Goal: Transaction & Acquisition: Purchase product/service

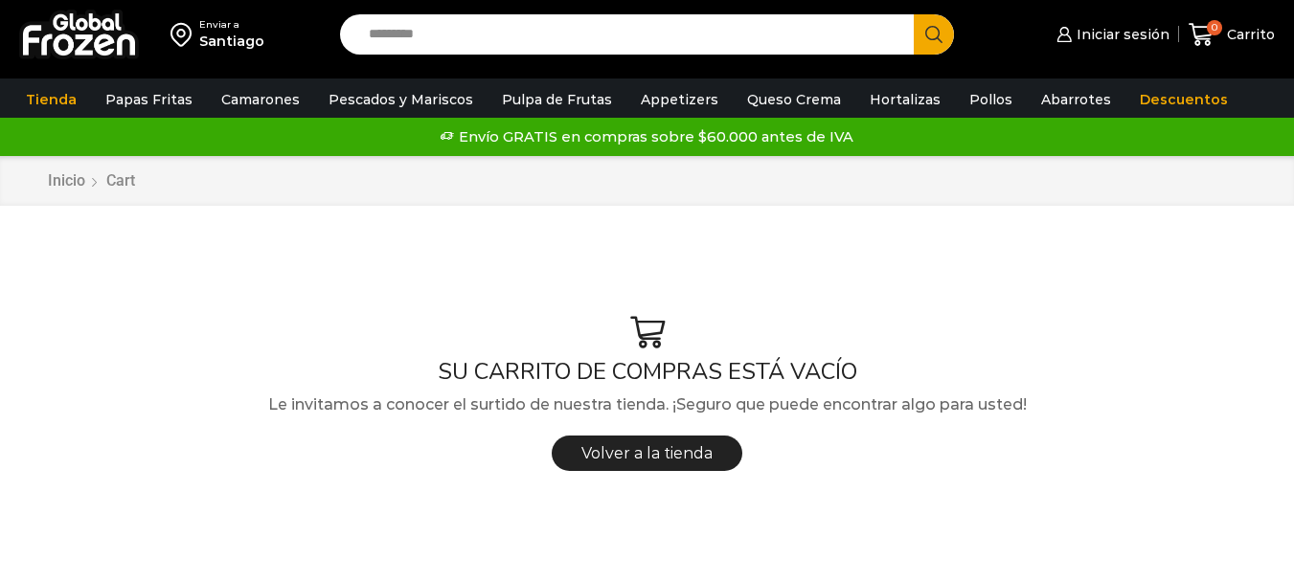
click at [579, 43] on input "Search input" at bounding box center [631, 34] width 545 height 40
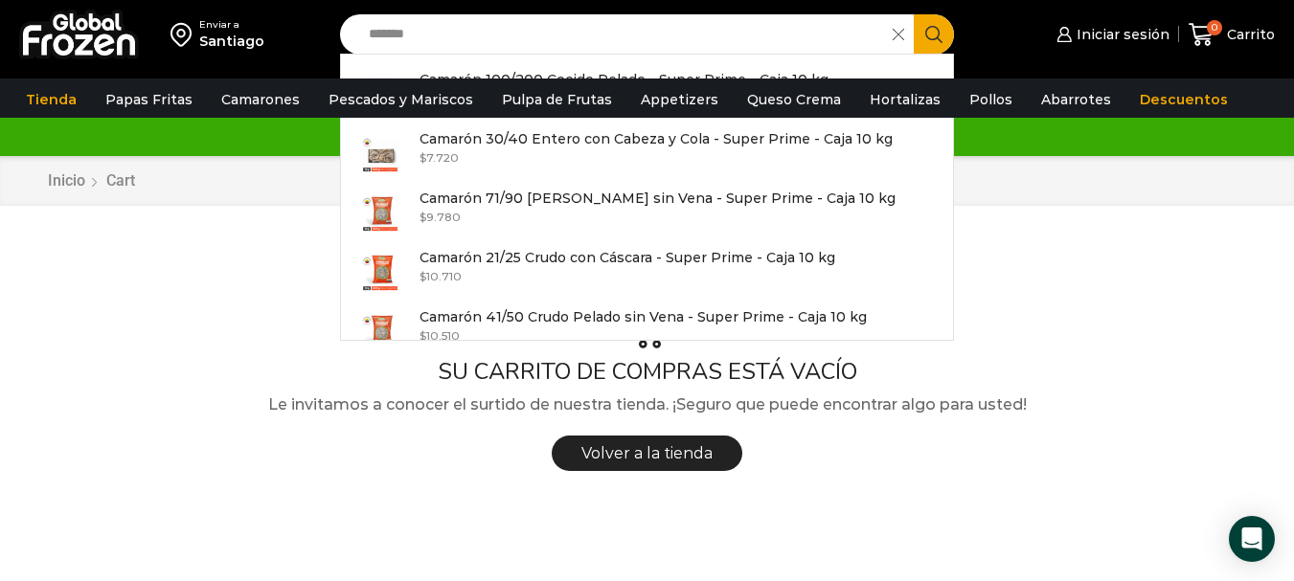
click at [520, 14] on input "*******" at bounding box center [621, 34] width 524 height 40
click at [513, 135] on p "Camarón 30/40 Entero con Cabeza y Cola - Super Prime - Caja 10 kg" at bounding box center [656, 138] width 473 height 21
type input "**********"
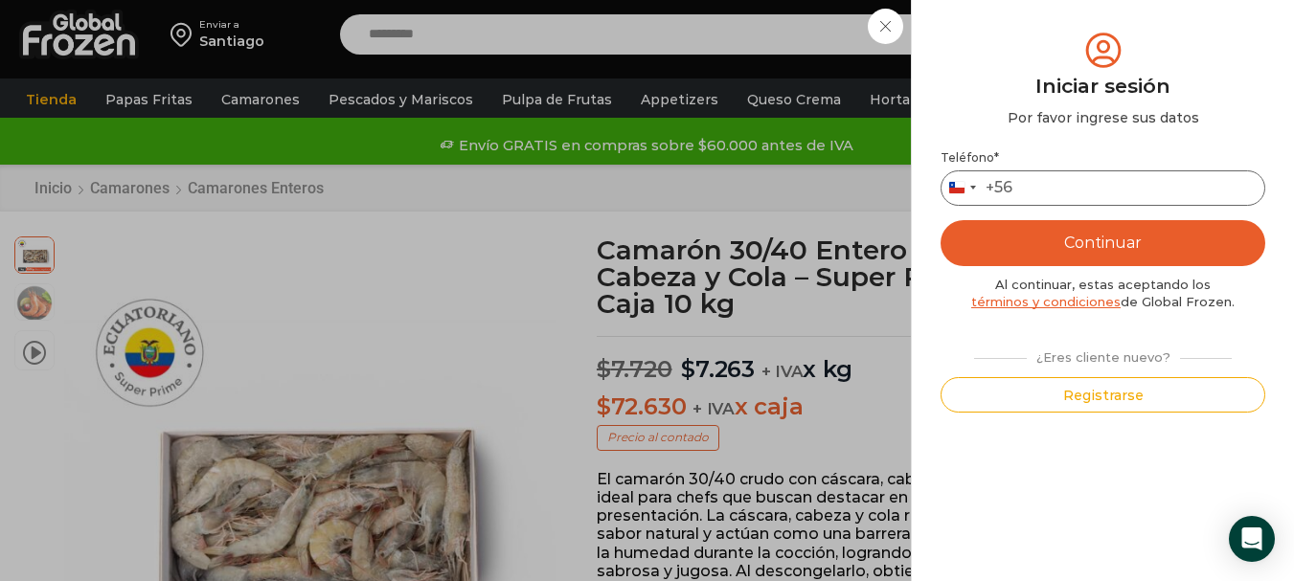
click at [1068, 192] on input "Teléfono *" at bounding box center [1103, 188] width 325 height 35
click at [1043, 54] on div "Iniciar sesión Mi cuenta Login Register Iniciar sesión Por favor ingrese sus da…" at bounding box center [1101, 34] width 117 height 38
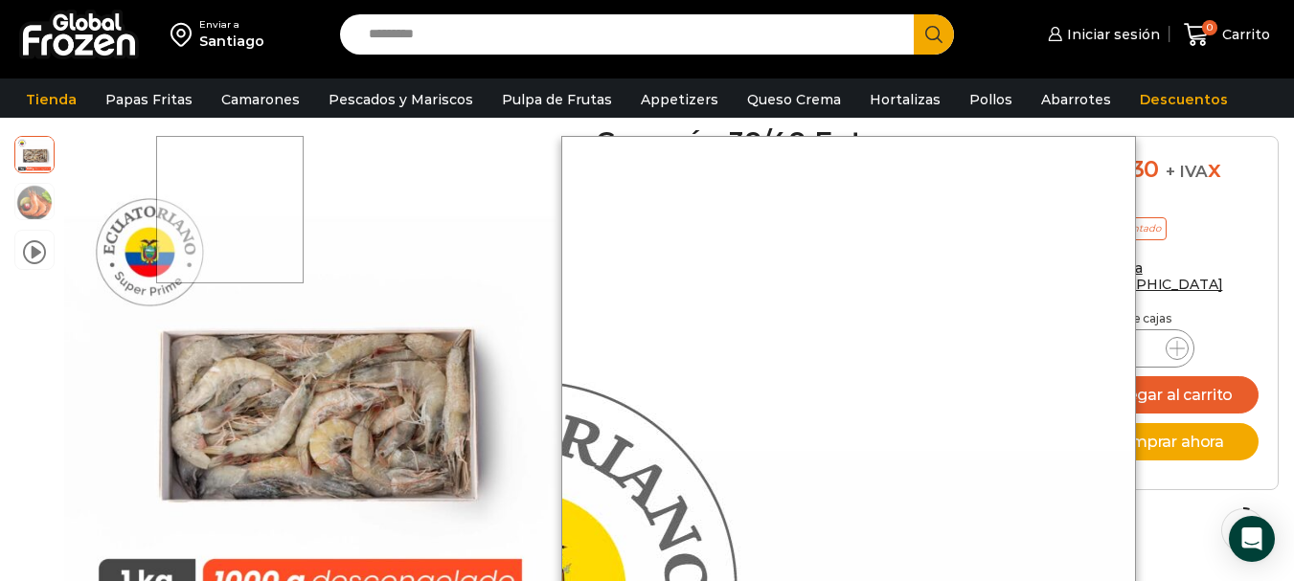
scroll to position [97, 0]
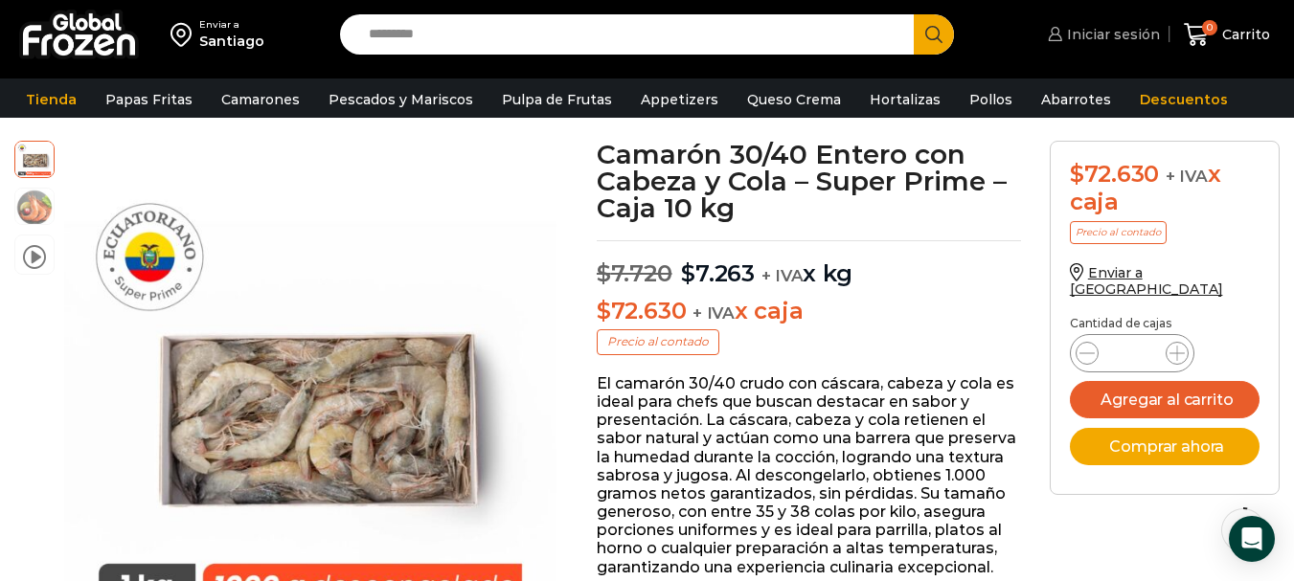
click at [1141, 34] on span "Iniciar sesión" at bounding box center [1111, 34] width 98 height 19
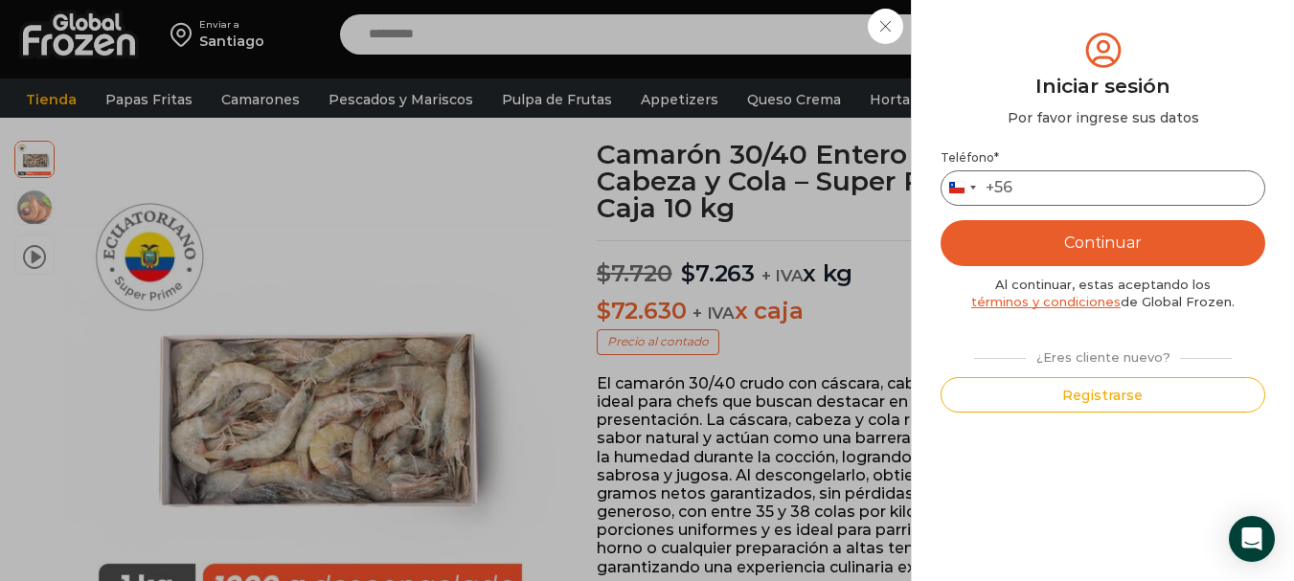
click at [1098, 173] on input "Teléfono *" at bounding box center [1103, 188] width 325 height 35
click at [1093, 189] on input "Teléfono *" at bounding box center [1103, 188] width 325 height 35
click at [1043, 34] on div "Iniciar sesión Mi cuenta Login Register Iniciar sesión Por favor ingrese sus da…" at bounding box center [1101, 34] width 117 height 38
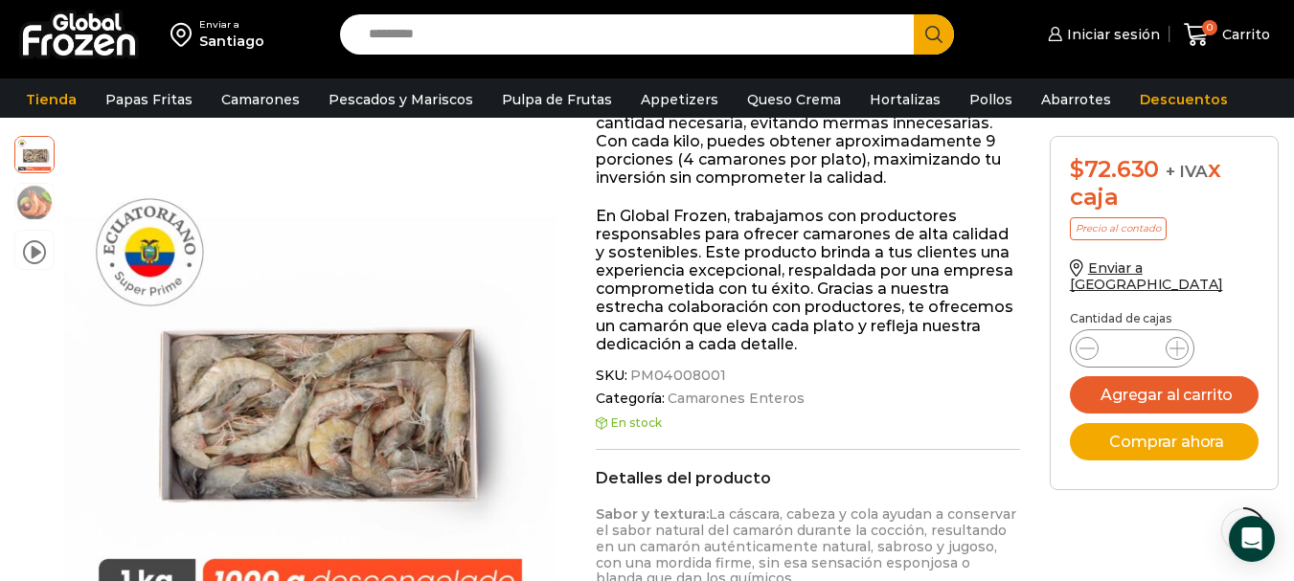
scroll to position [672, 0]
click at [1114, 38] on span "Iniciar sesión" at bounding box center [1111, 34] width 98 height 19
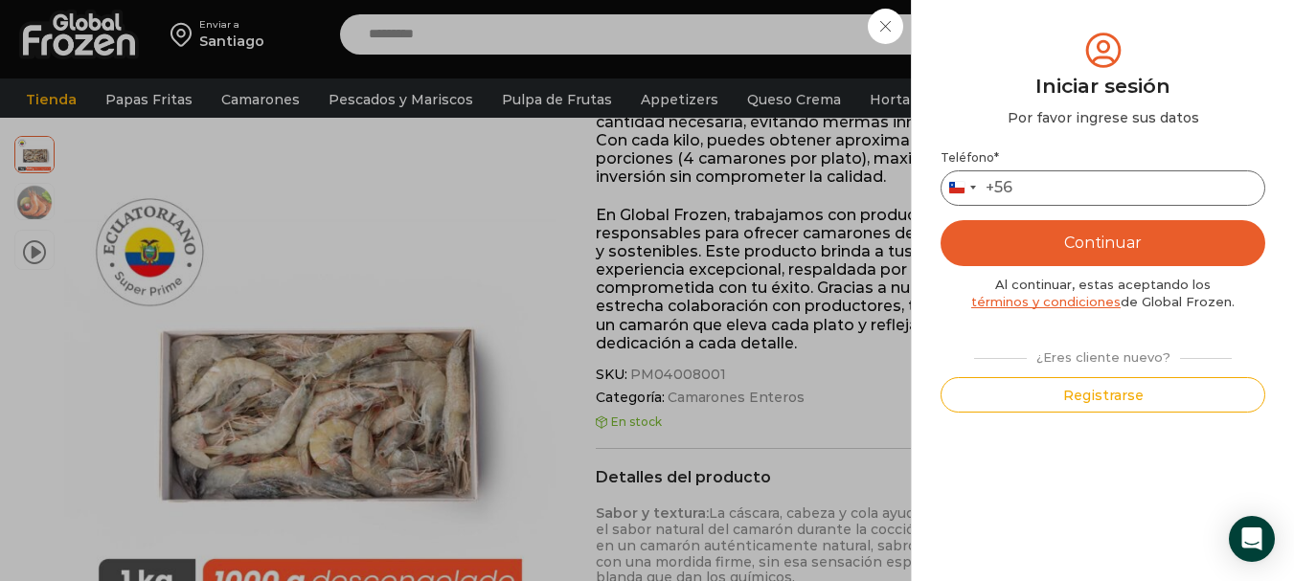
click at [1057, 180] on input "Teléfono *" at bounding box center [1103, 188] width 325 height 35
type input "*********"
click at [1059, 245] on button "Continuar" at bounding box center [1103, 243] width 325 height 46
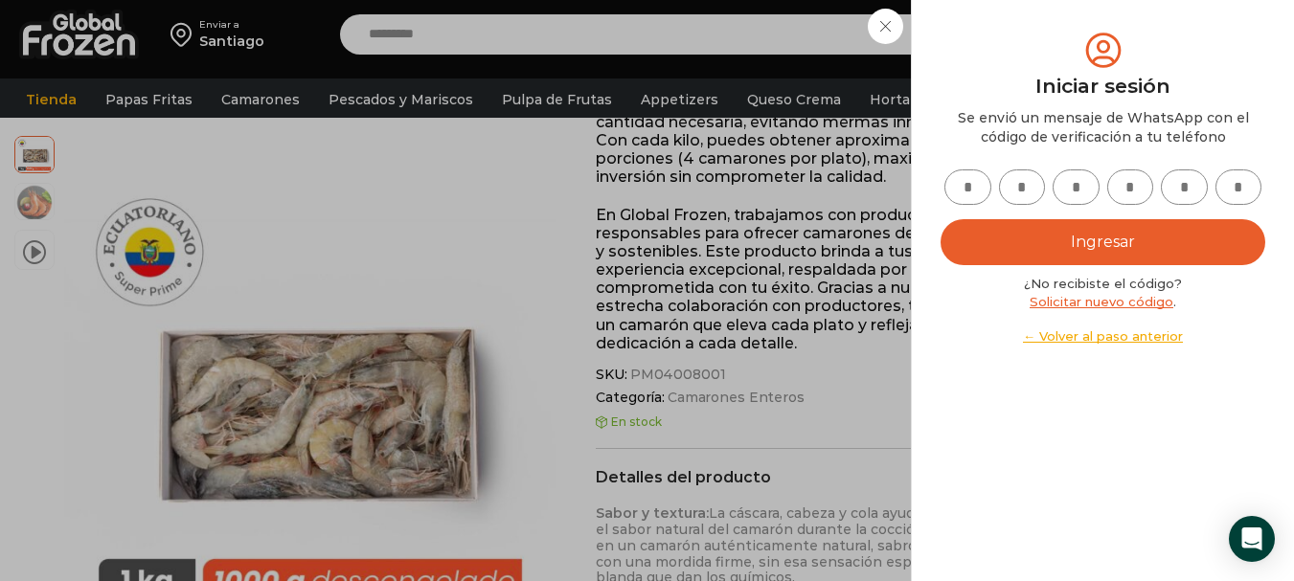
click at [987, 188] on input "text" at bounding box center [968, 187] width 47 height 35
type input "*"
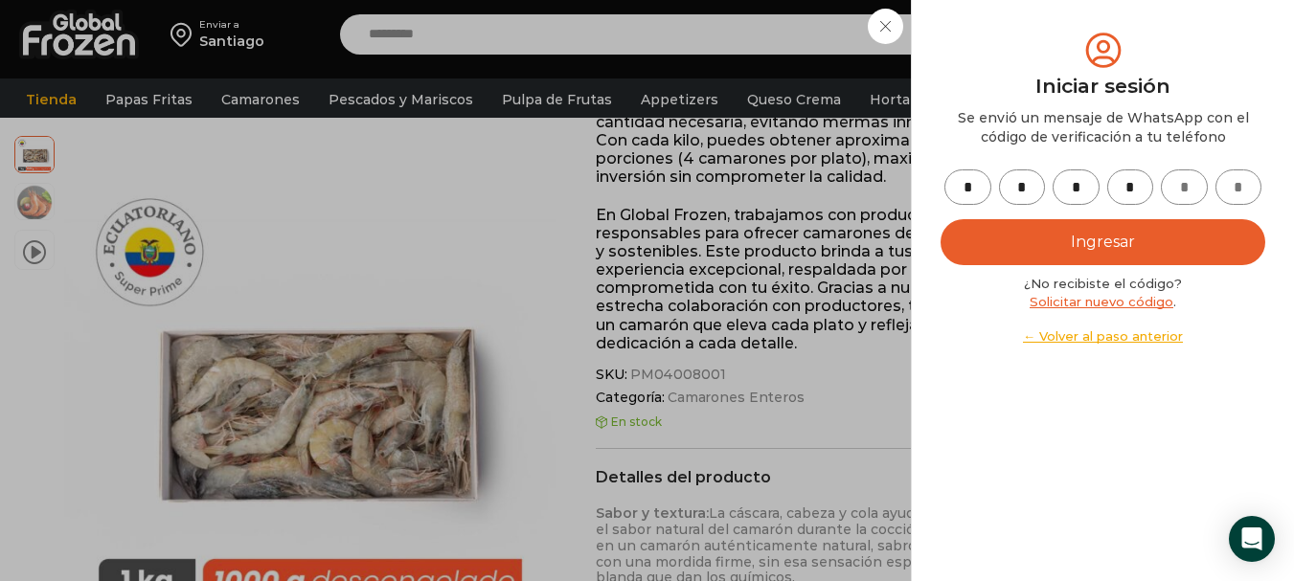
type input "*"
click at [1065, 232] on button "Ingresar" at bounding box center [1103, 242] width 325 height 46
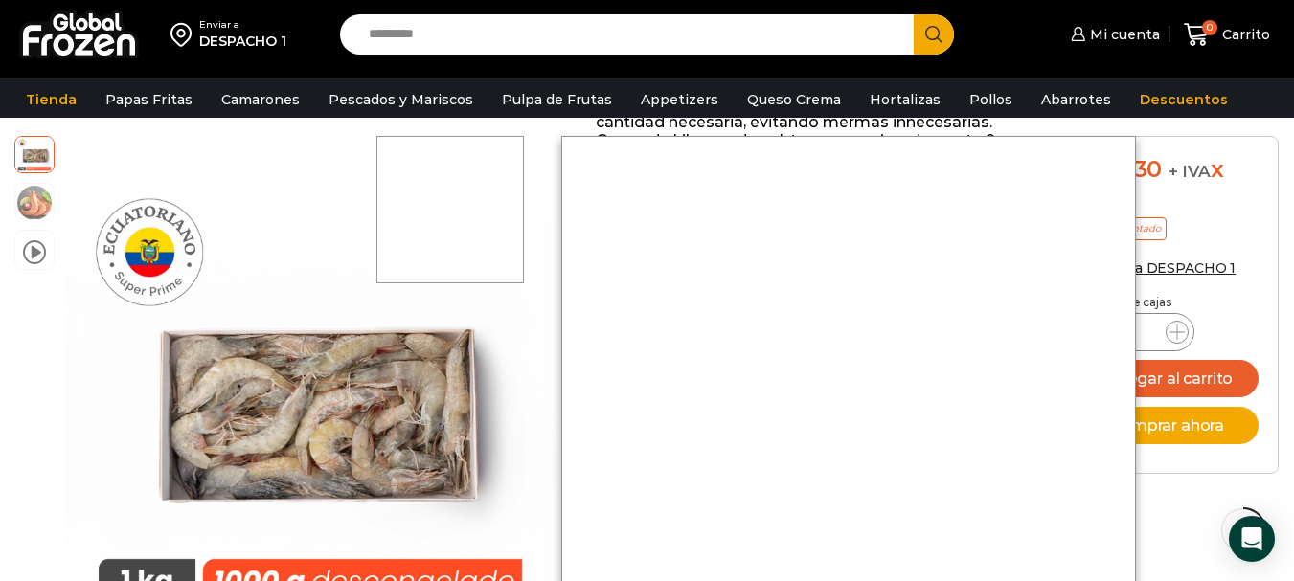
click at [452, 197] on div at bounding box center [450, 210] width 148 height 148
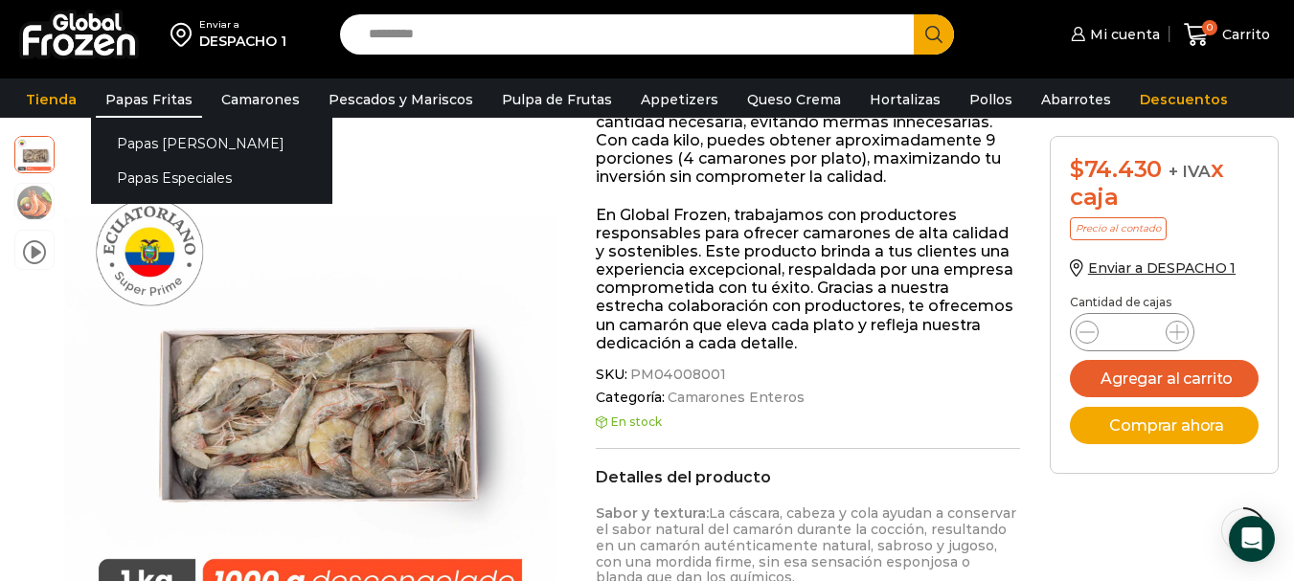
click at [138, 94] on link "Papas Fritas" at bounding box center [149, 99] width 106 height 36
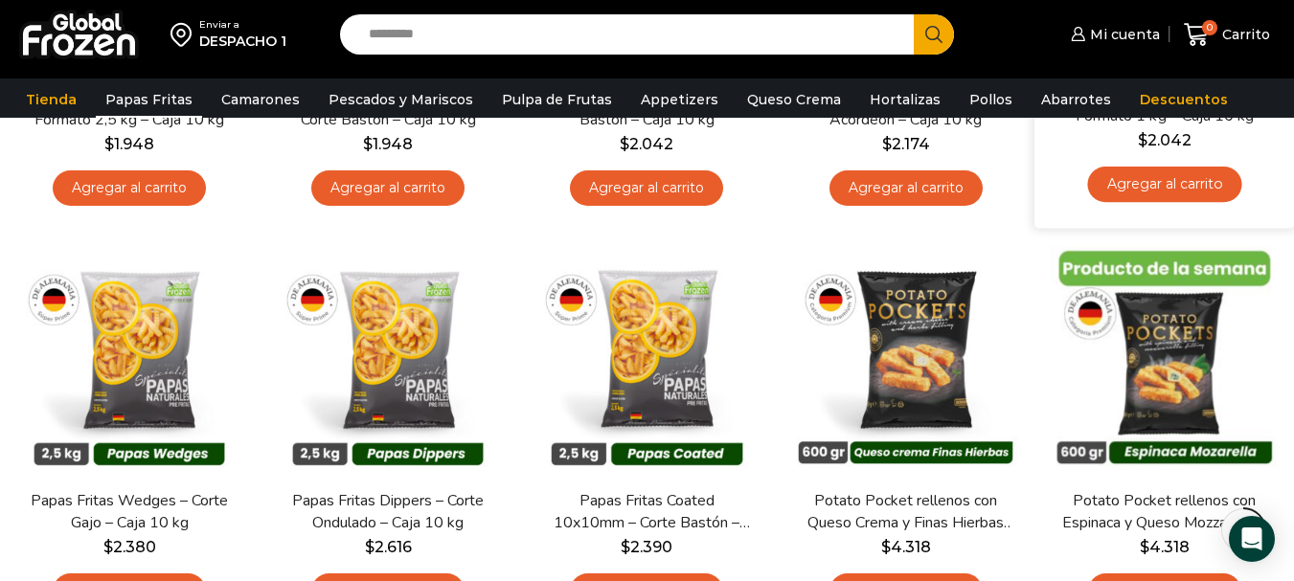
scroll to position [479, 0]
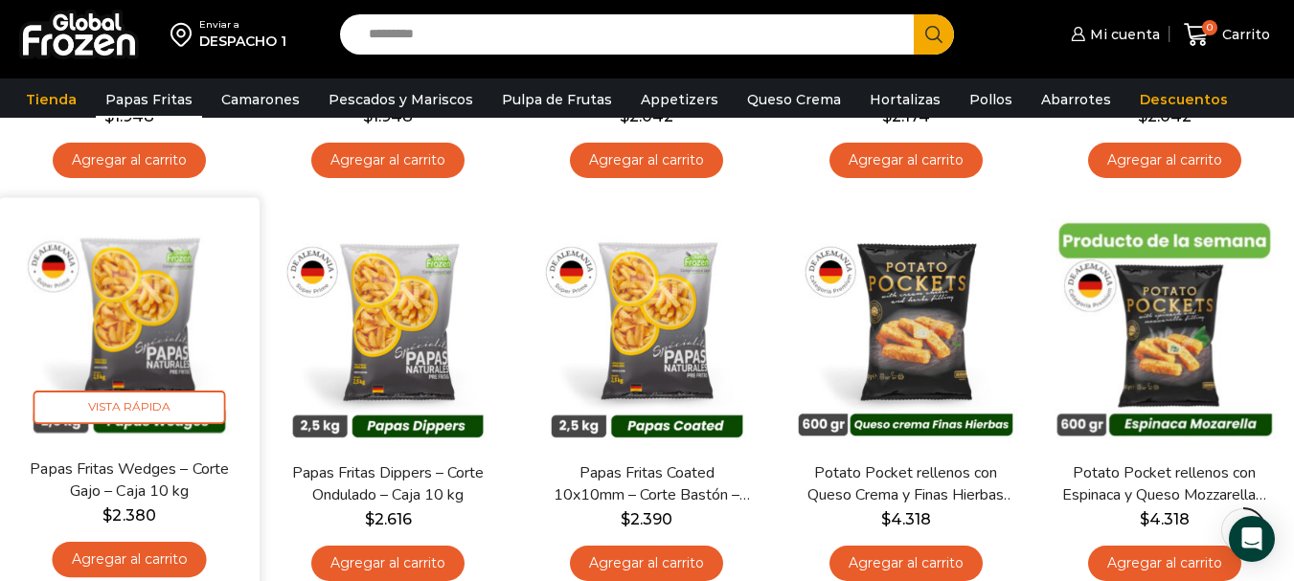
click at [112, 323] on img at bounding box center [129, 328] width 232 height 232
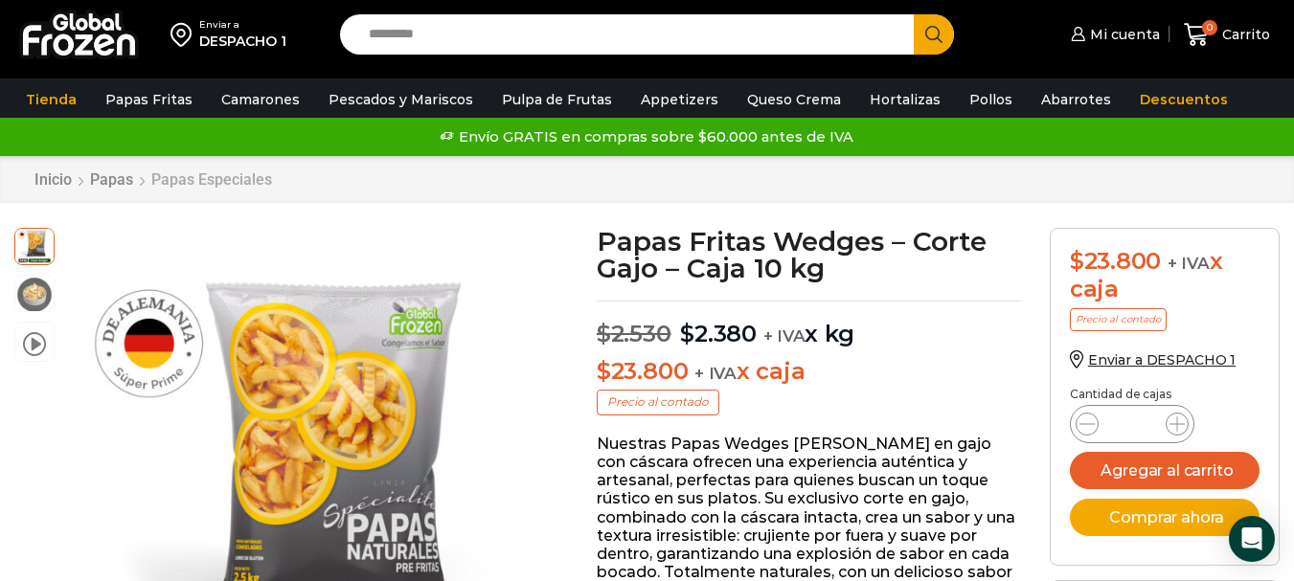
click at [205, 179] on link "Papas Especiales" at bounding box center [211, 180] width 123 height 18
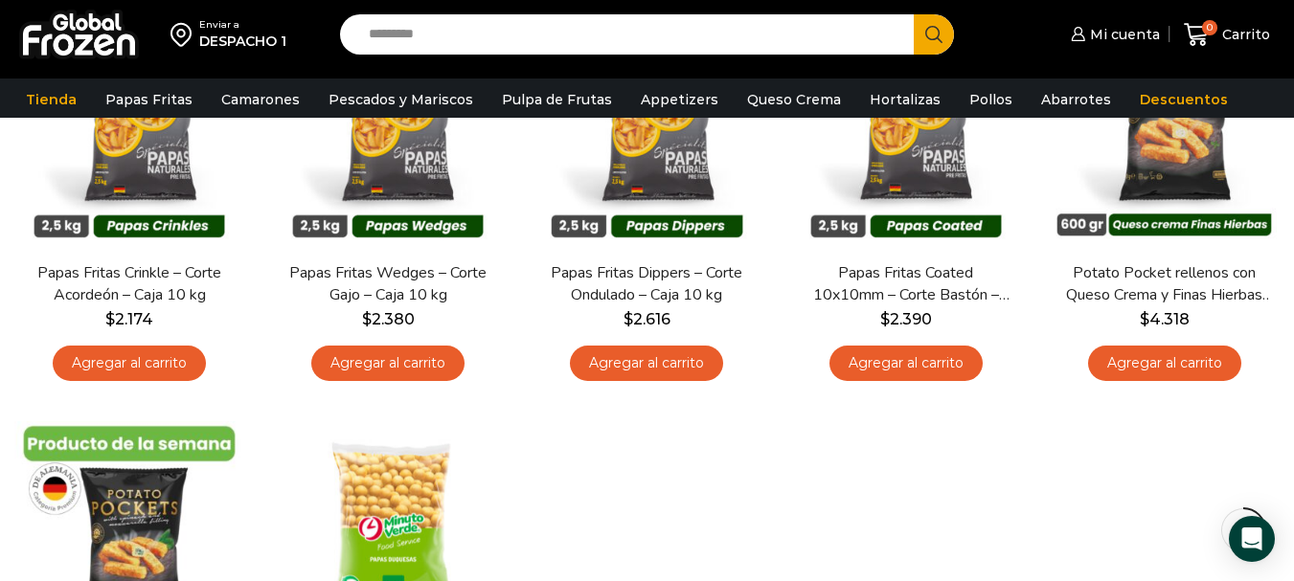
scroll to position [287, 0]
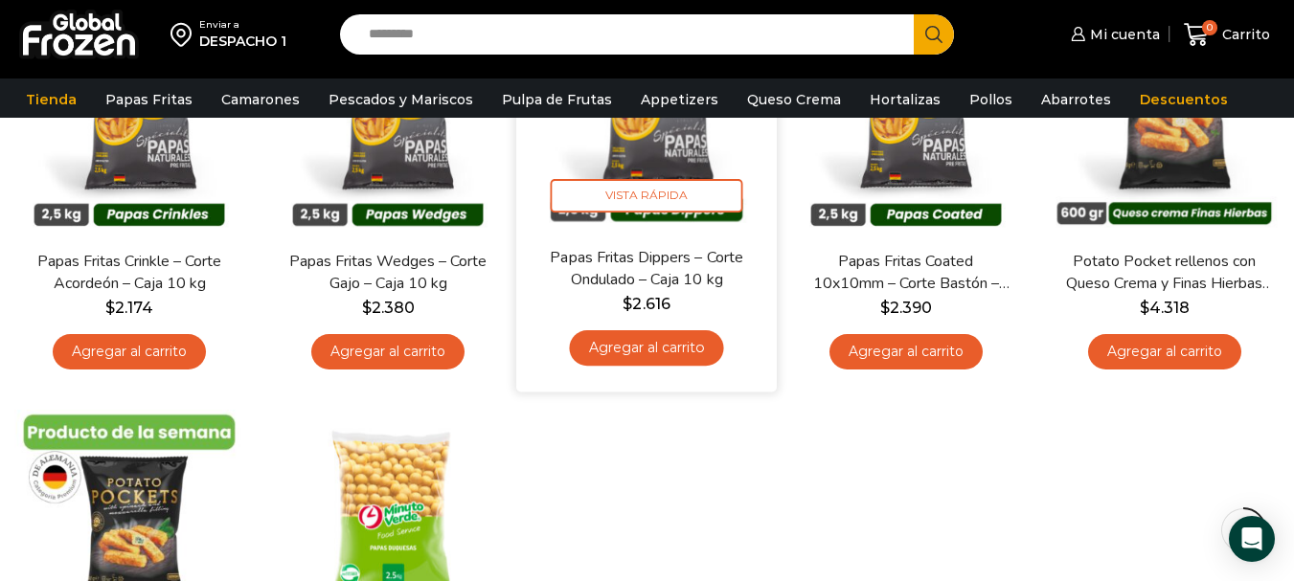
click at [664, 150] on img at bounding box center [648, 116] width 232 height 232
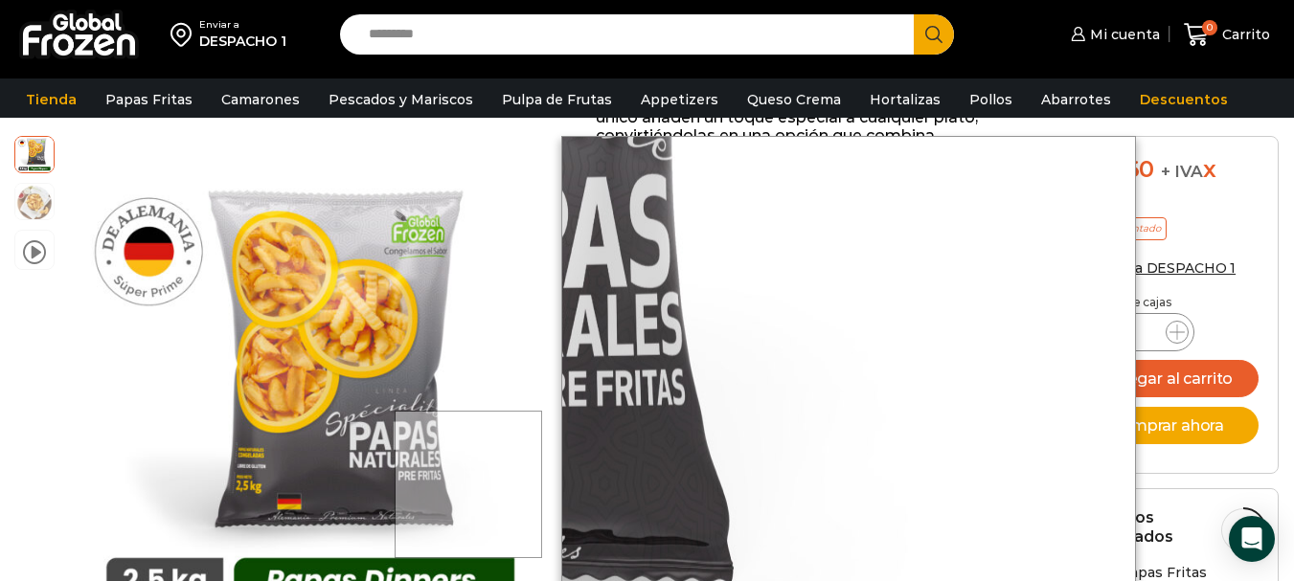
scroll to position [863, 0]
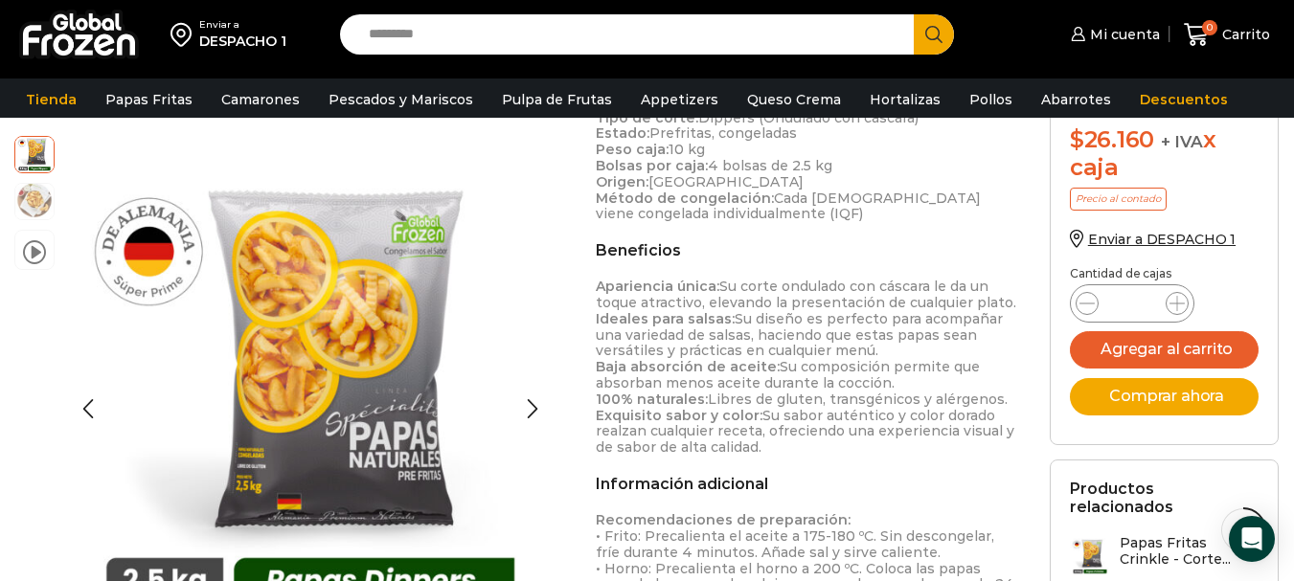
click at [44, 200] on img at bounding box center [34, 200] width 38 height 38
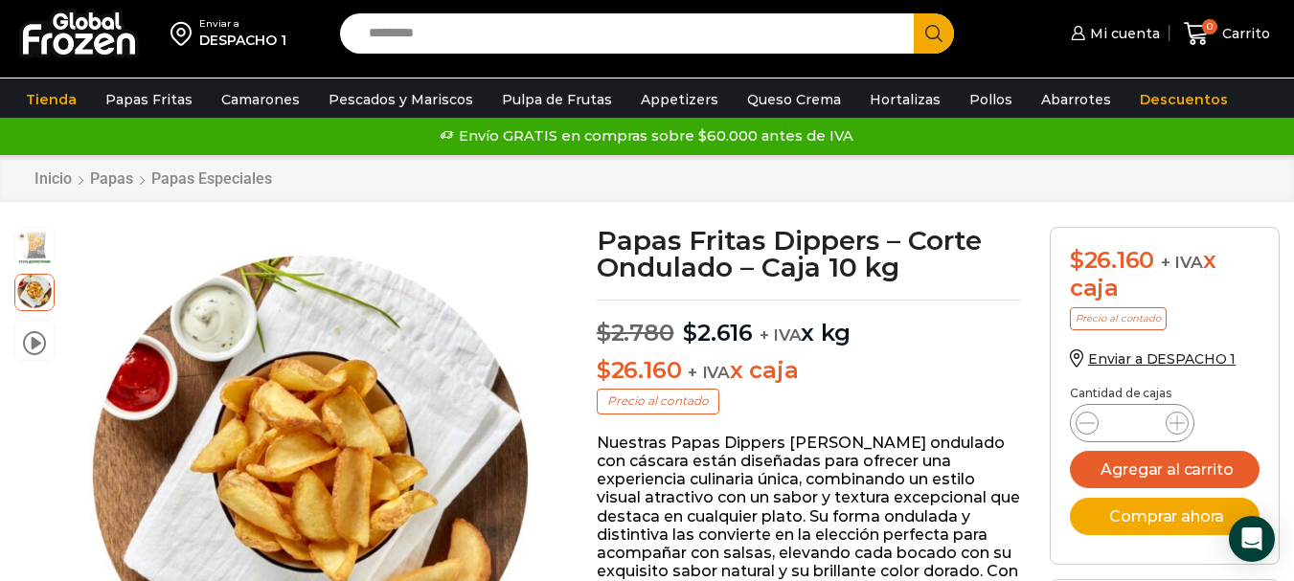
scroll to position [0, 0]
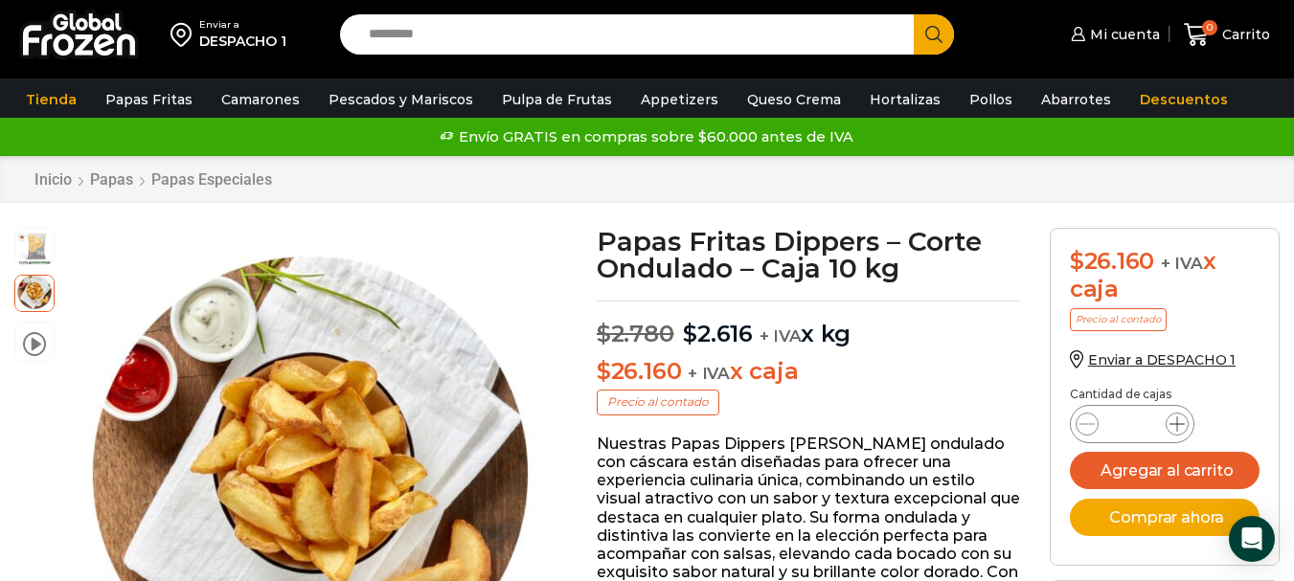
click at [1180, 426] on icon at bounding box center [1177, 424] width 15 height 15
type input "*"
click at [1148, 473] on button "Agregar al carrito" at bounding box center [1165, 470] width 190 height 37
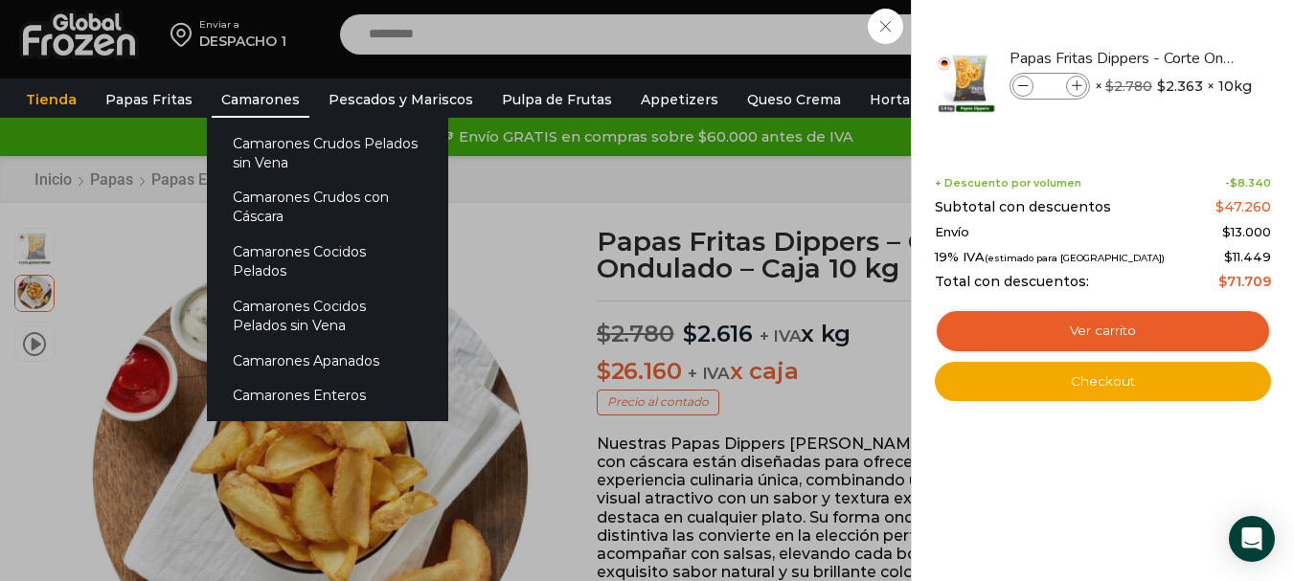
click at [262, 93] on link "Camarones" at bounding box center [261, 99] width 98 height 36
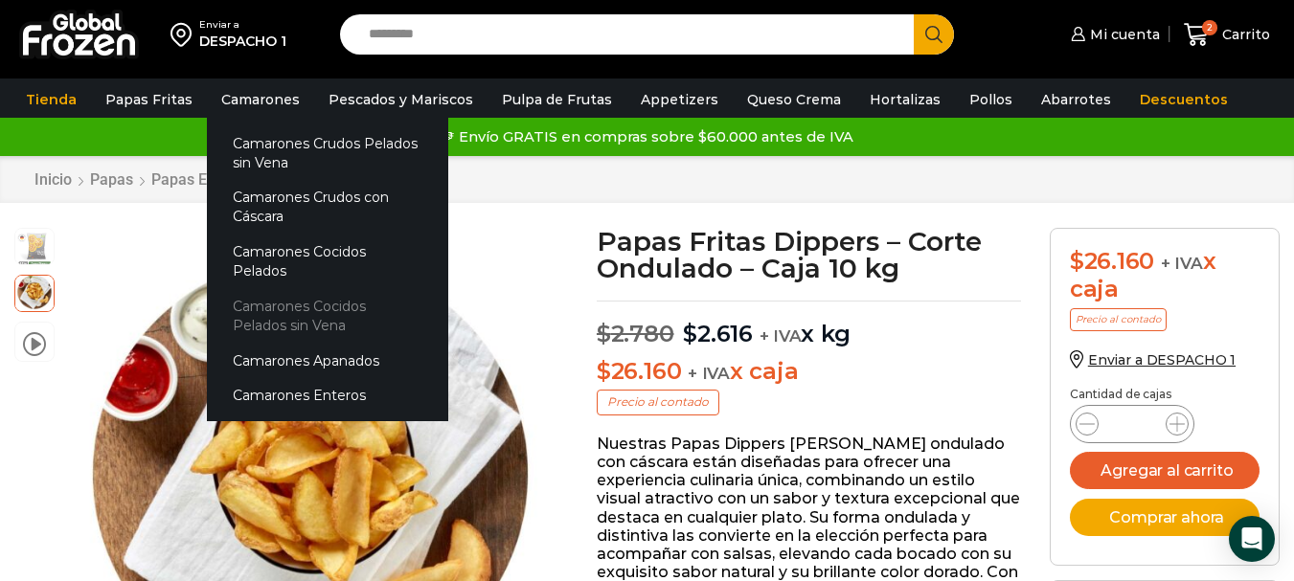
click at [348, 291] on link "Camarones Cocidos Pelados sin Vena" at bounding box center [327, 315] width 241 height 55
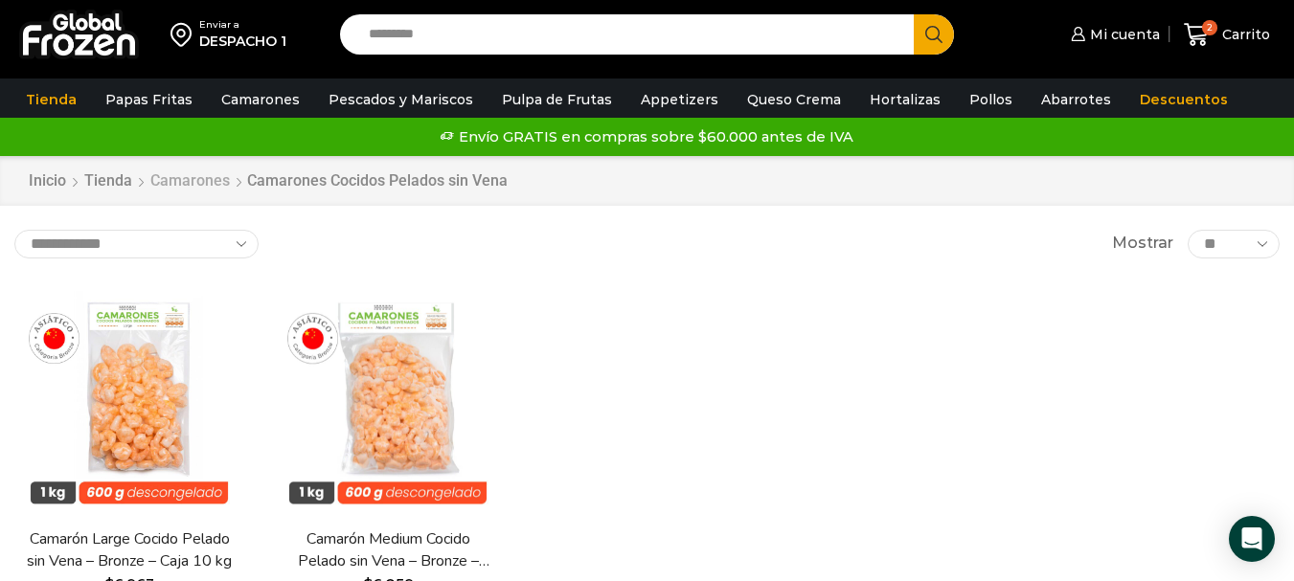
click at [209, 184] on link "Camarones" at bounding box center [189, 182] width 81 height 22
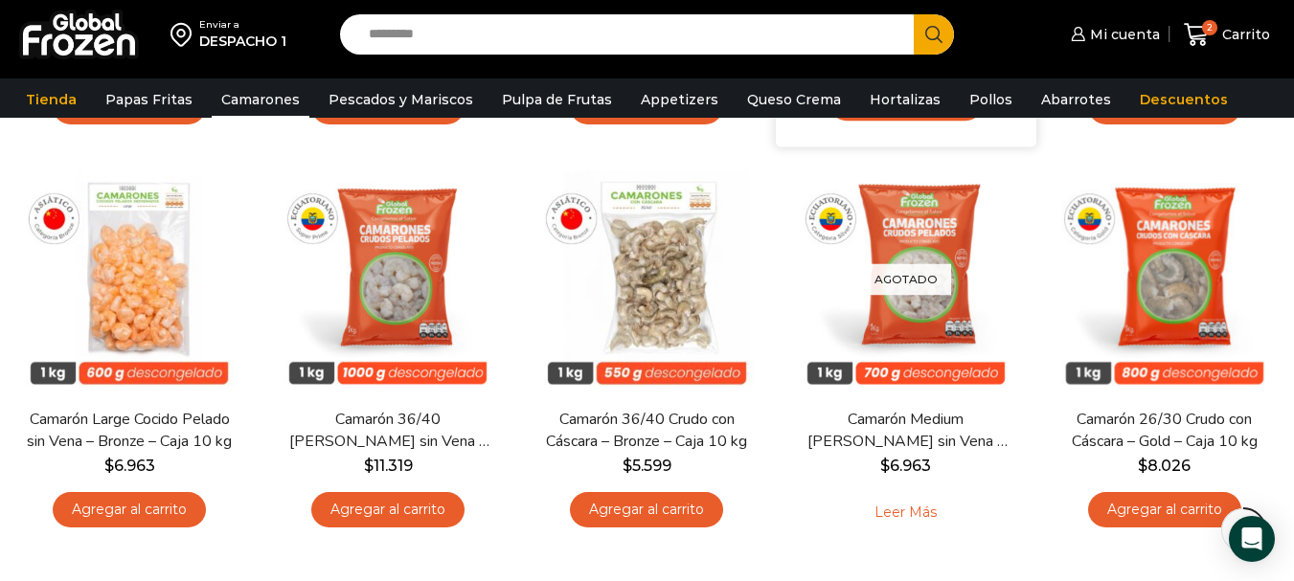
scroll to position [575, 0]
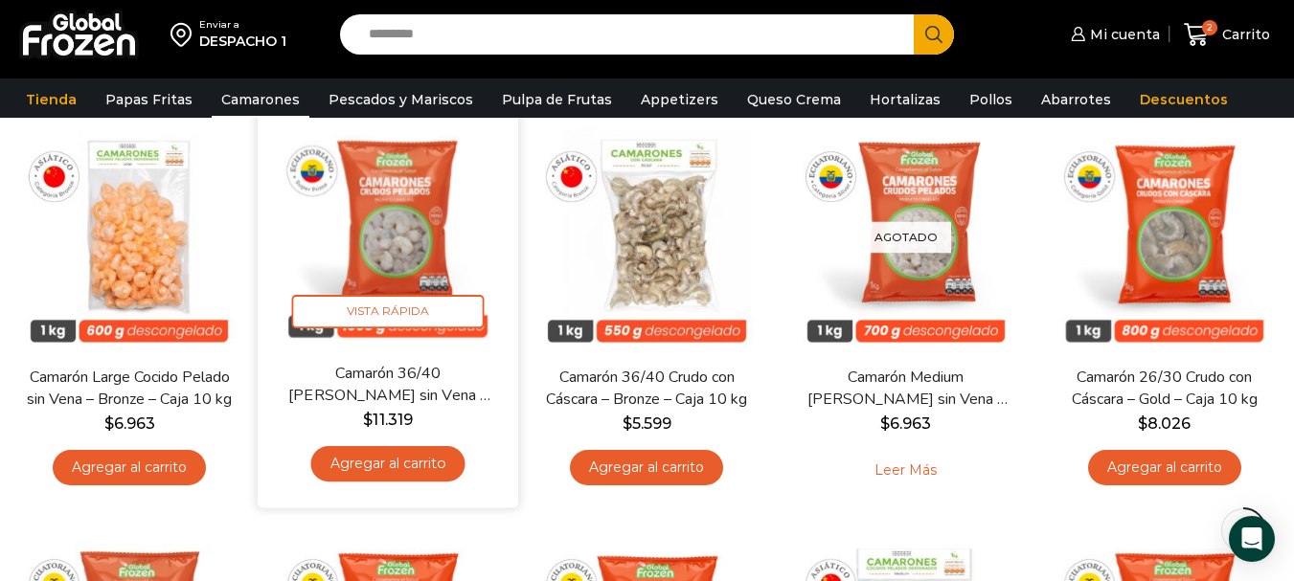
click at [411, 242] on img at bounding box center [388, 232] width 232 height 232
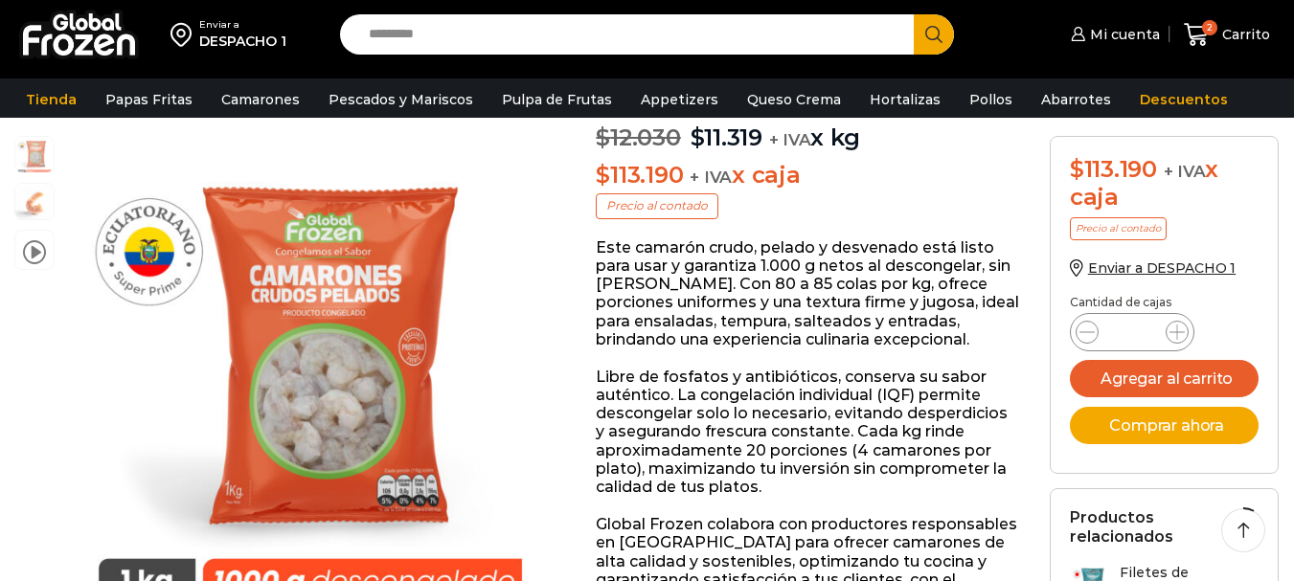
scroll to position [288, 0]
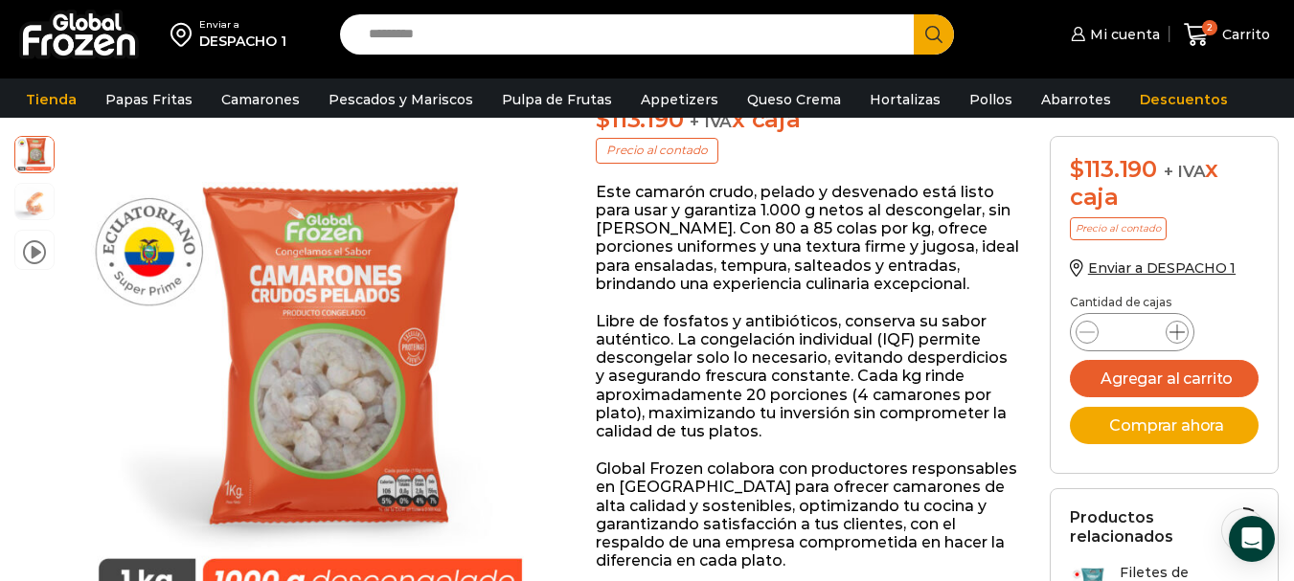
click at [1183, 339] on icon at bounding box center [1177, 332] width 15 height 15
click at [1092, 327] on icon at bounding box center [1087, 332] width 15 height 15
type input "*"
click at [1104, 373] on button "Agregar al carrito" at bounding box center [1165, 378] width 190 height 37
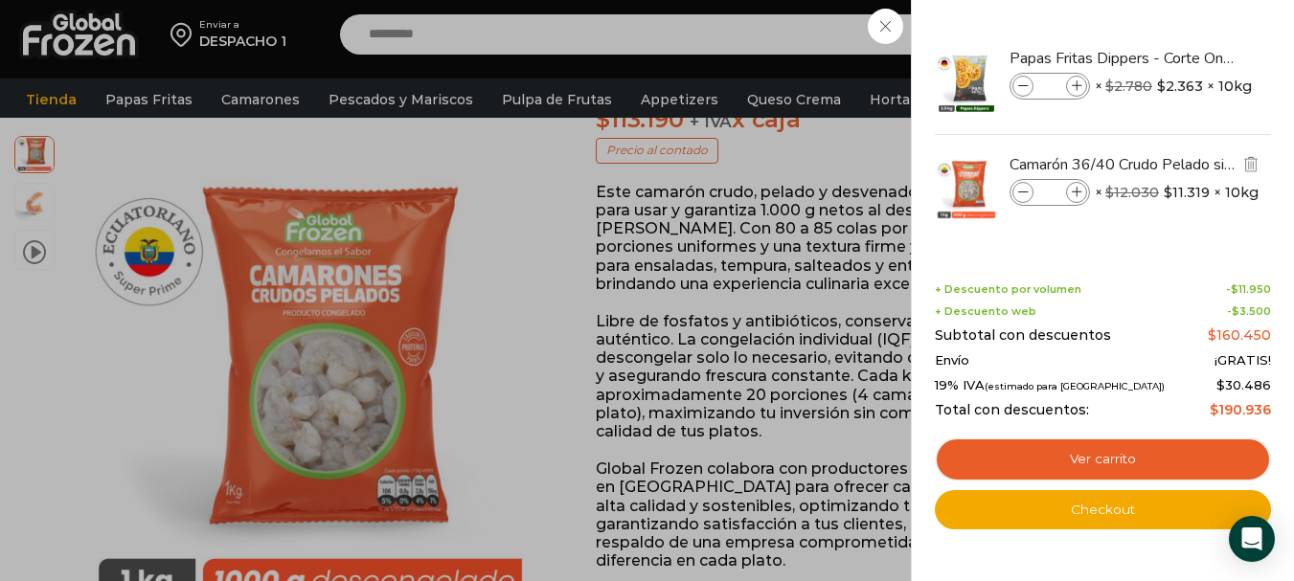
click at [1076, 197] on icon at bounding box center [1077, 193] width 11 height 11
type input "*"
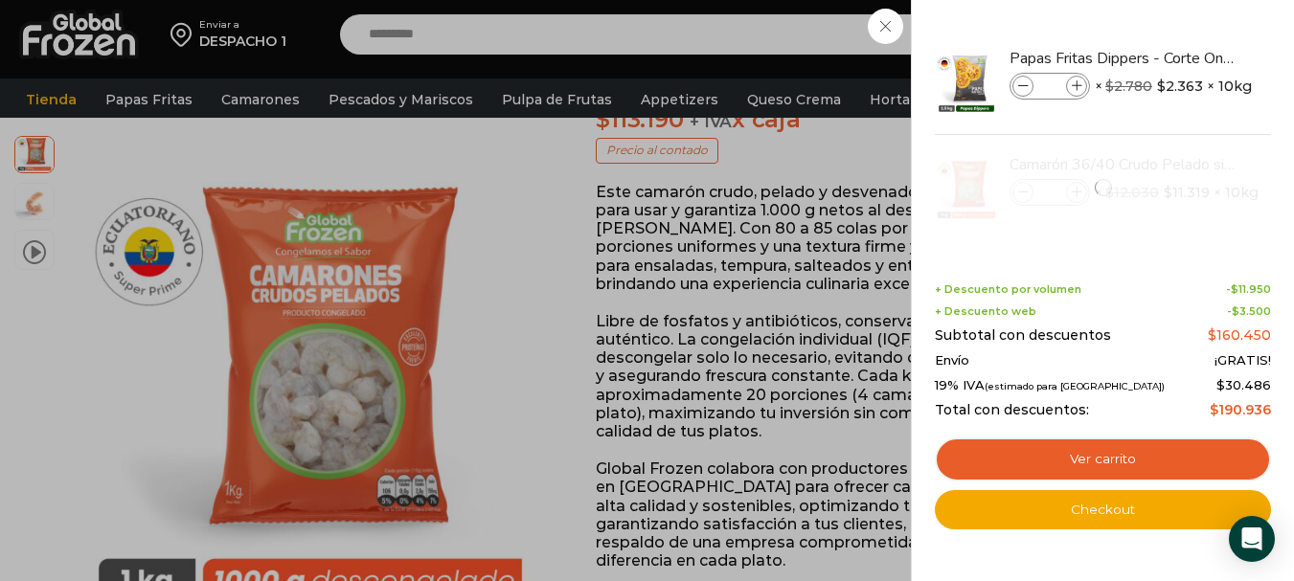
click at [1179, 57] on div "3 Carrito 3 3 Shopping Cart *" at bounding box center [1227, 34] width 96 height 45
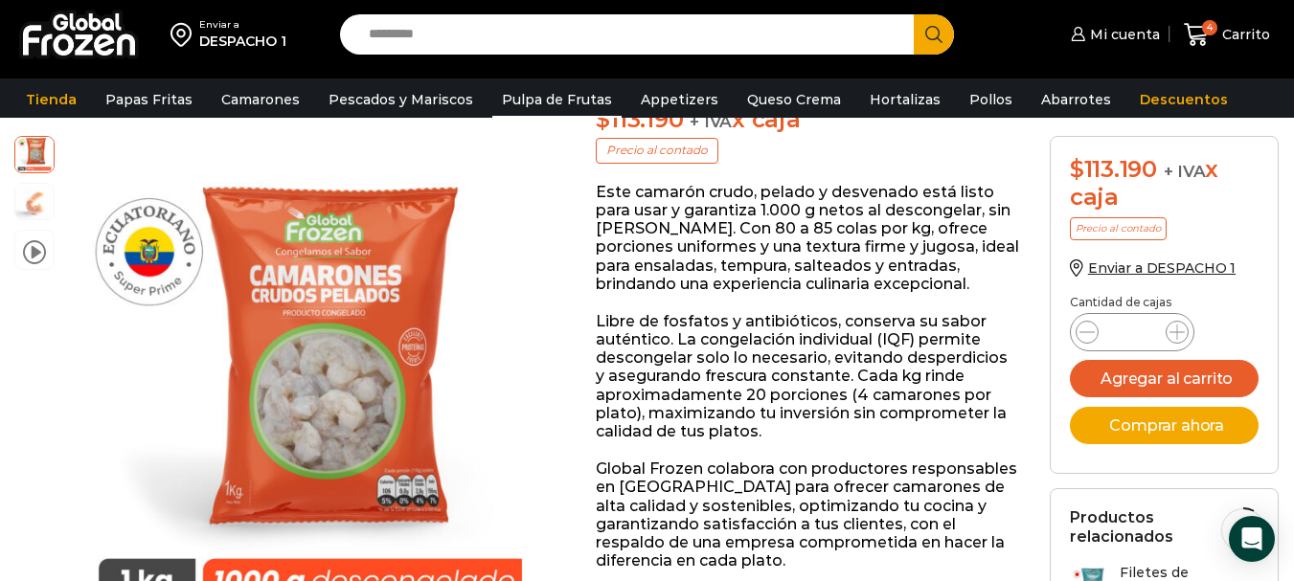
click at [538, 93] on link "Pulpa de Frutas" at bounding box center [556, 99] width 129 height 36
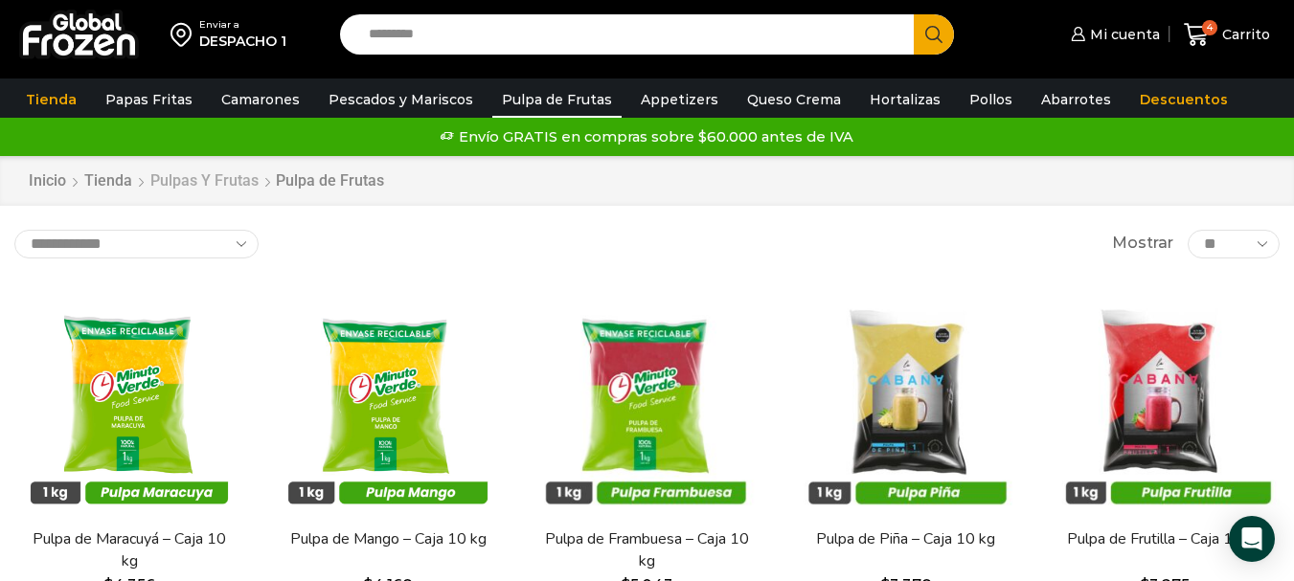
click at [237, 180] on link "Pulpas y Frutas" at bounding box center [204, 182] width 110 height 22
click at [120, 178] on link "Tienda" at bounding box center [108, 182] width 50 height 22
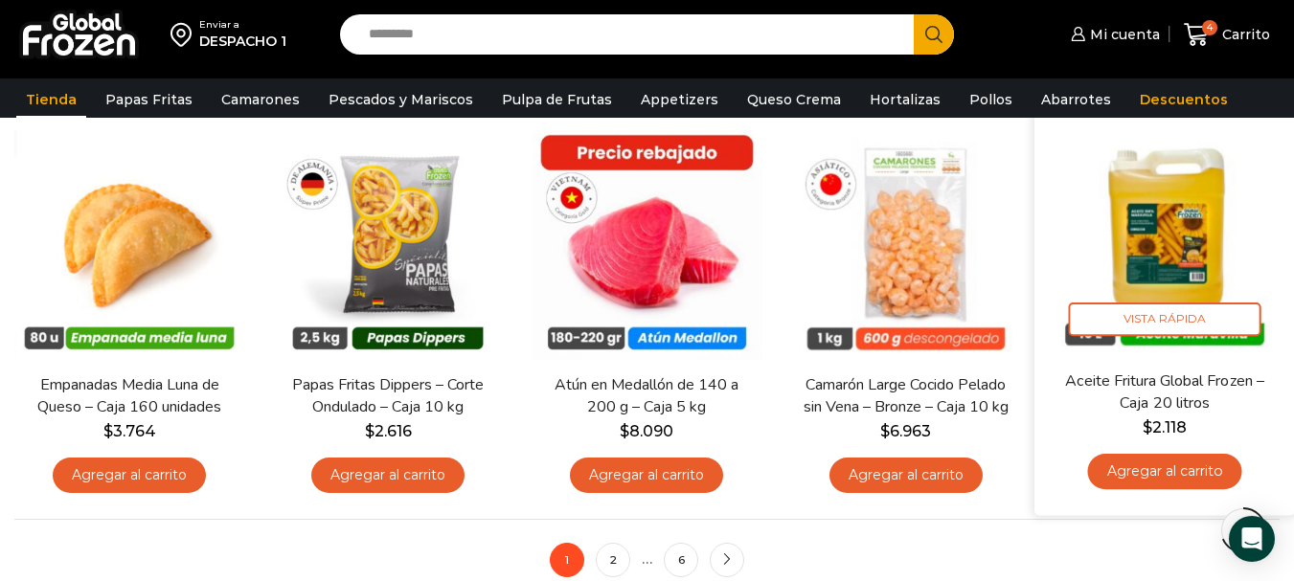
scroll to position [1341, 0]
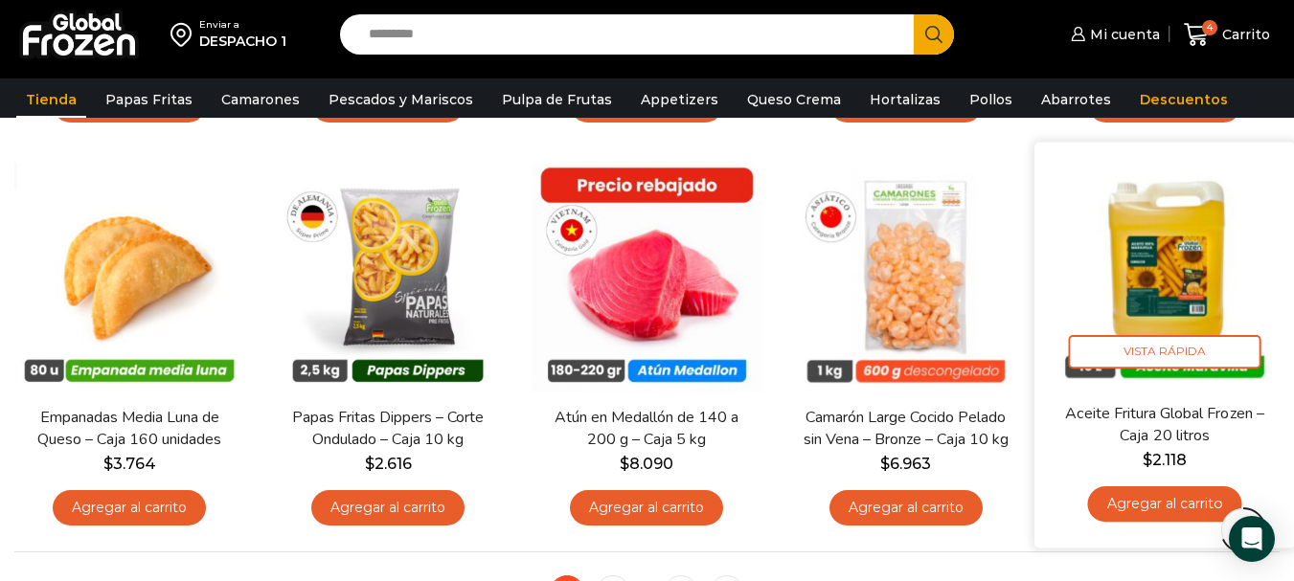
click at [1151, 497] on link "Agregar al carrito" at bounding box center [1164, 504] width 154 height 35
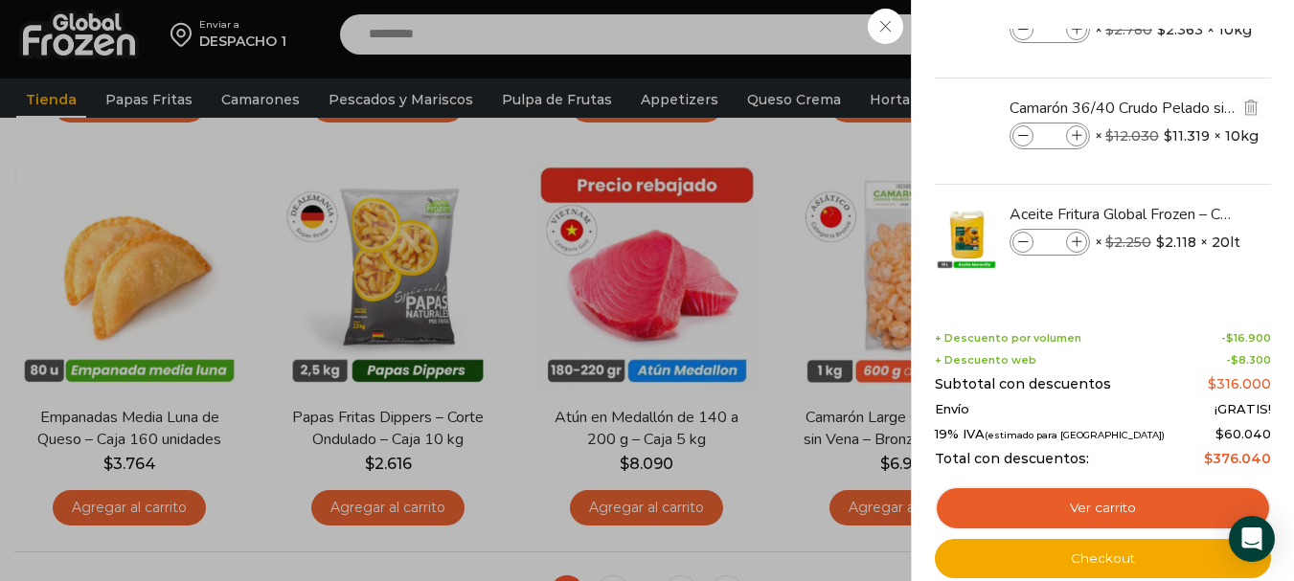
scroll to position [57, 0]
click at [1075, 234] on span at bounding box center [1076, 241] width 21 height 21
type input "*"
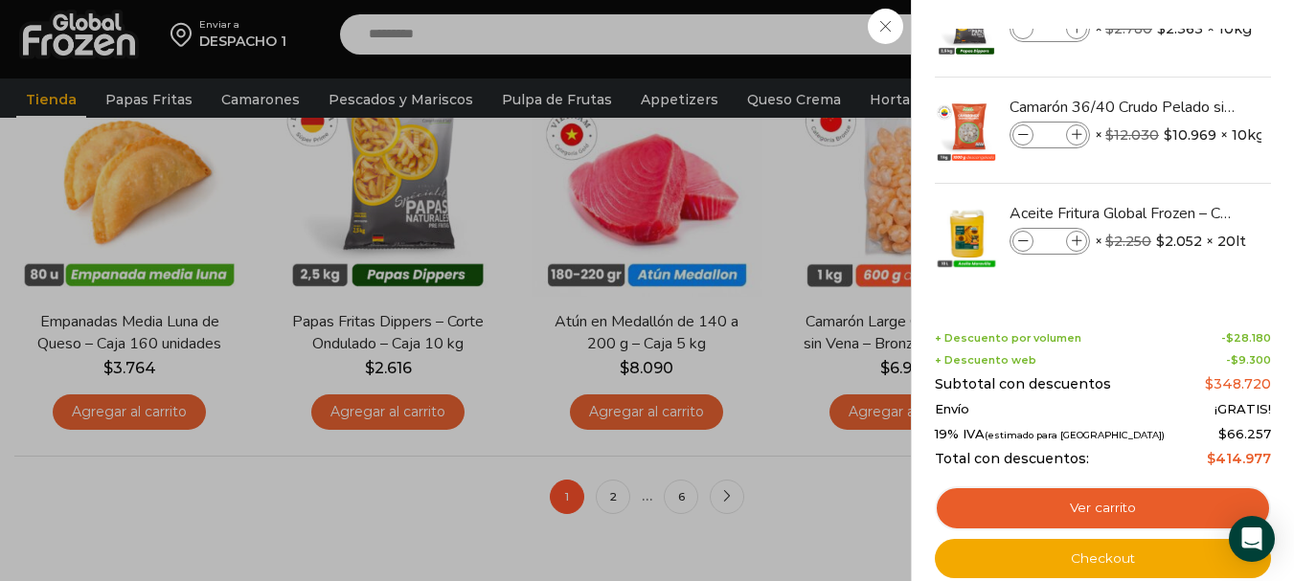
click at [1179, 57] on div "6 Carrito 6 6 Shopping Cart *" at bounding box center [1227, 34] width 96 height 45
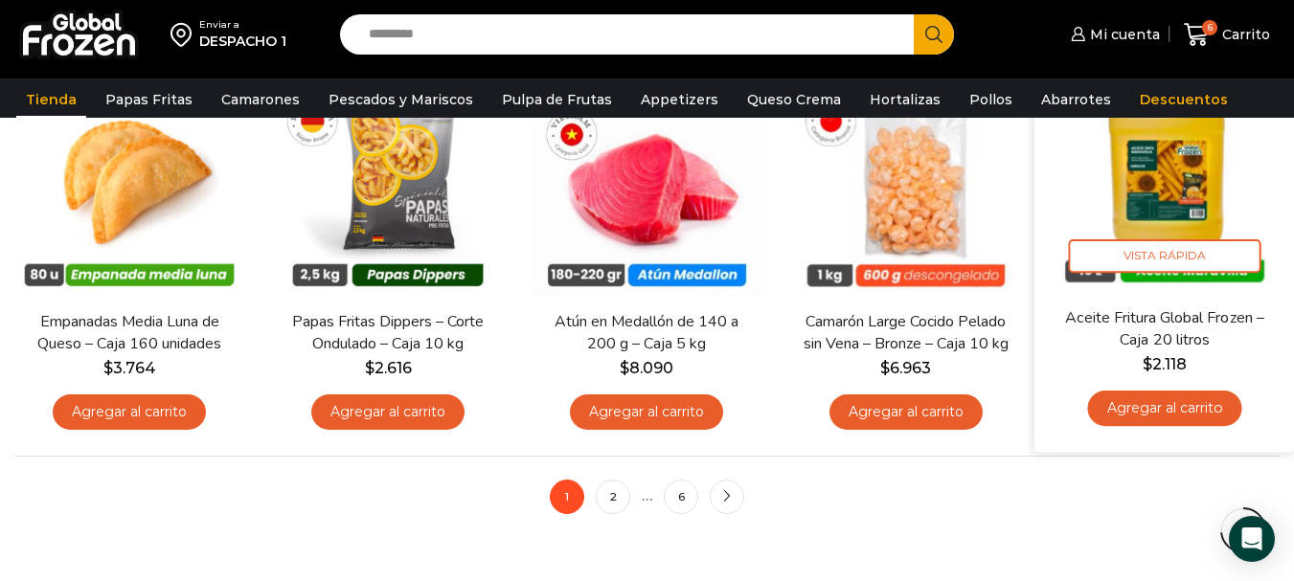
click at [1122, 182] on img at bounding box center [1165, 176] width 232 height 232
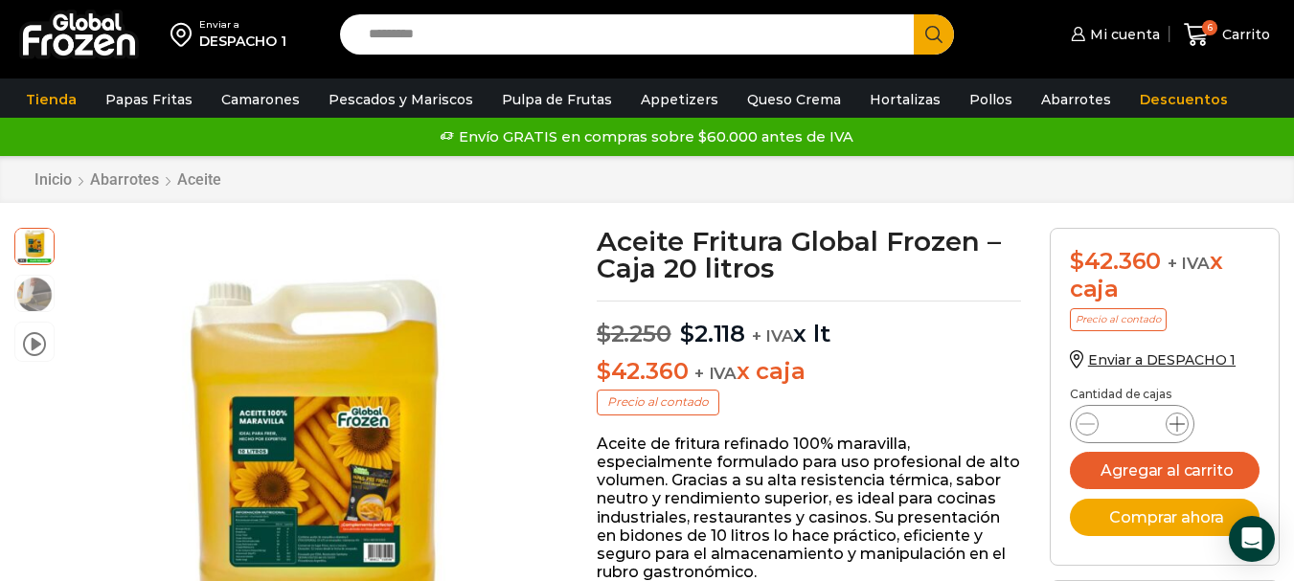
click at [1181, 422] on icon at bounding box center [1177, 424] width 15 height 15
type input "*"
click at [1149, 468] on button "Agregar al carrito" at bounding box center [1165, 470] width 190 height 37
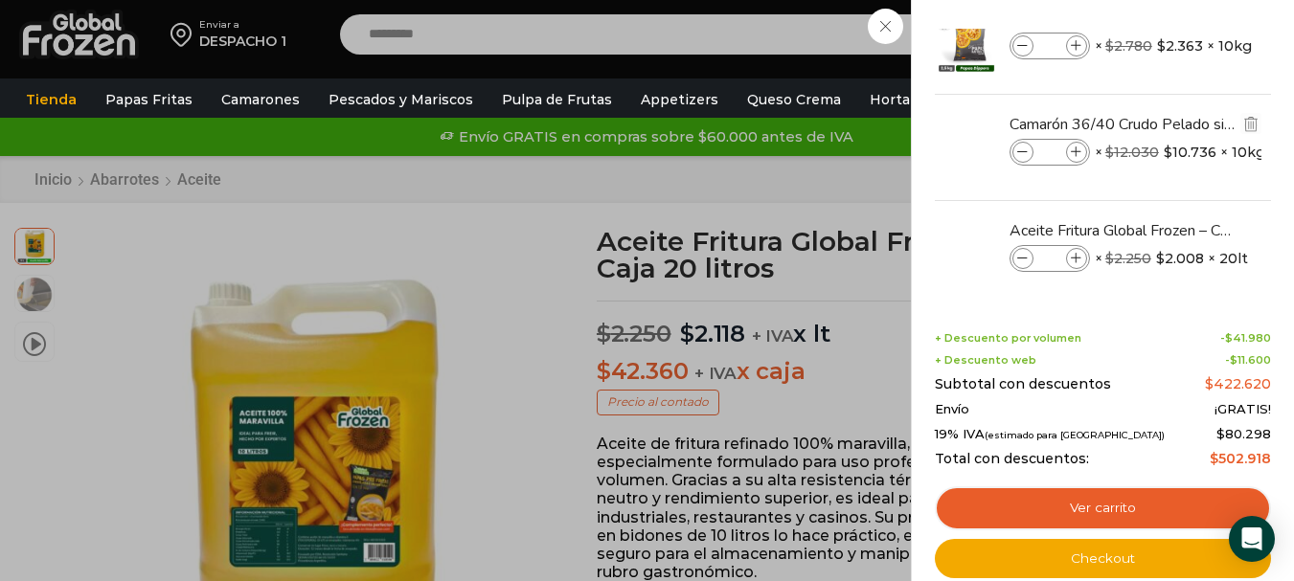
scroll to position [57, 0]
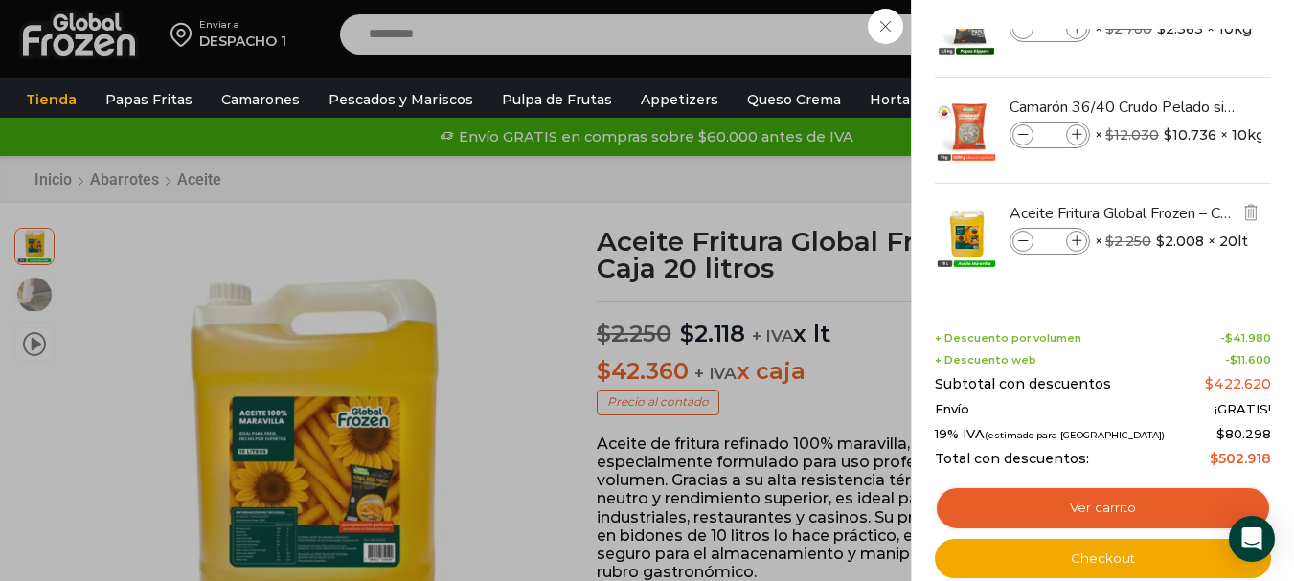
click at [1011, 239] on div "Aceite Fritura Global Frozen – Caja 20 litros cantidad *" at bounding box center [1050, 241] width 80 height 27
click at [1019, 243] on icon at bounding box center [1023, 242] width 11 height 11
type input "*"
click at [1019, 243] on icon at bounding box center [1023, 242] width 11 height 11
type input "*"
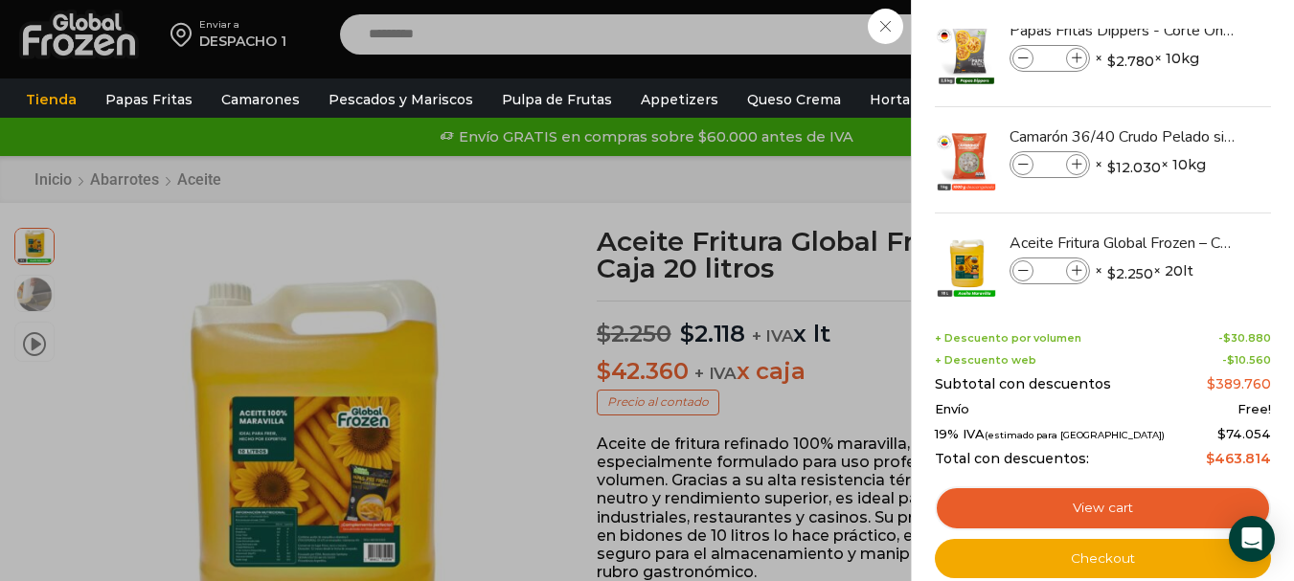
scroll to position [0, 0]
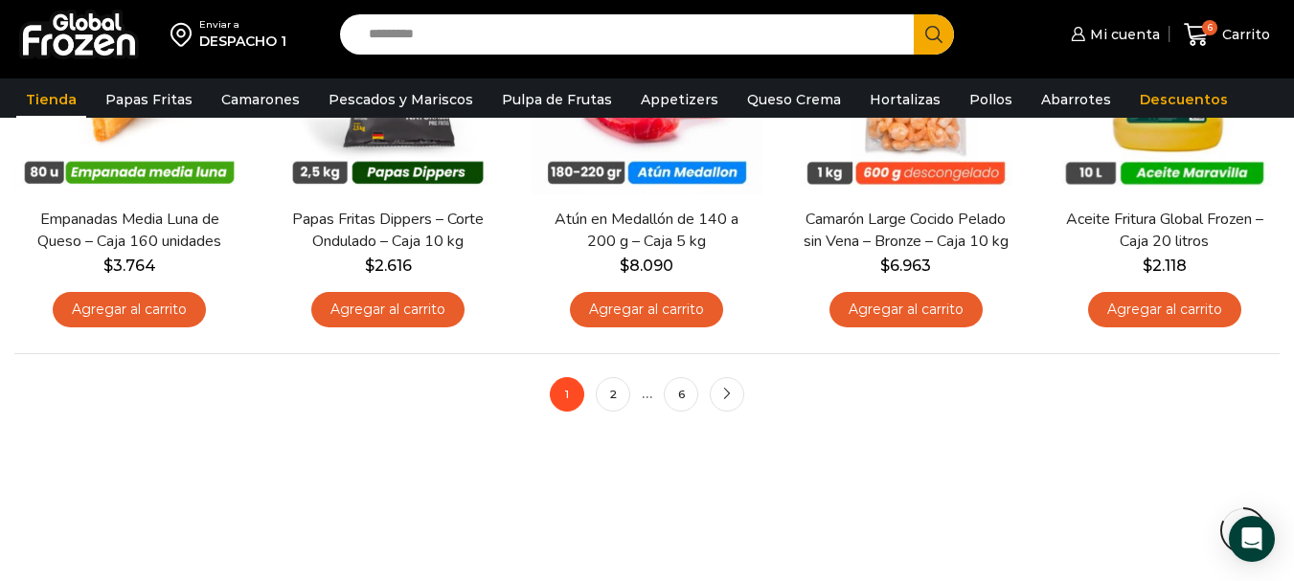
scroll to position [1629, 0]
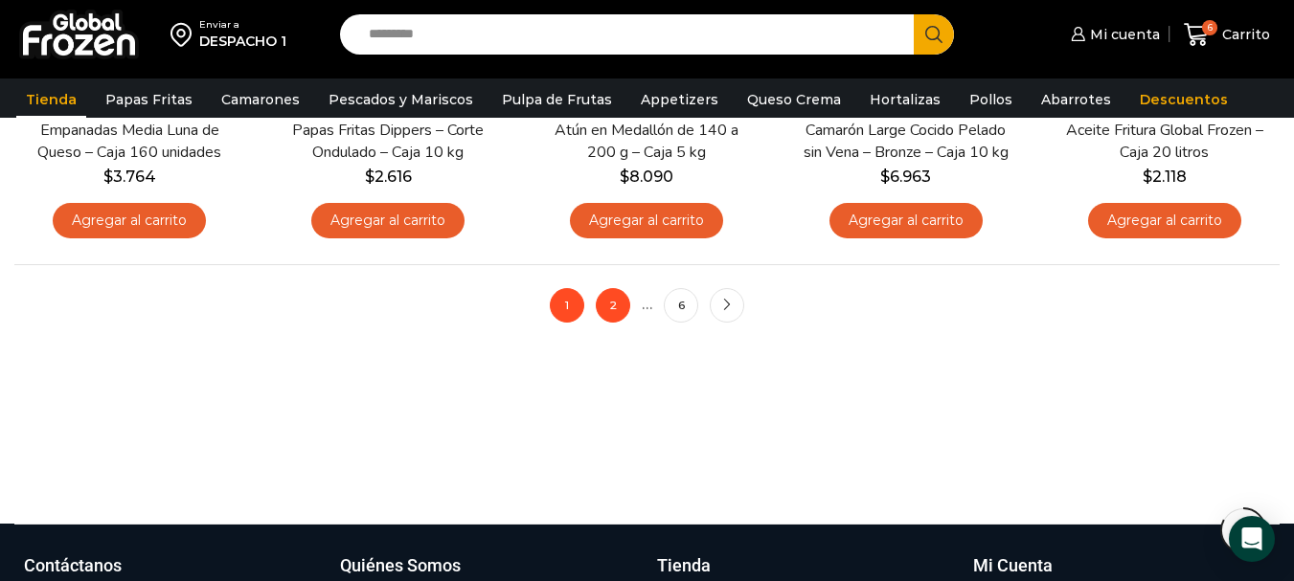
click at [618, 301] on link "2" at bounding box center [613, 305] width 34 height 34
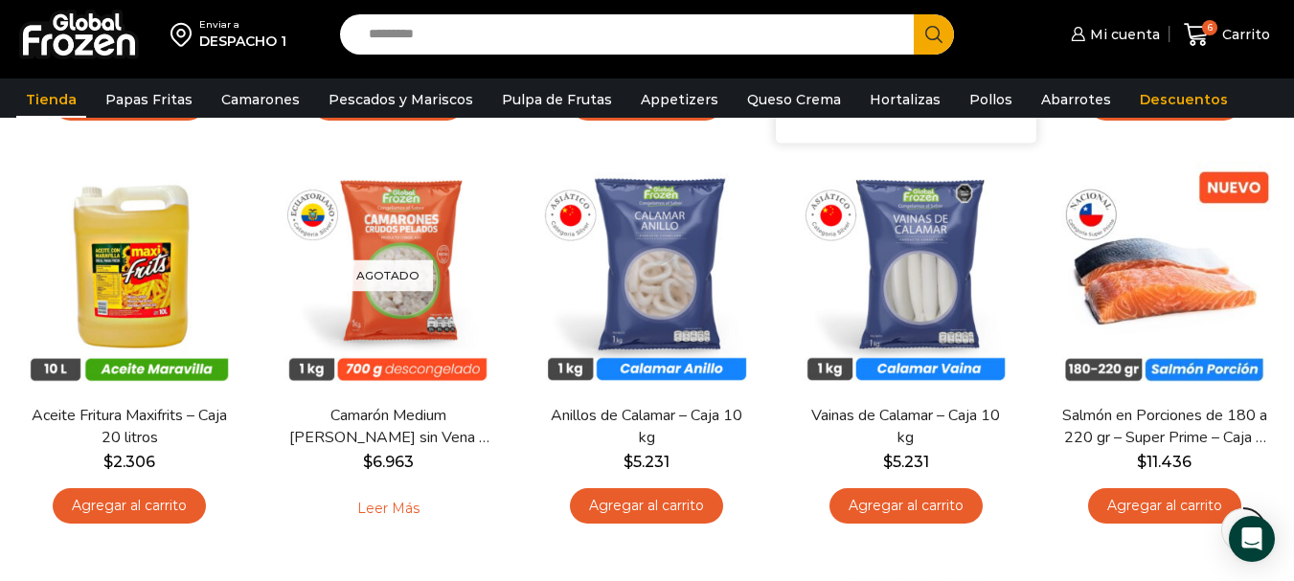
scroll to position [575, 0]
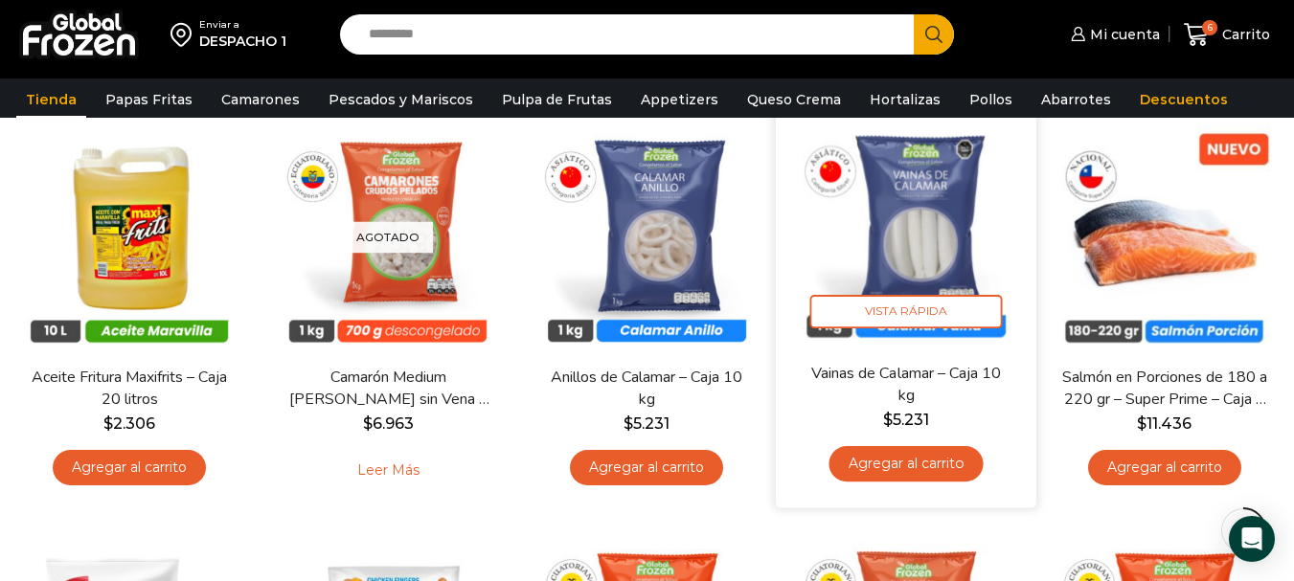
click at [919, 465] on link "Agregar al carrito" at bounding box center [906, 463] width 154 height 35
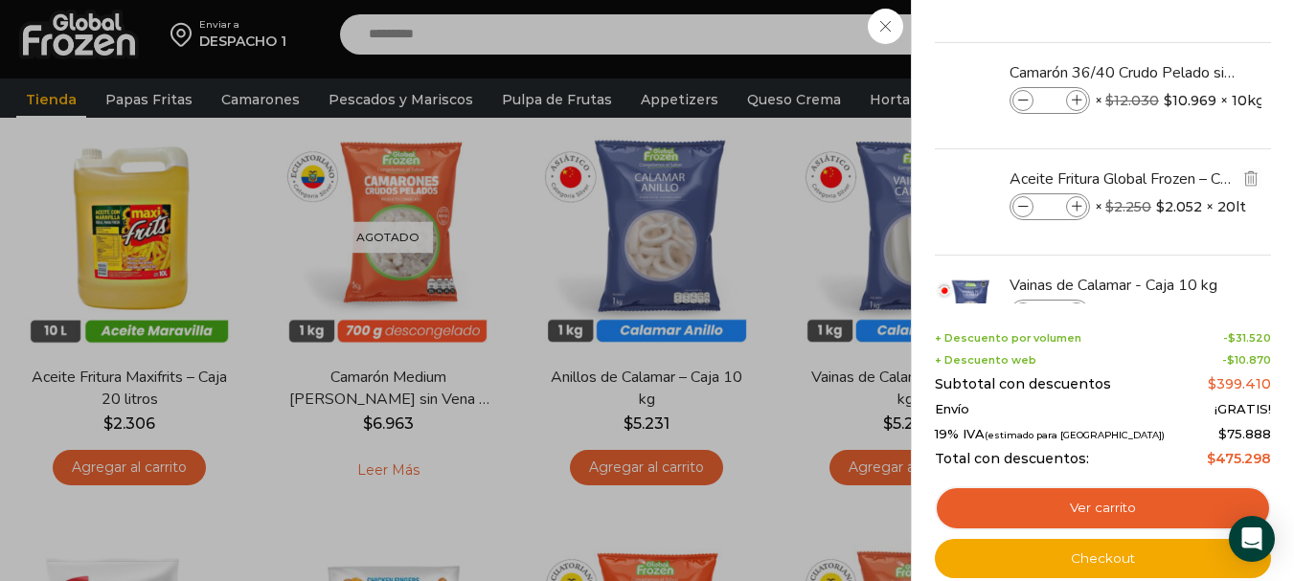
scroll to position [164, 0]
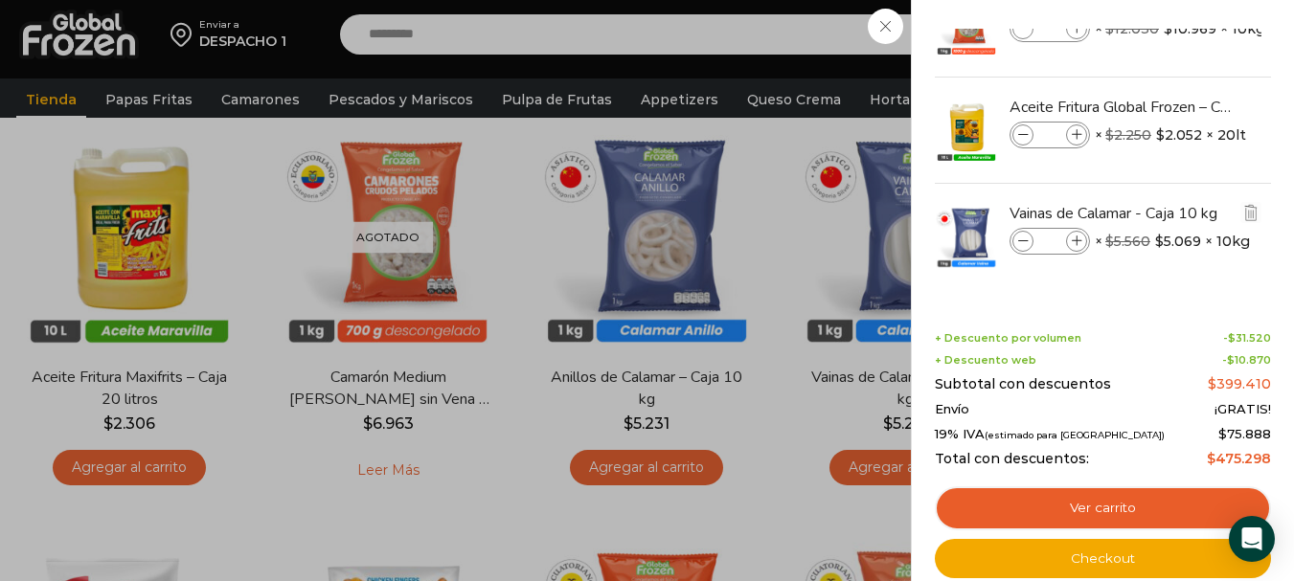
click at [1075, 239] on icon at bounding box center [1077, 242] width 11 height 11
type input "*"
click at [1030, 247] on span at bounding box center [1023, 241] width 21 height 21
type input "*"
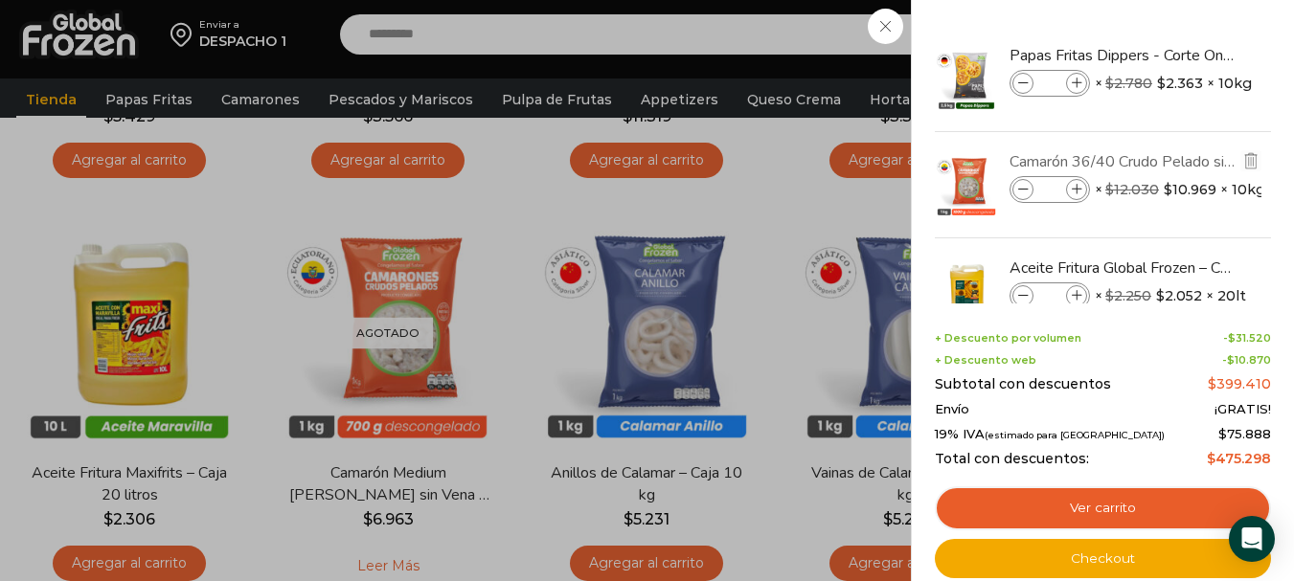
scroll to position [0, 0]
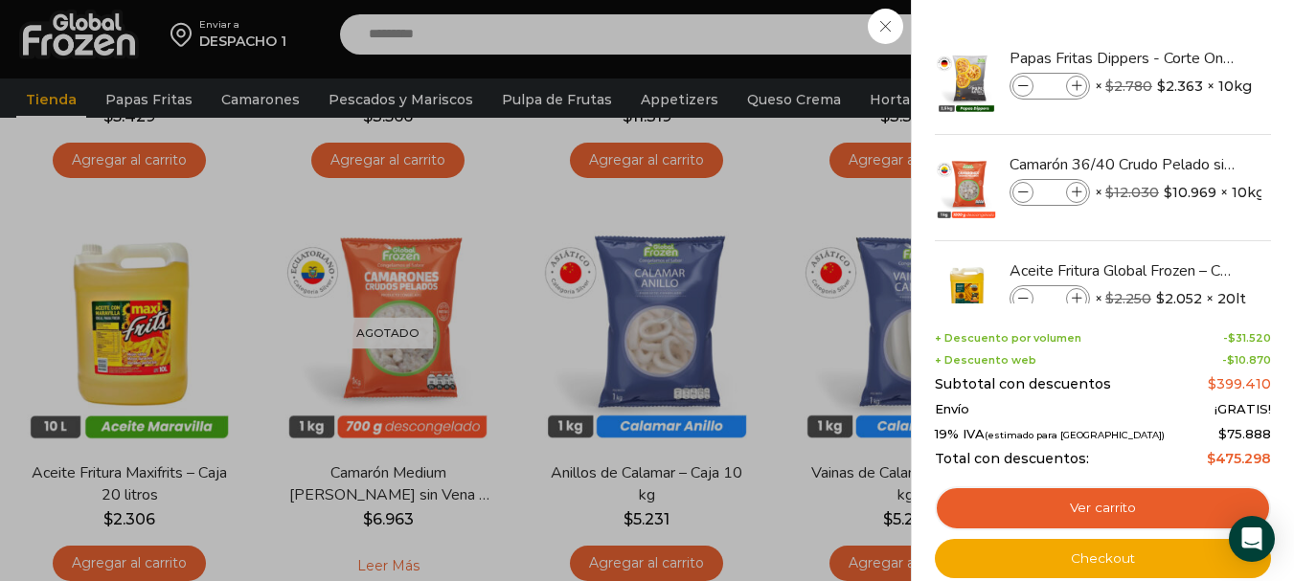
click at [1179, 57] on div "7 Carrito 7 7 Shopping Cart *" at bounding box center [1227, 34] width 96 height 45
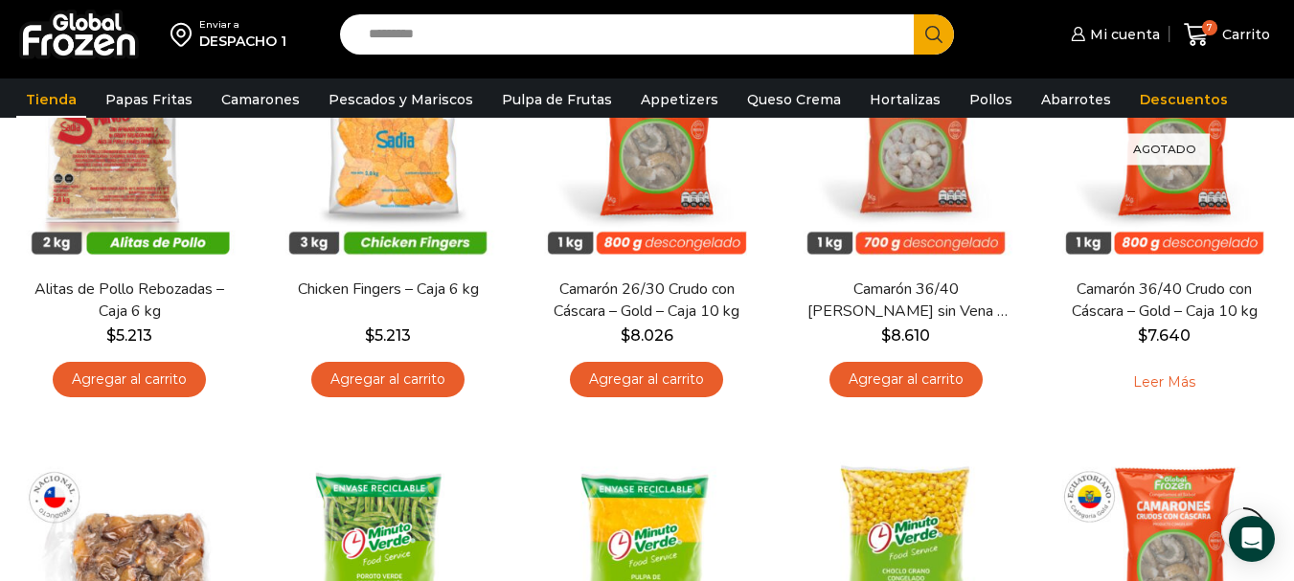
scroll to position [1054, 0]
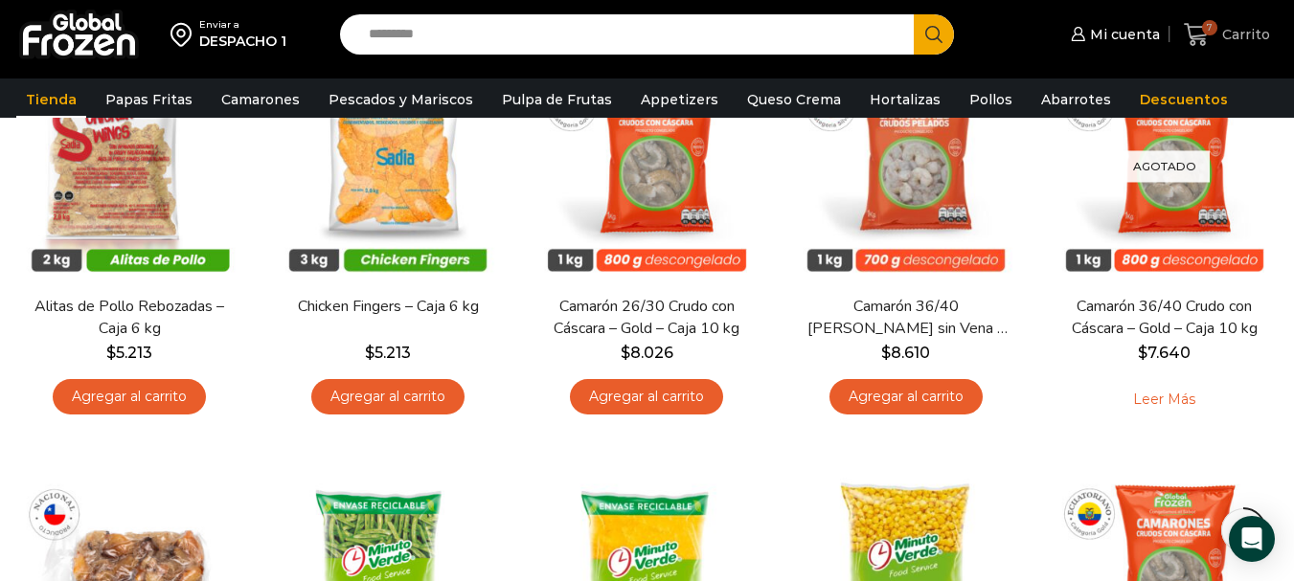
click at [1216, 36] on span "7" at bounding box center [1201, 35] width 34 height 26
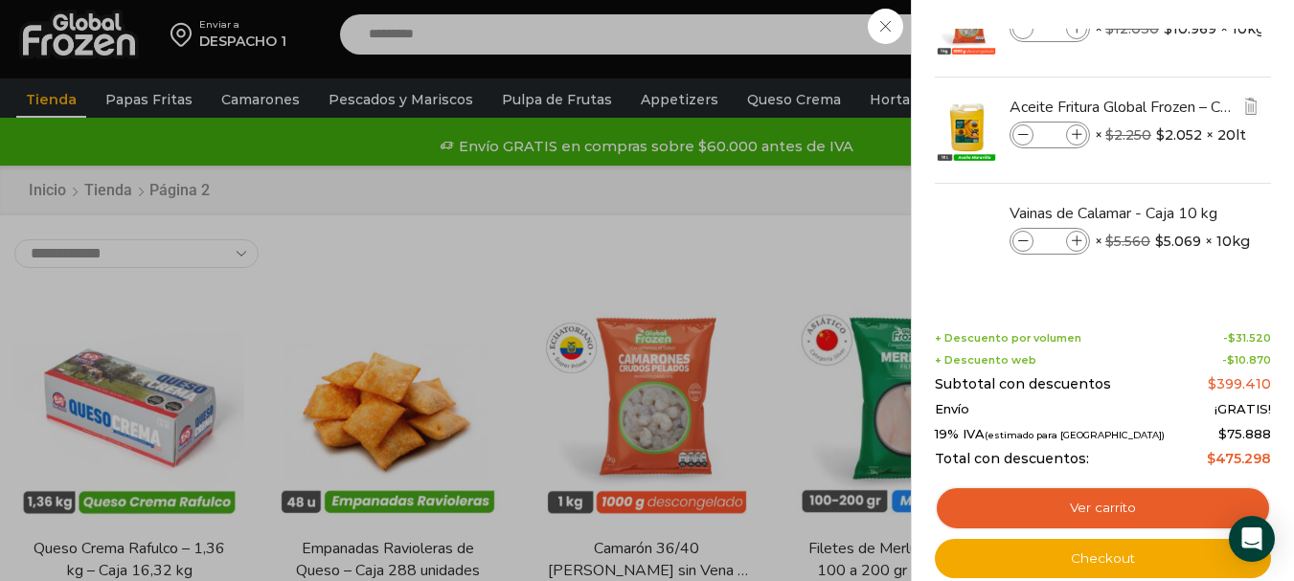
scroll to position [0, 0]
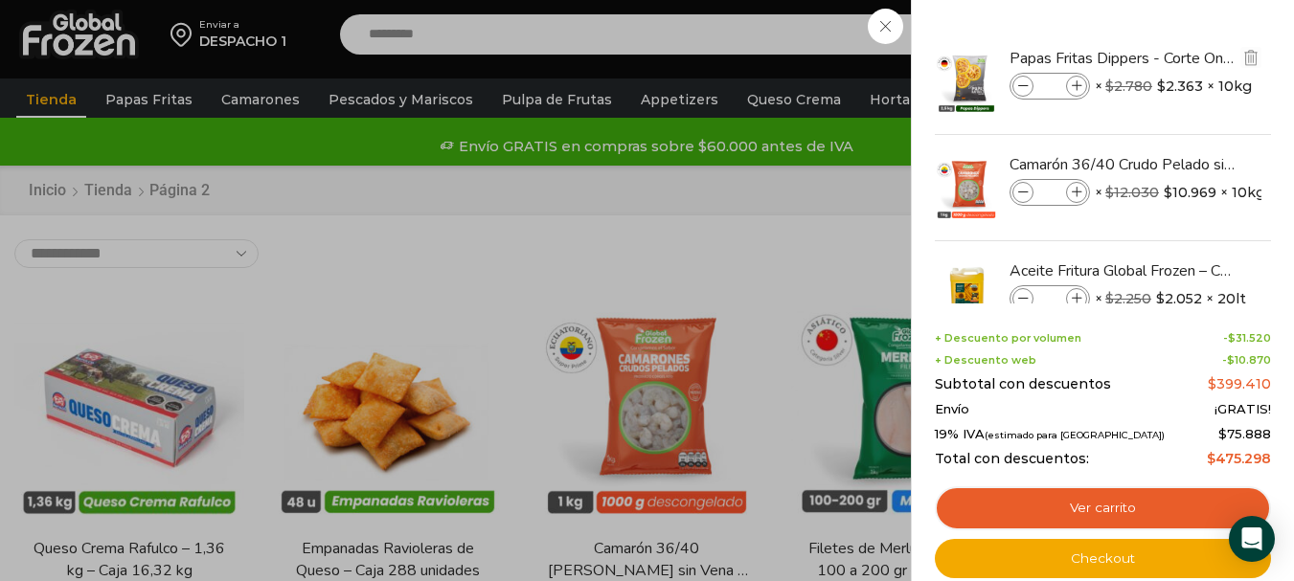
click at [1030, 82] on span at bounding box center [1023, 86] width 21 height 21
type input "*"
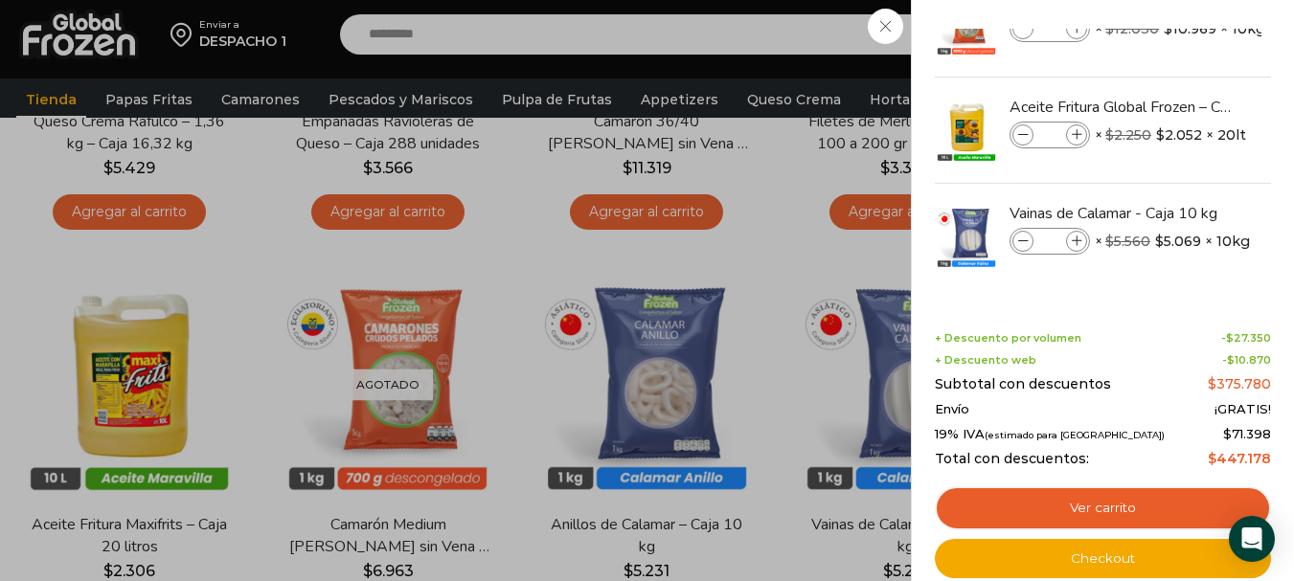
scroll to position [479, 0]
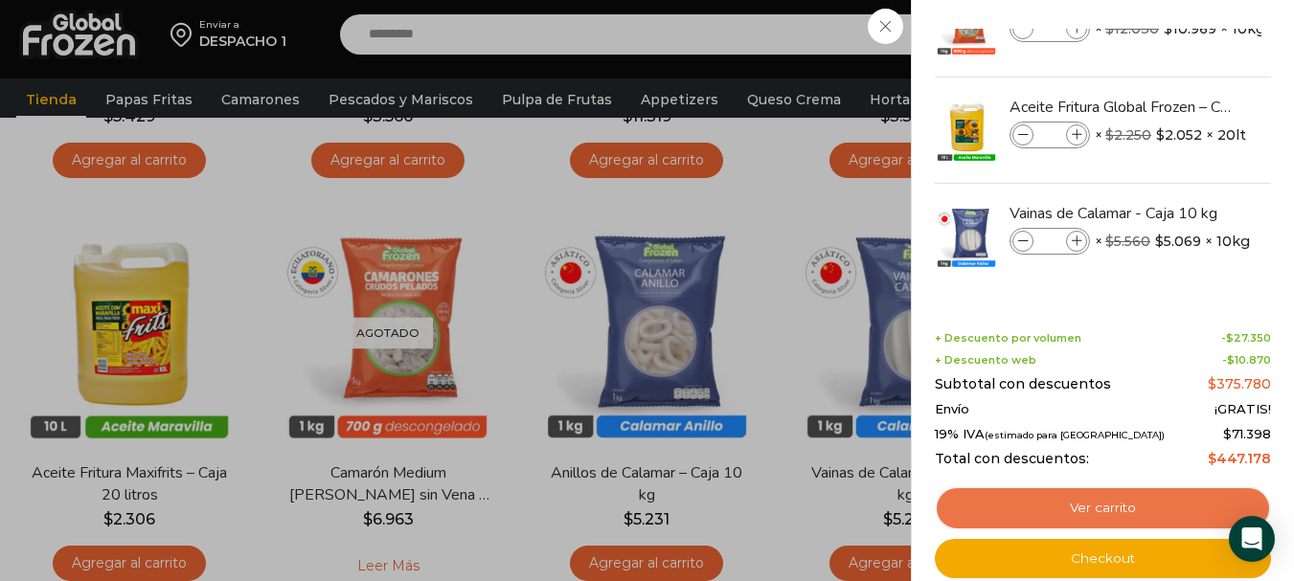
click at [1146, 502] on link "Ver carrito" at bounding box center [1103, 509] width 336 height 44
click at [1101, 508] on link "Ver carrito" at bounding box center [1103, 509] width 336 height 44
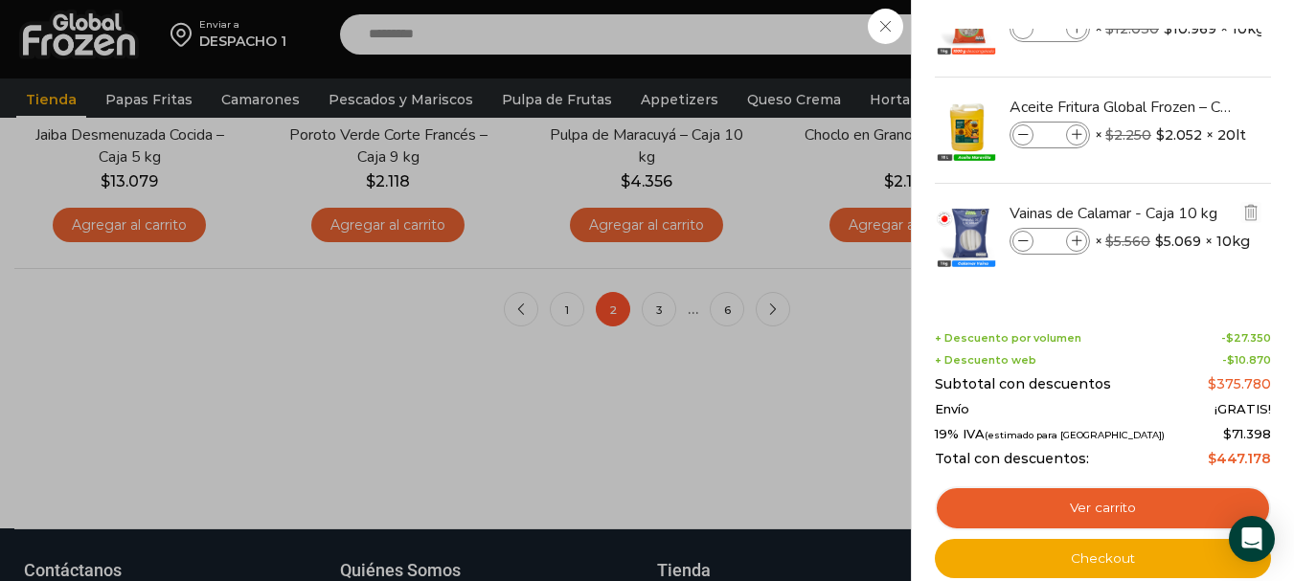
scroll to position [1986, 0]
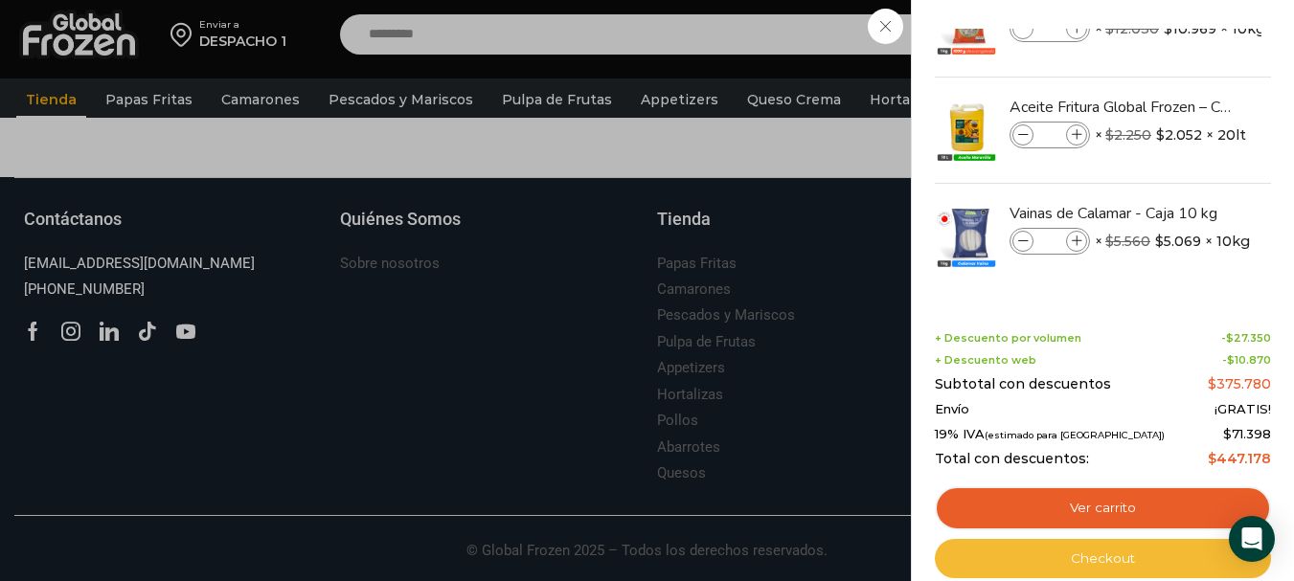
click at [1141, 556] on link "Checkout" at bounding box center [1103, 559] width 336 height 40
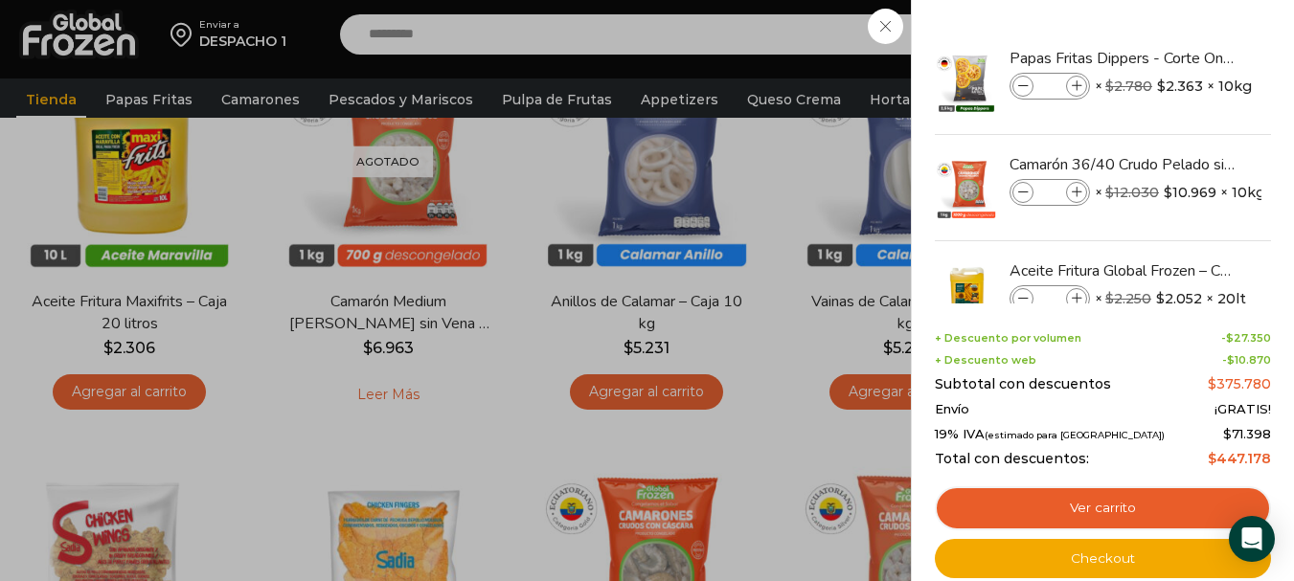
scroll to position [357, 0]
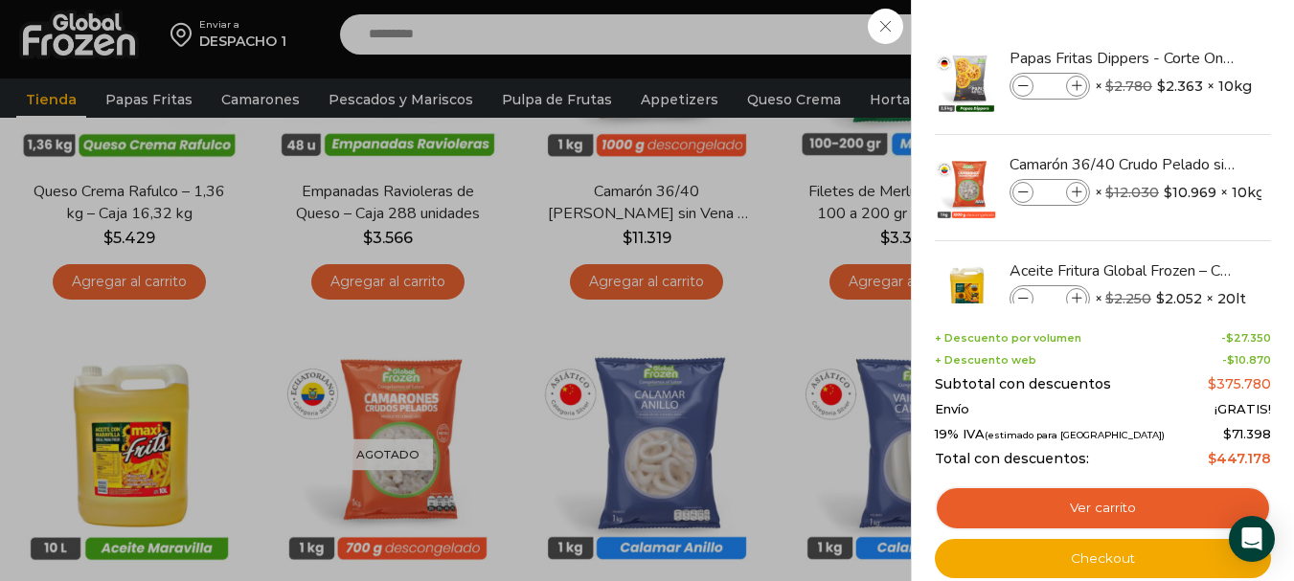
click at [1179, 57] on div "6 Carrito 6 6 Shopping Cart" at bounding box center [1227, 34] width 96 height 45
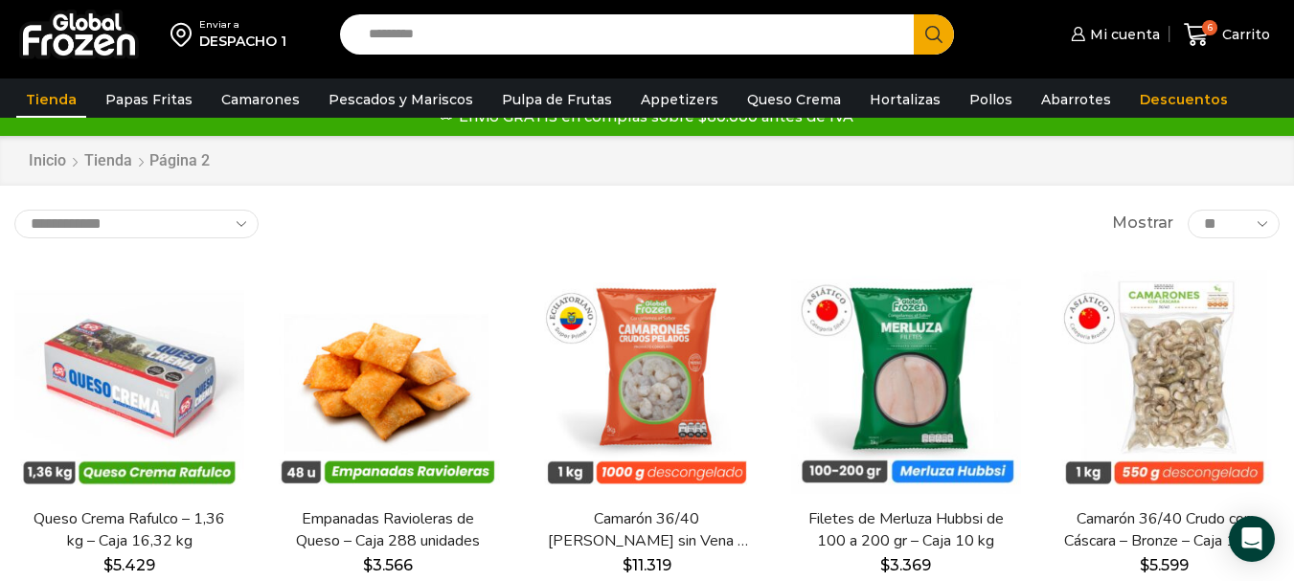
scroll to position [0, 0]
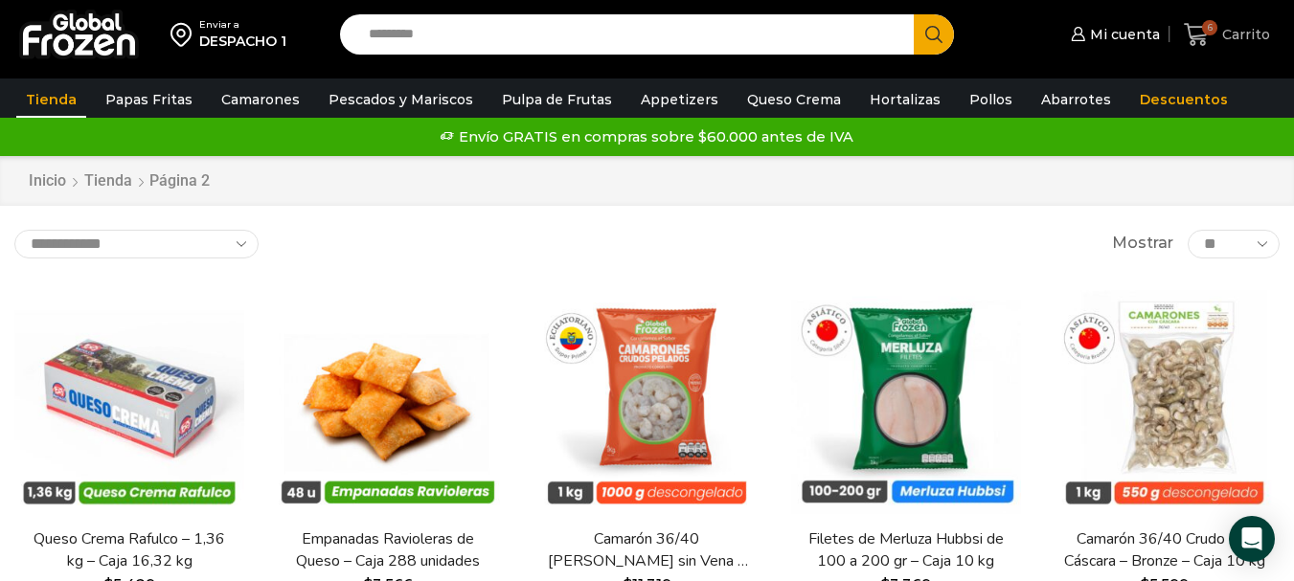
click at [1210, 37] on icon at bounding box center [1197, 35] width 26 height 26
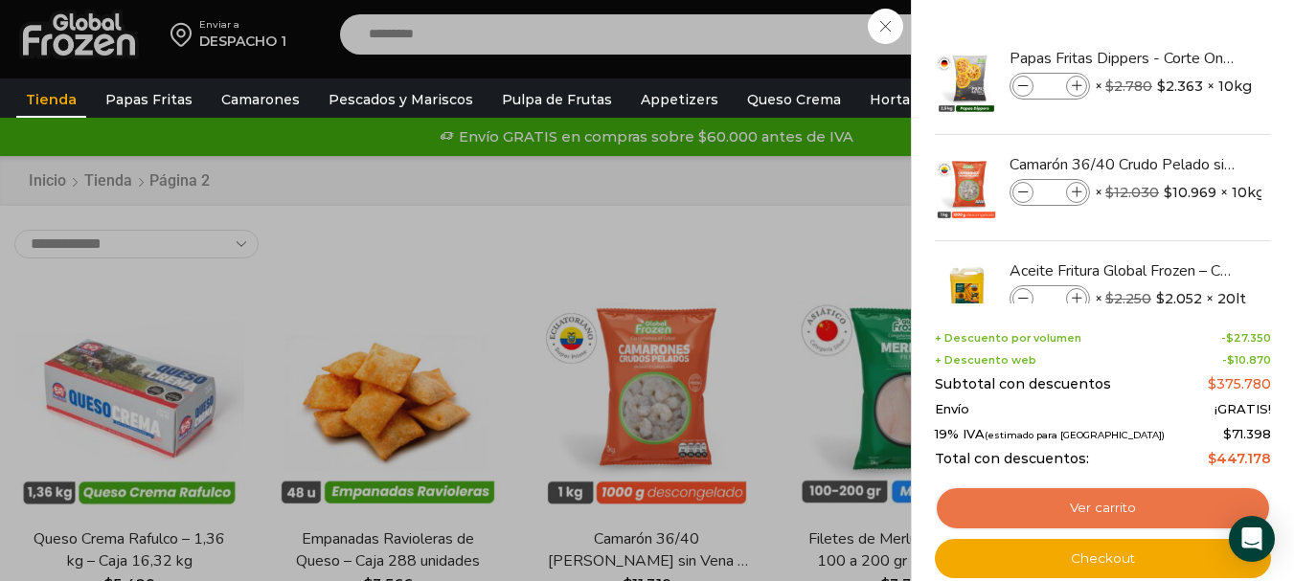
click at [1130, 496] on link "Ver carrito" at bounding box center [1103, 509] width 336 height 44
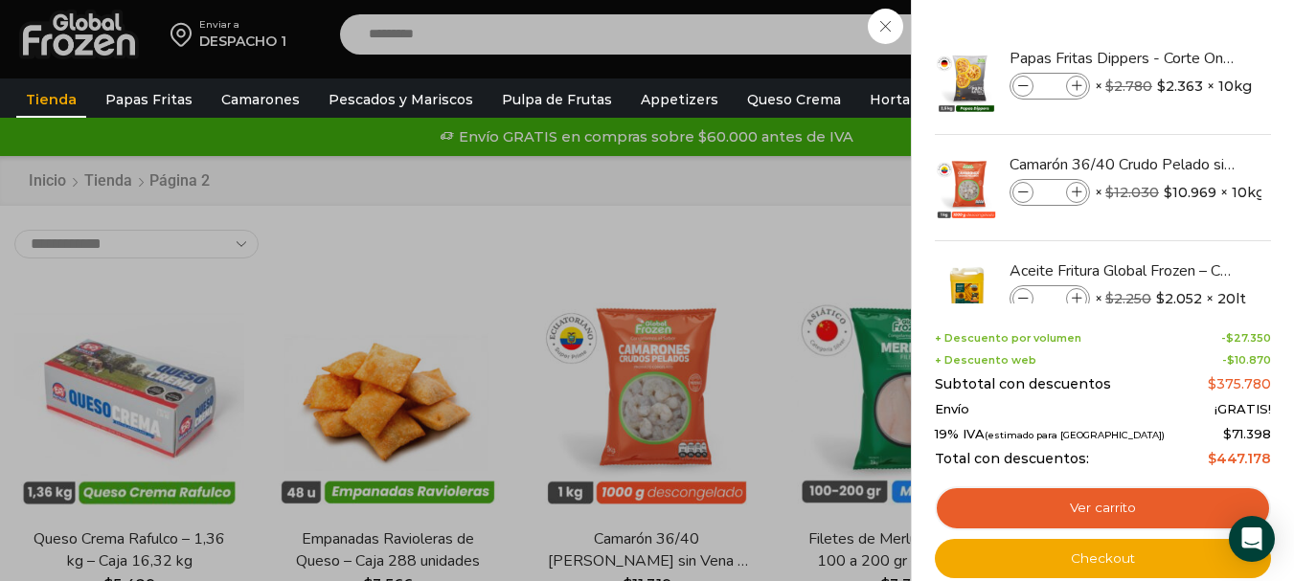
click at [1179, 26] on div "6 Carrito 6 6 Shopping Cart" at bounding box center [1227, 34] width 96 height 45
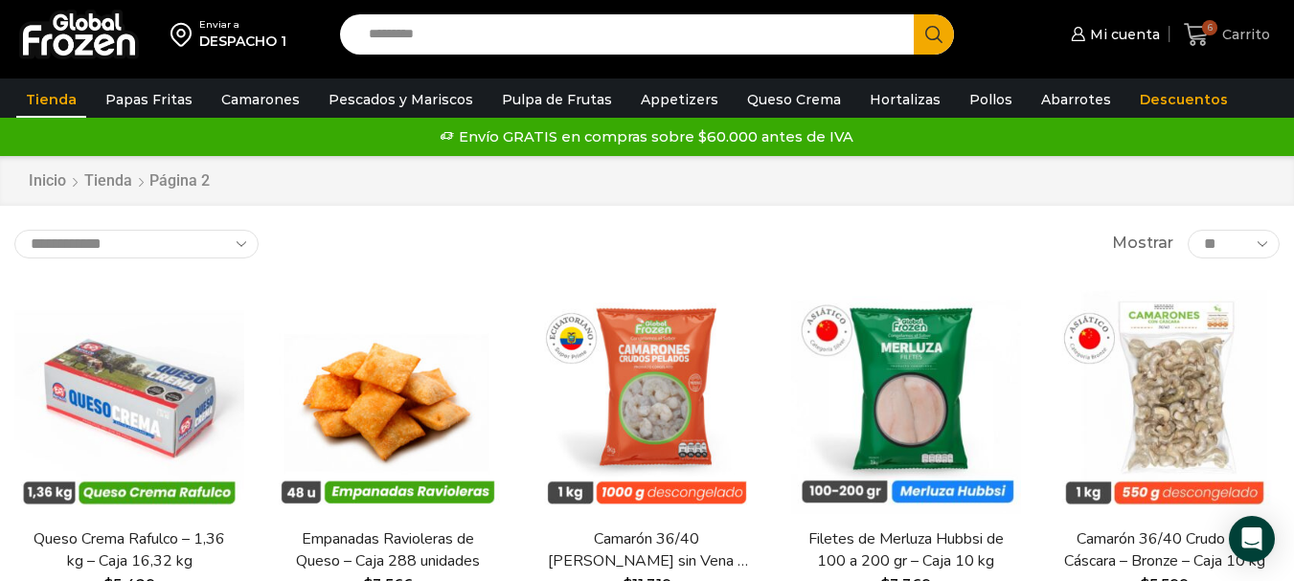
click at [1211, 33] on span "6" at bounding box center [1209, 27] width 15 height 15
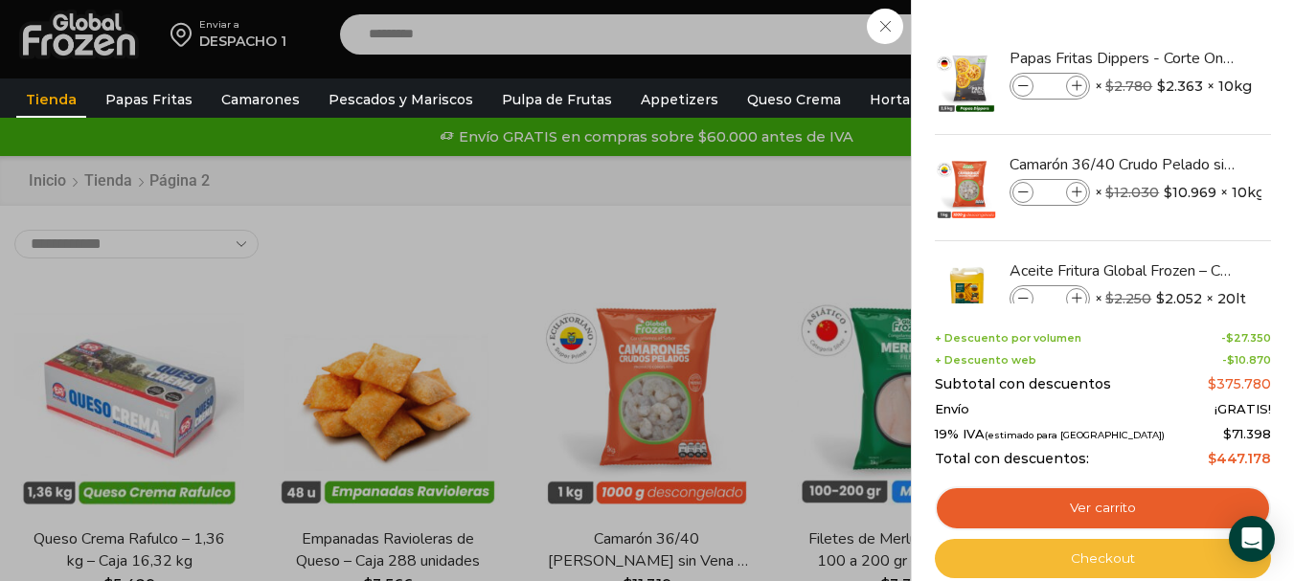
click at [1113, 556] on link "Checkout" at bounding box center [1103, 559] width 336 height 40
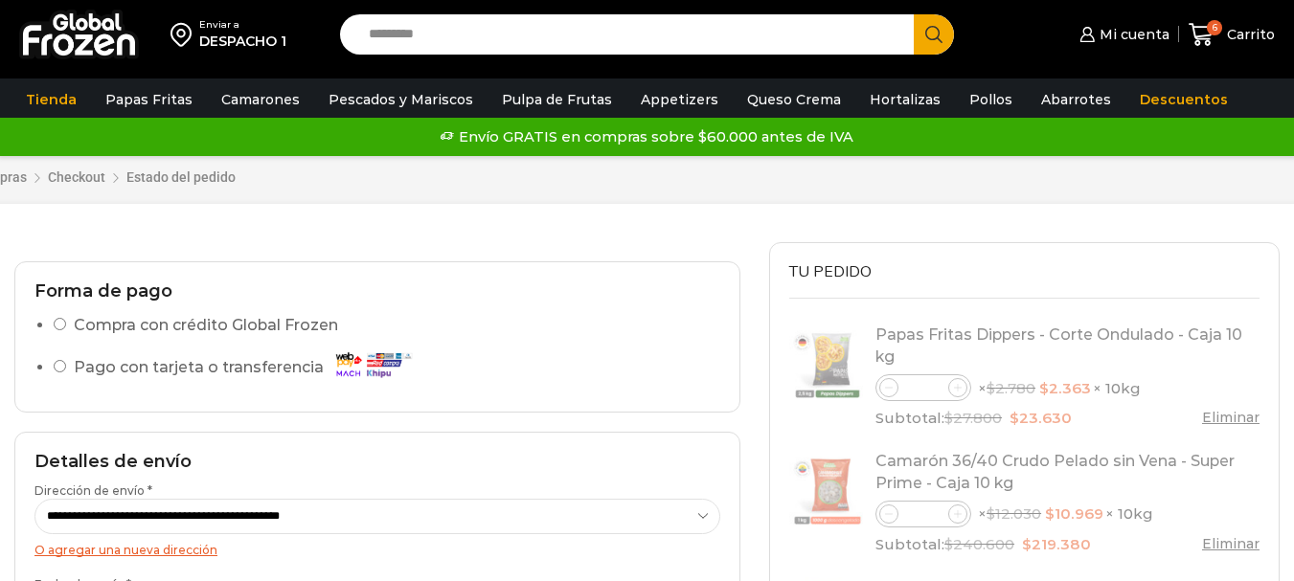
select select "*"
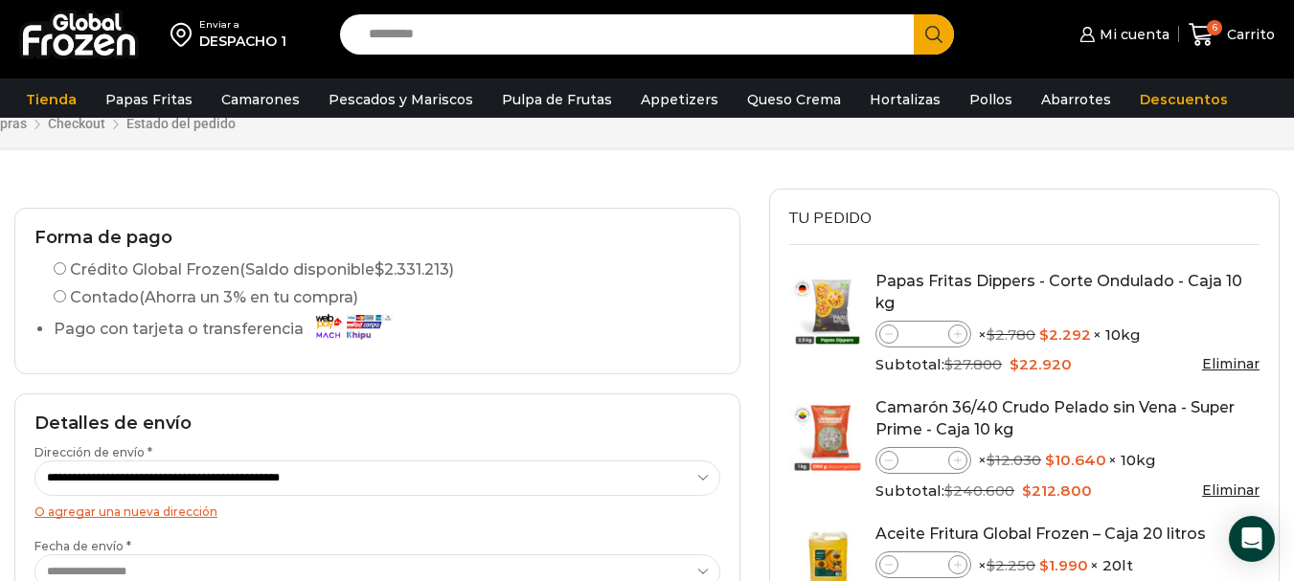
scroll to position [22, 0]
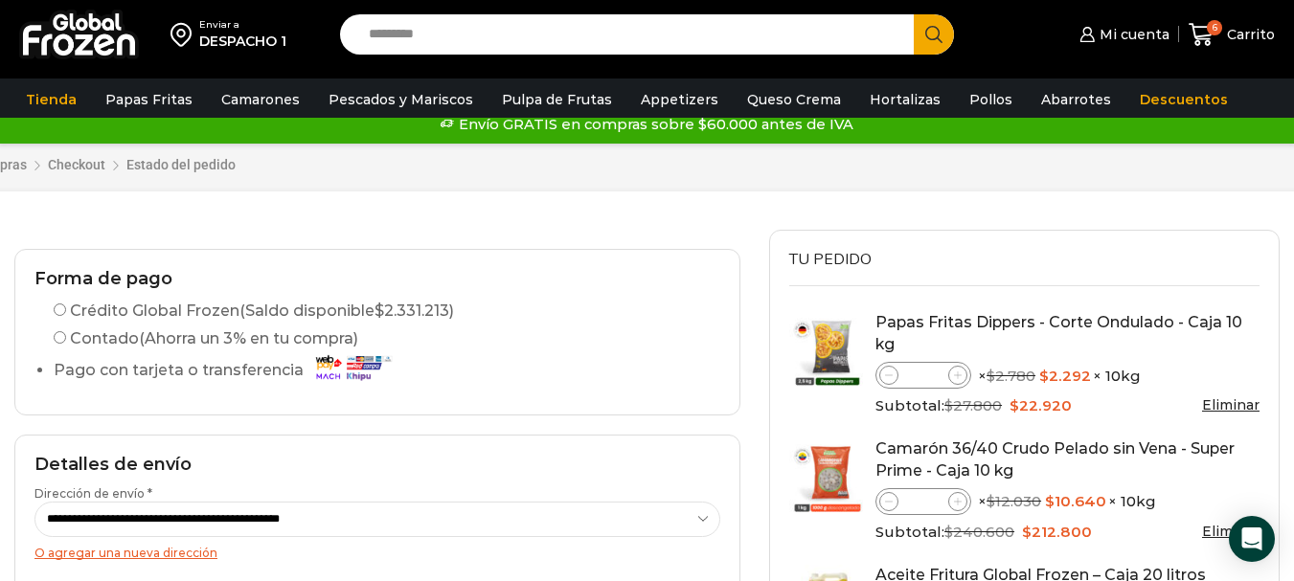
click at [273, 513] on select "**********" at bounding box center [377, 519] width 686 height 35
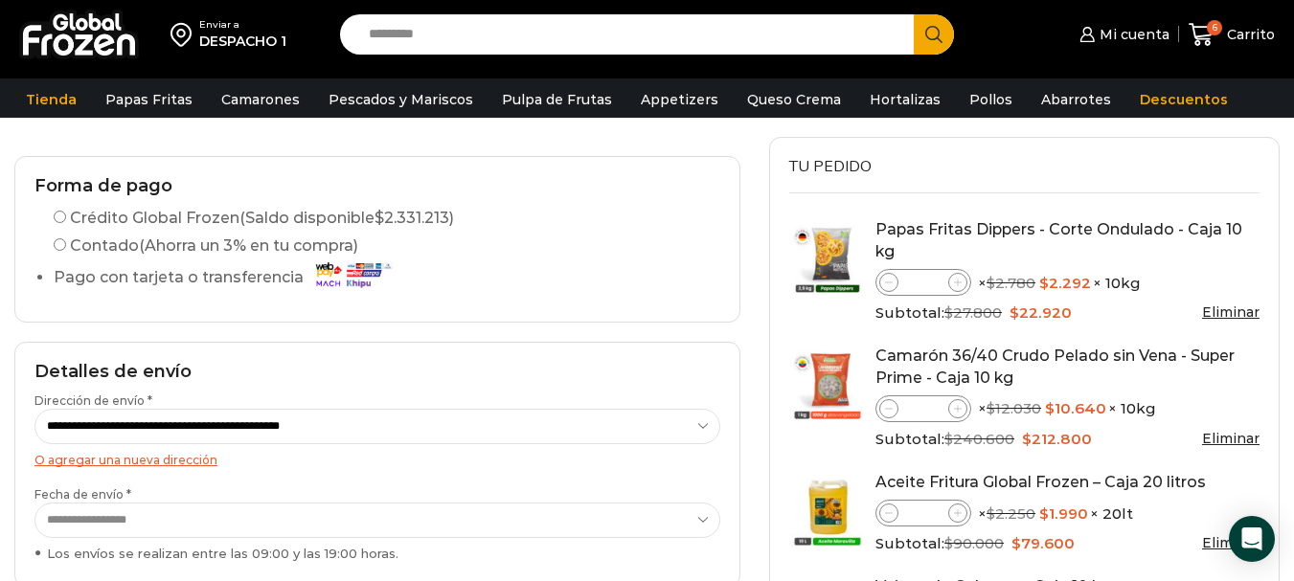
scroll to position [0, 0]
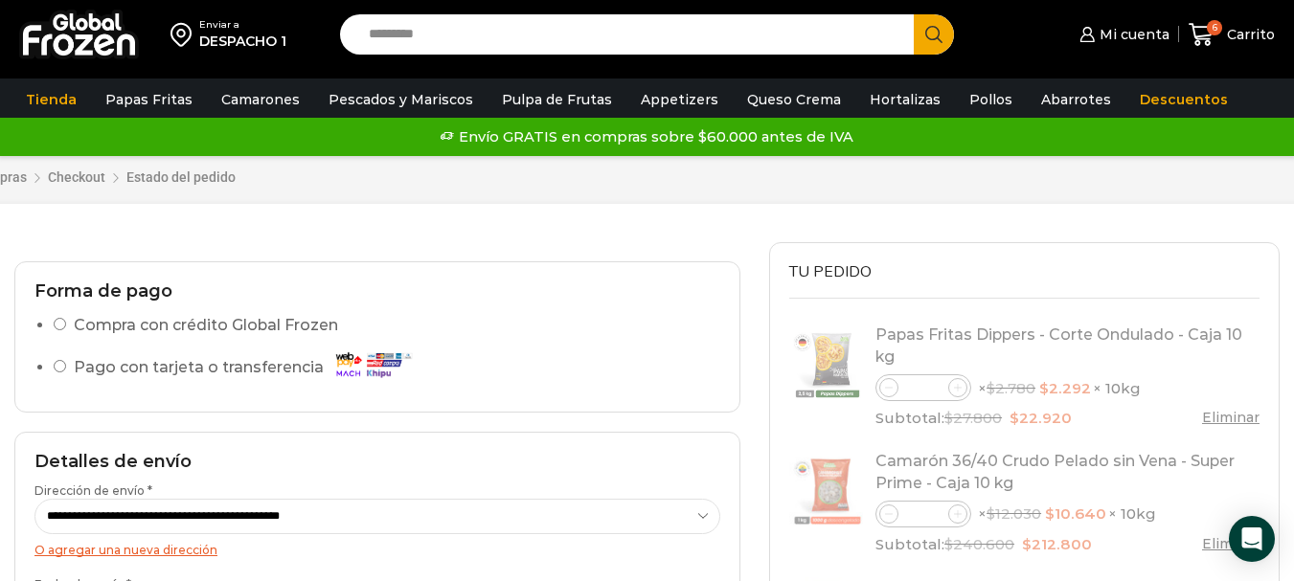
select select "*"
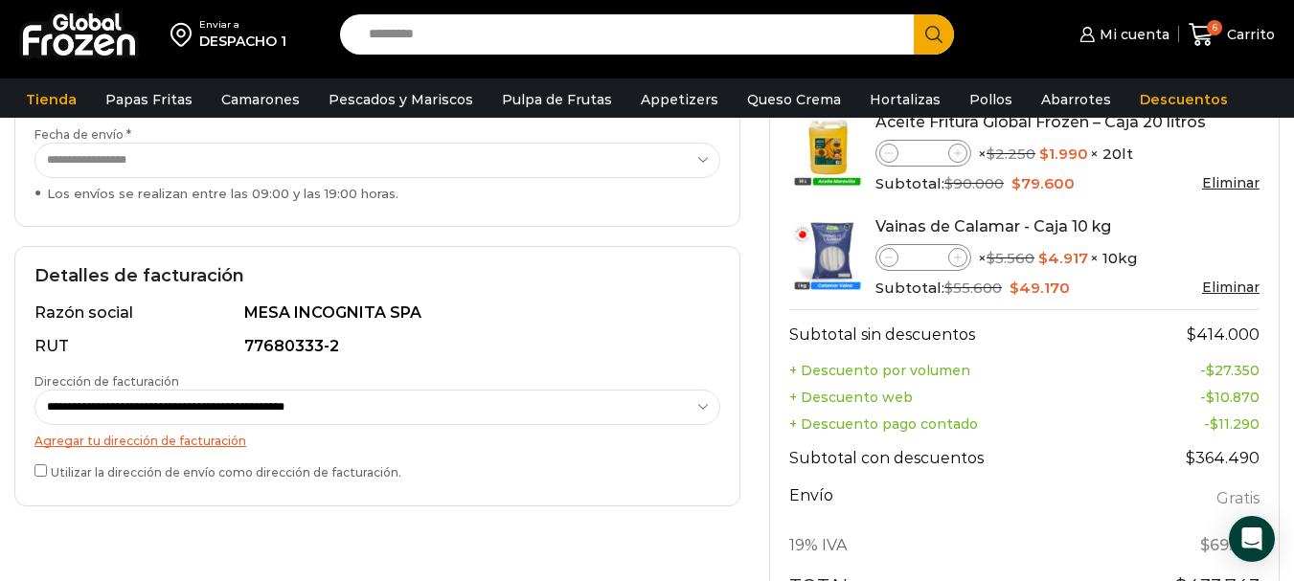
scroll to position [111, 0]
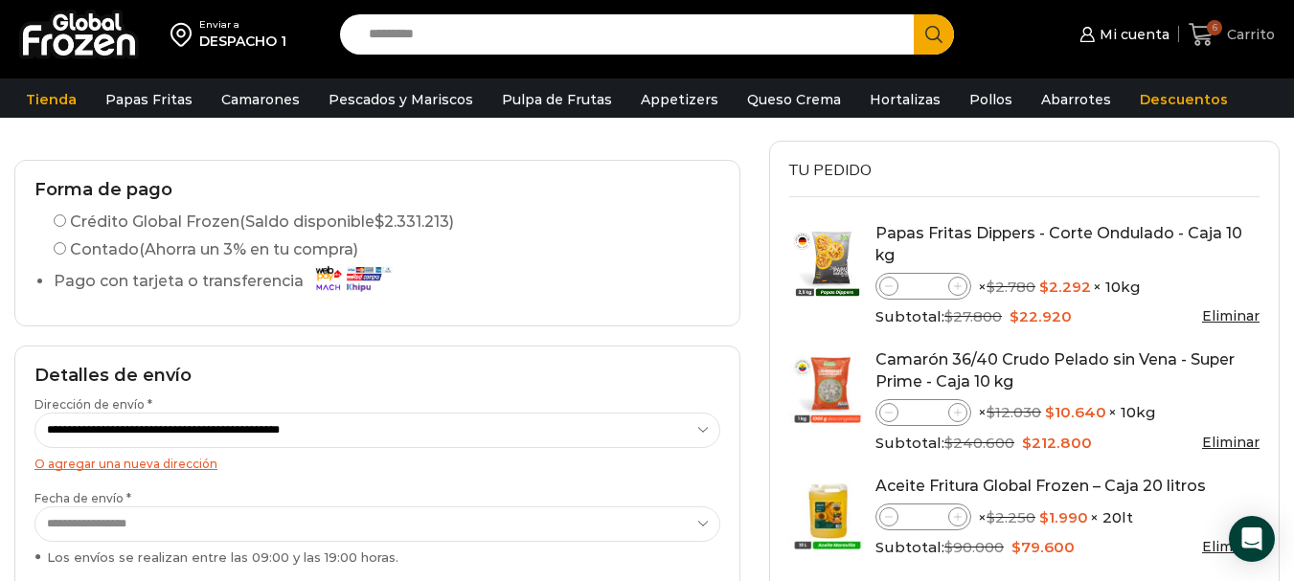
click at [1213, 25] on span "6" at bounding box center [1214, 27] width 15 height 15
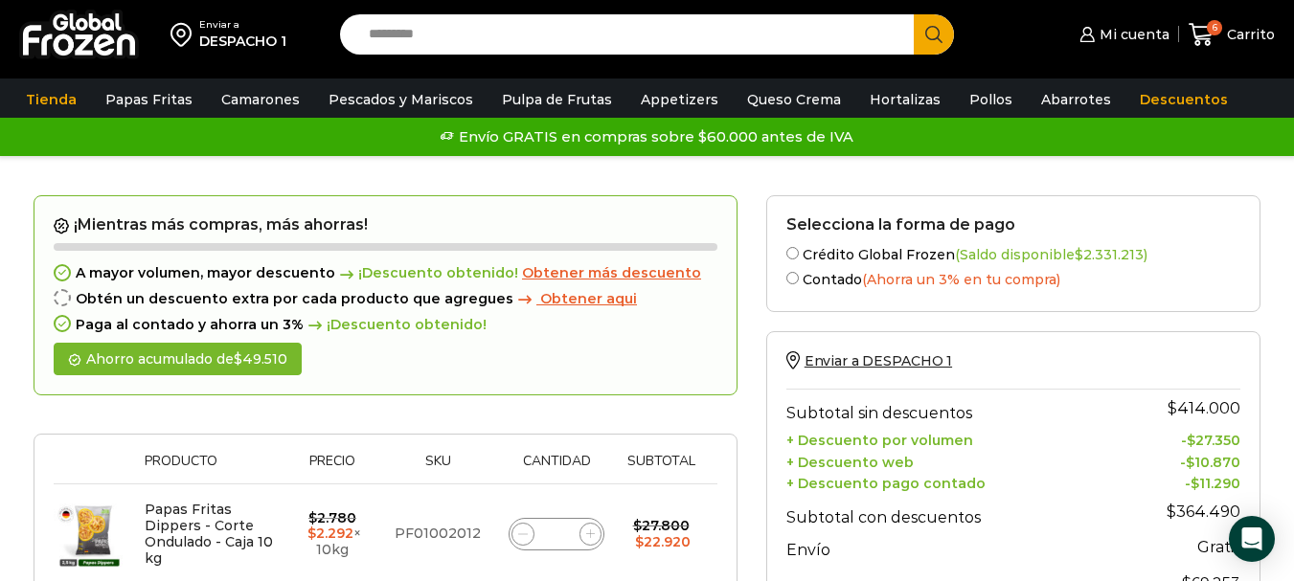
click at [800, 257] on label "Crédito Global Frozen (Saldo disponible $ 2.331.213 )" at bounding box center [1013, 253] width 454 height 20
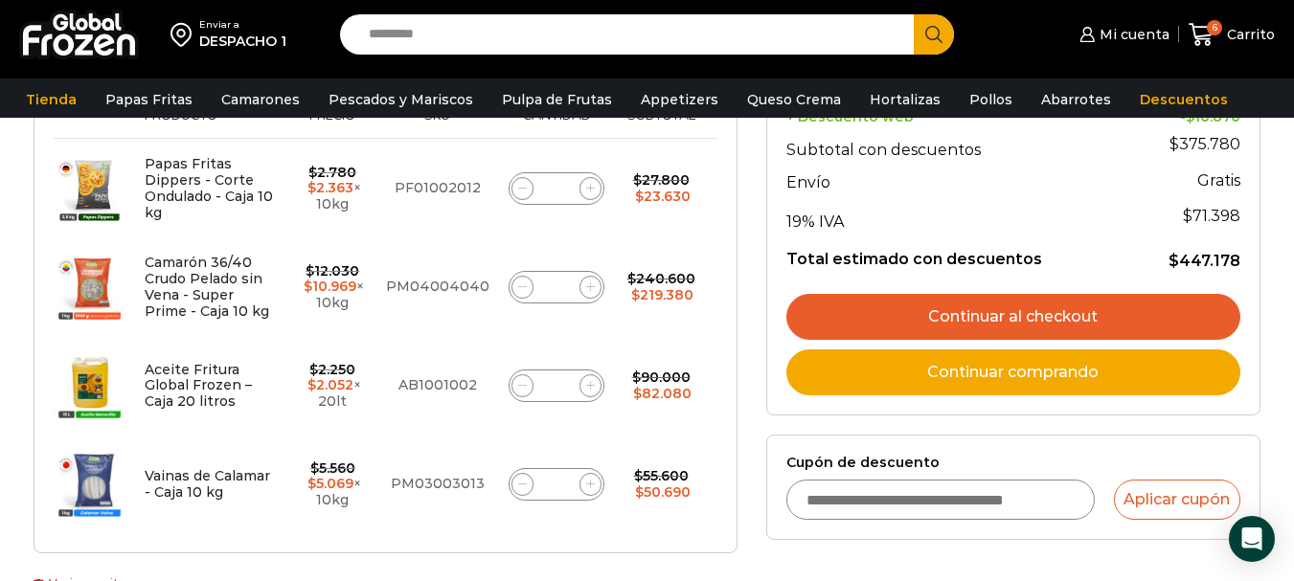
scroll to position [287, 0]
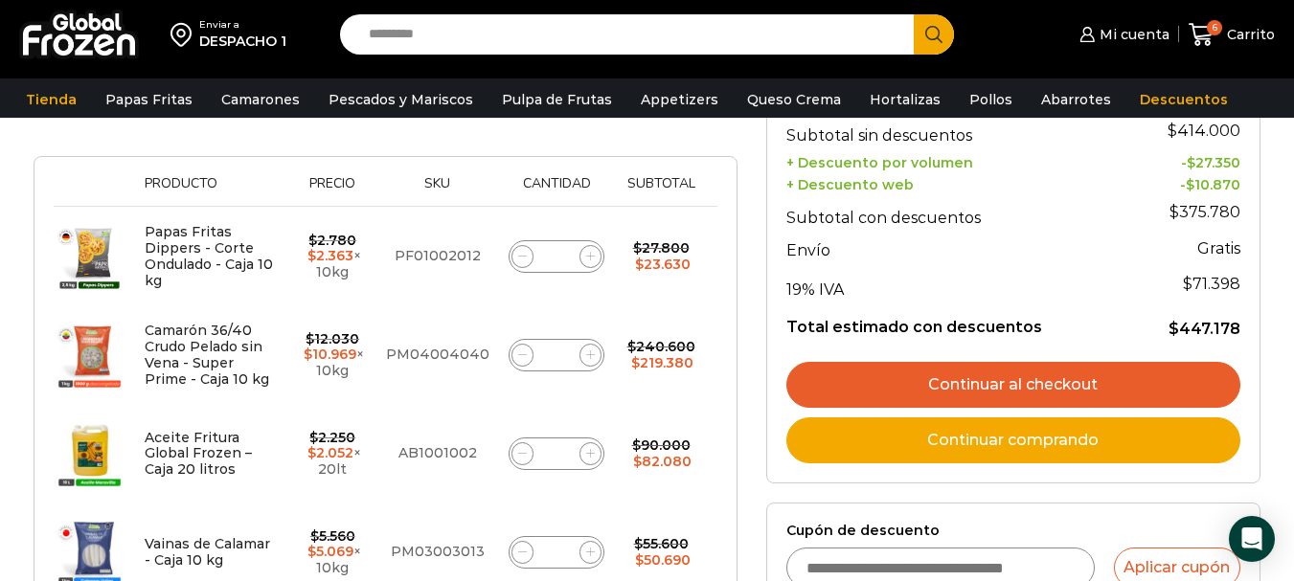
click at [1012, 384] on link "Continuar al checkout" at bounding box center [1013, 385] width 454 height 46
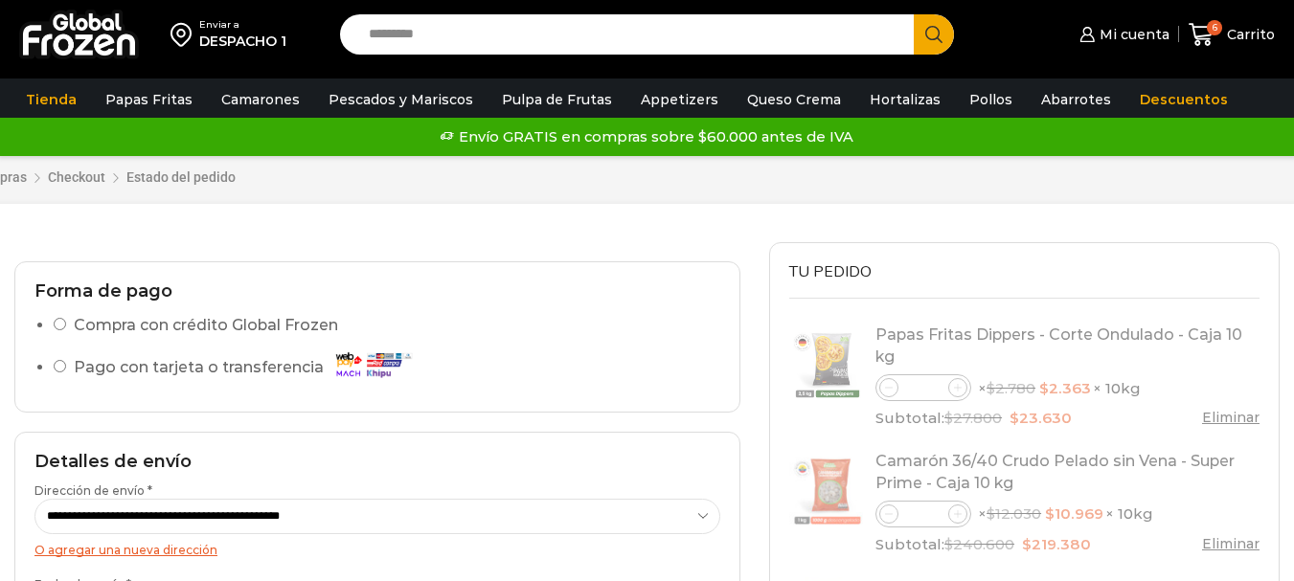
select select "*"
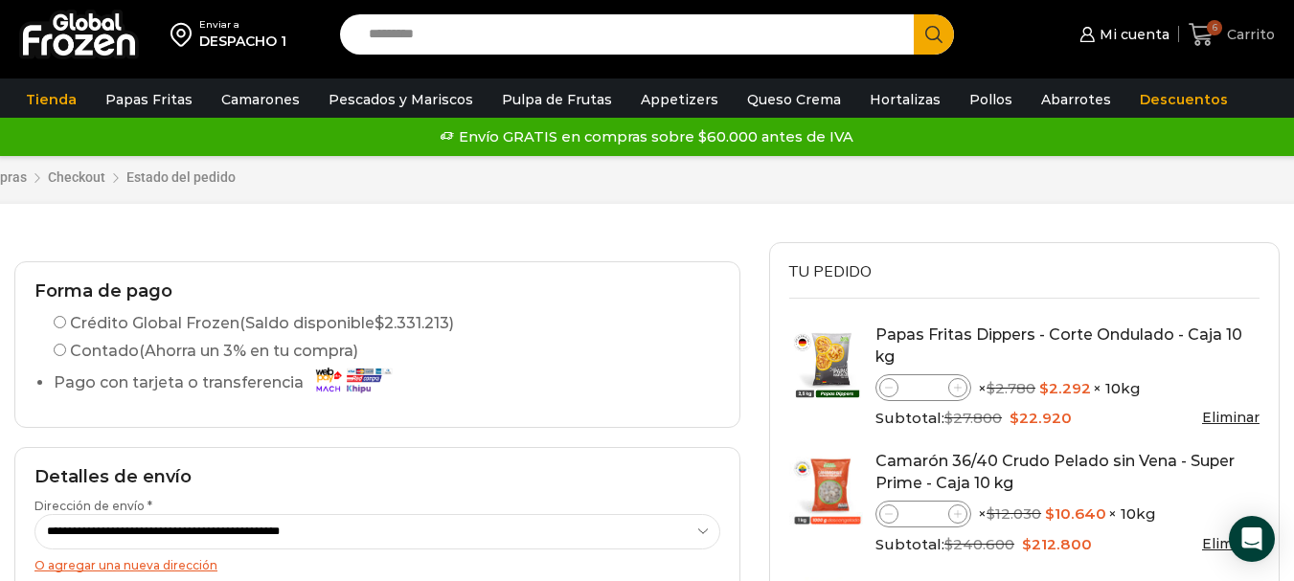
click at [1238, 30] on span "Carrito" at bounding box center [1248, 34] width 53 height 19
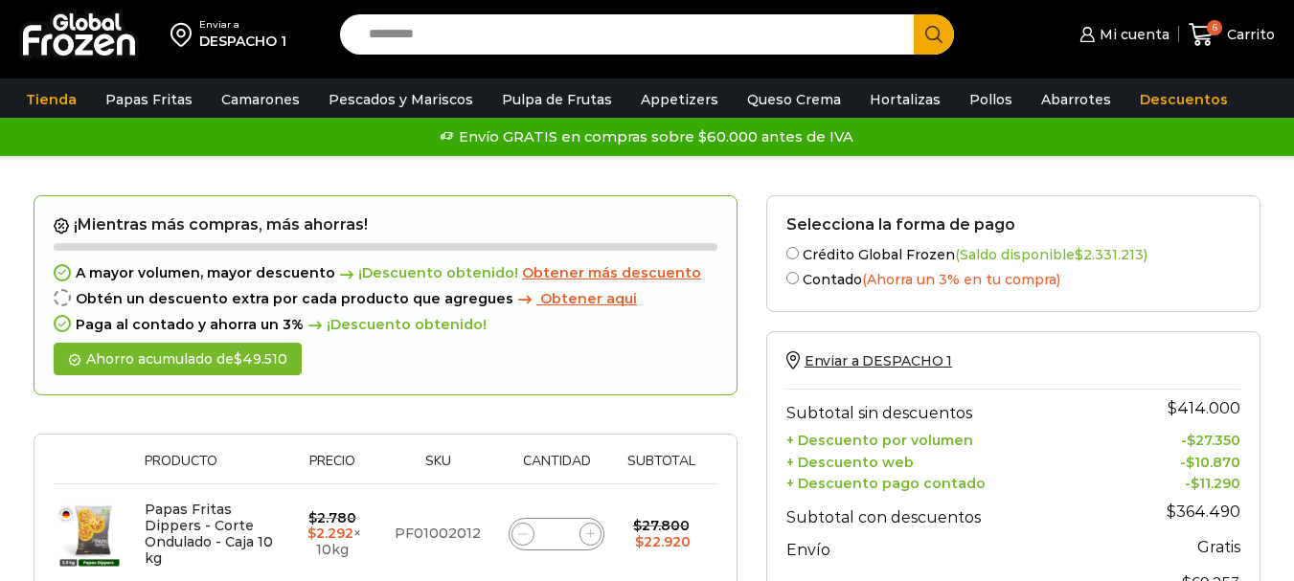
click at [799, 256] on label "Crédito Global Frozen (Saldo disponible $ 2.331.213 )" at bounding box center [1013, 253] width 454 height 20
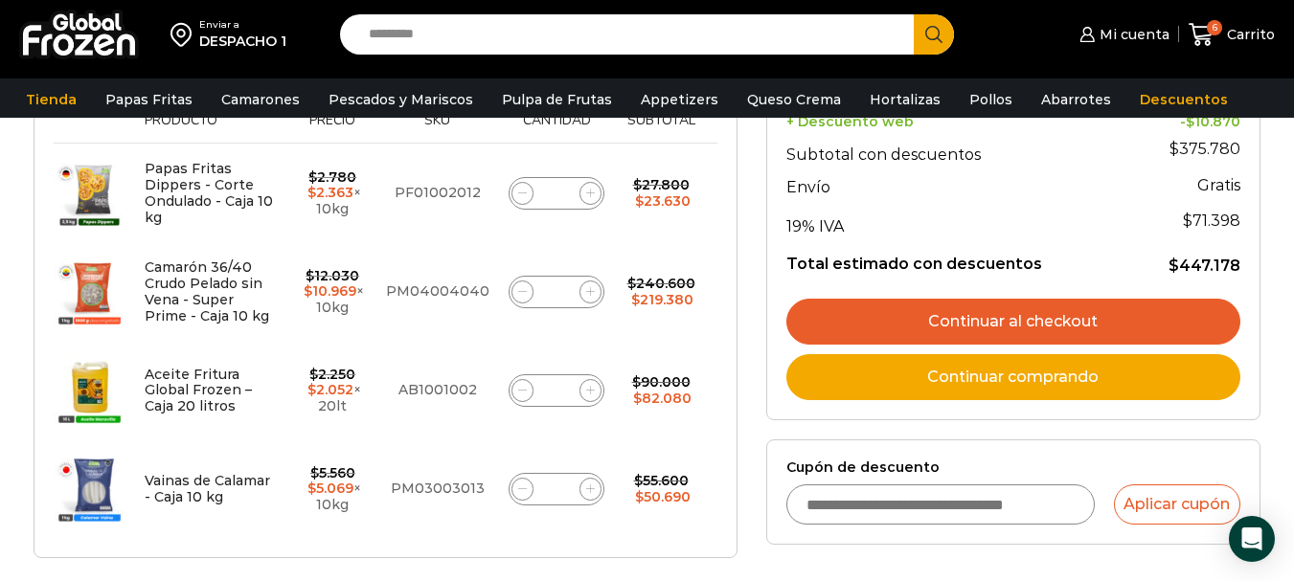
scroll to position [383, 0]
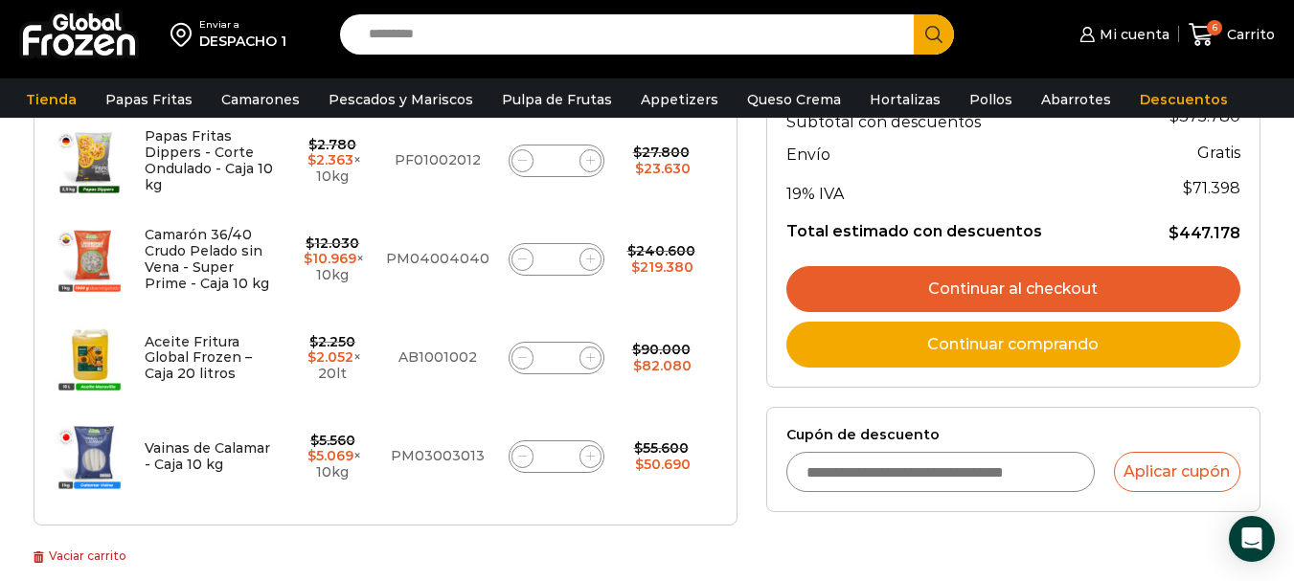
click at [1024, 283] on link "Continuar al checkout" at bounding box center [1013, 289] width 454 height 46
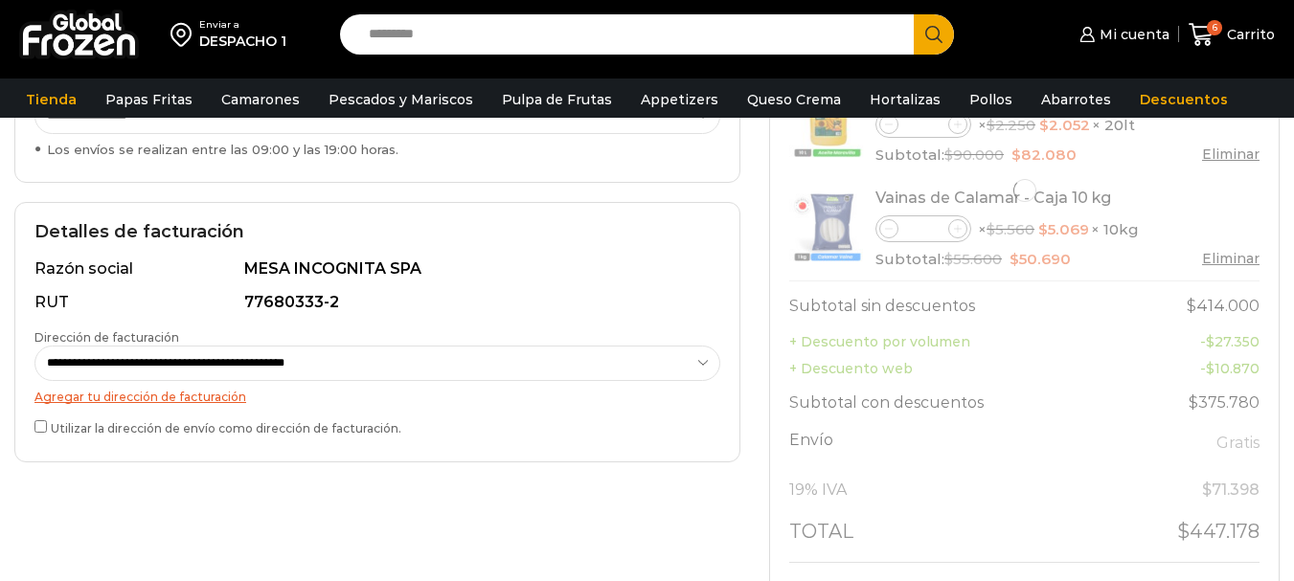
scroll to position [479, 0]
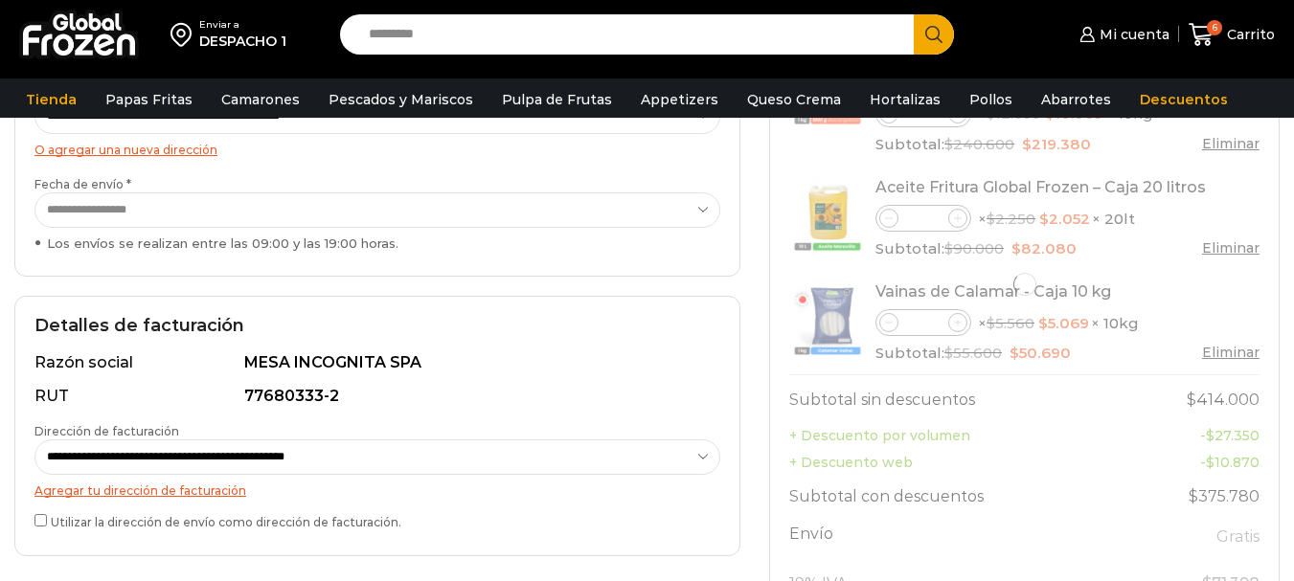
select select "*"
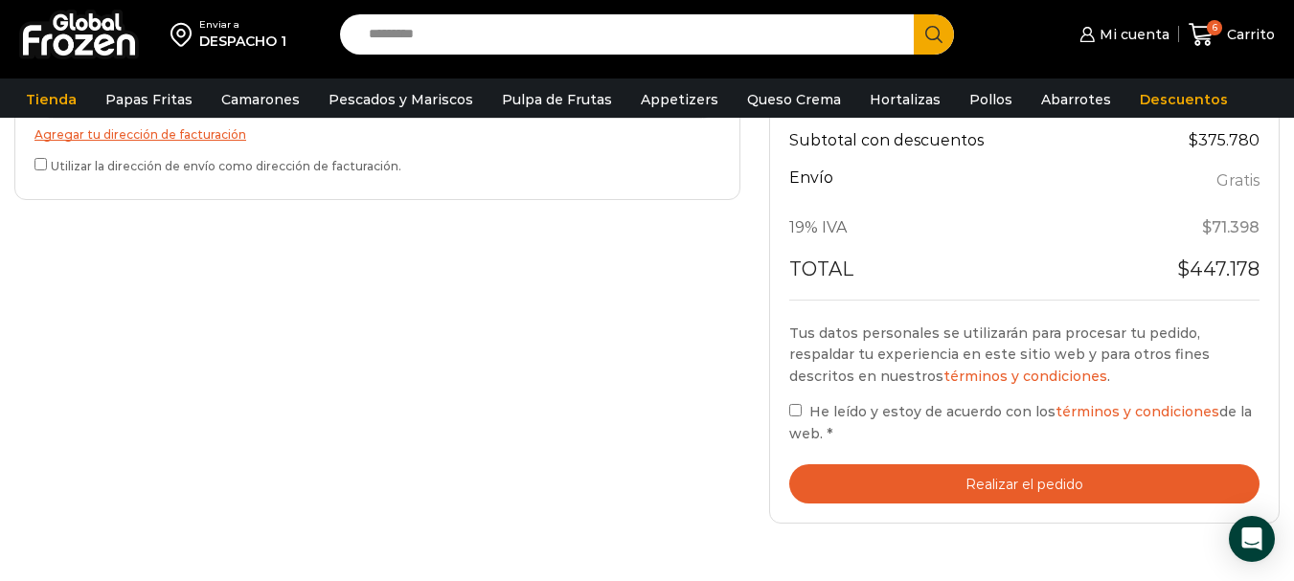
scroll to position [782, 0]
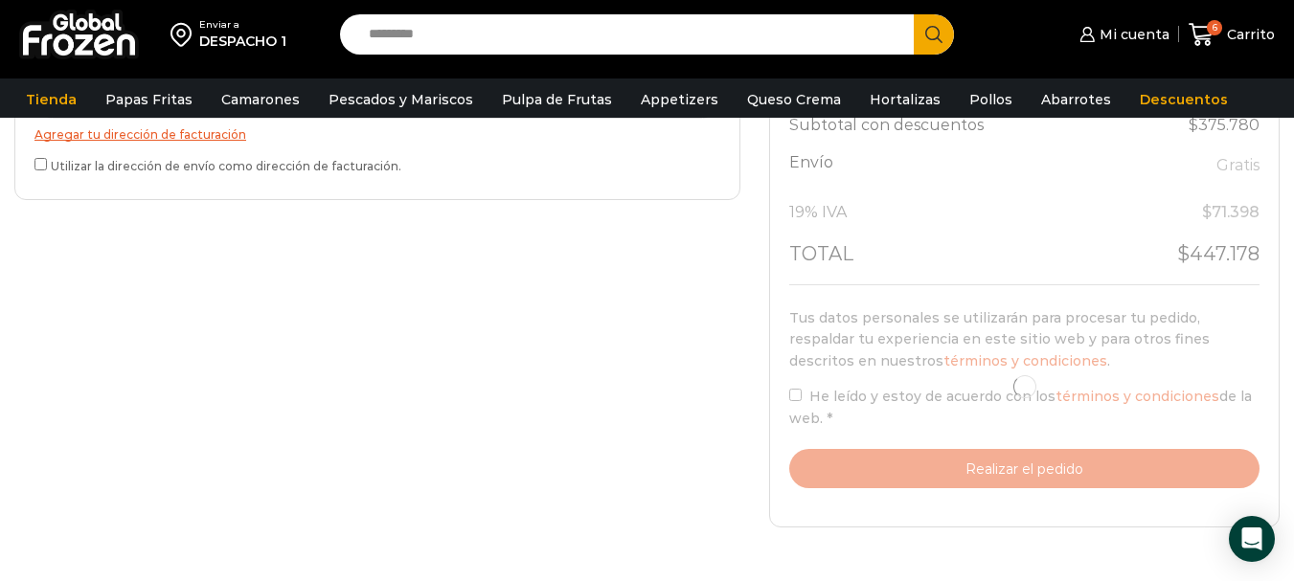
click at [794, 393] on div at bounding box center [1024, 386] width 470 height 203
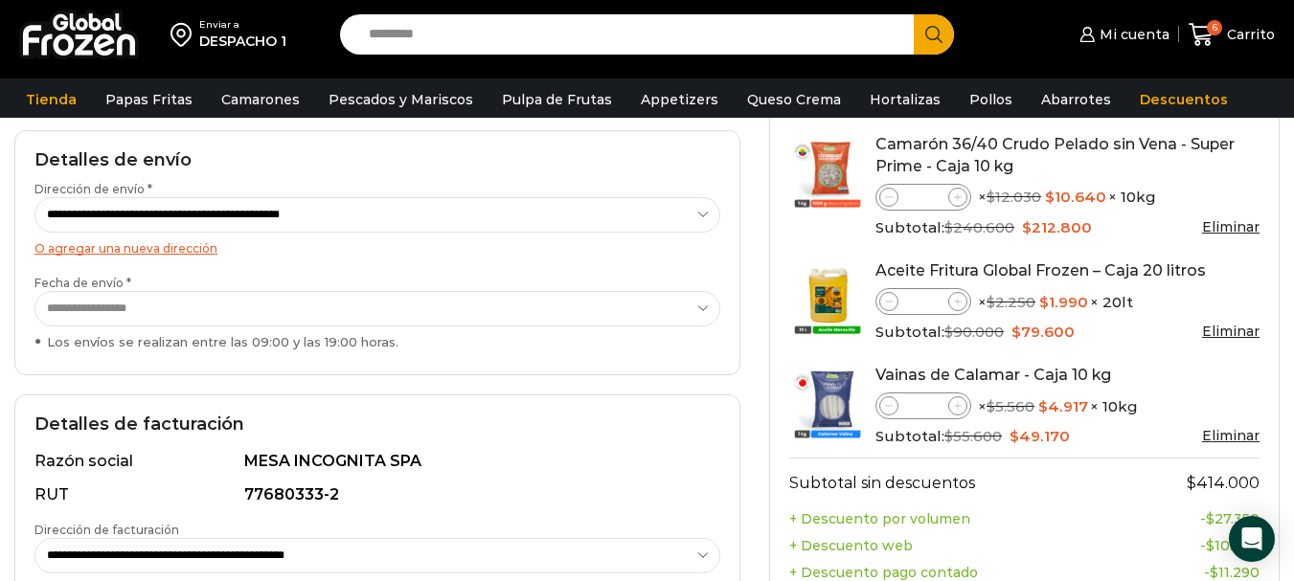
scroll to position [15, 0]
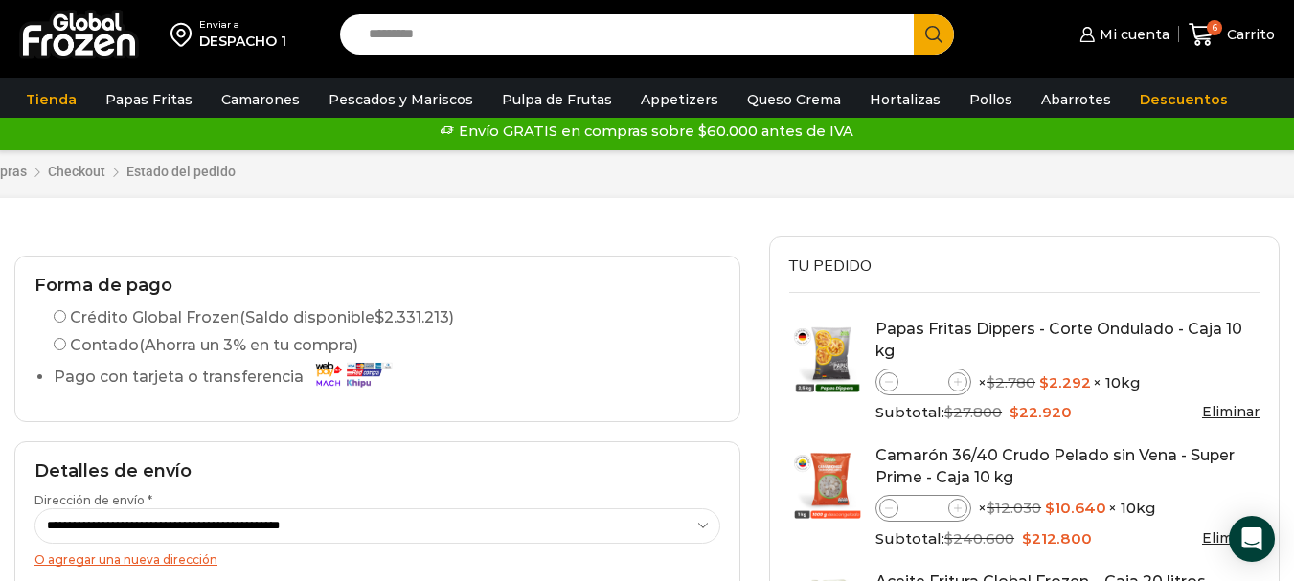
click at [60, 308] on label "Crédito Global Frozen (Saldo disponible $ 2.331.213 )" at bounding box center [254, 318] width 400 height 23
drag, startPoint x: 66, startPoint y: 316, endPoint x: 272, endPoint y: 309, distance: 206.1
click at [68, 316] on label "Crédito Global Frozen (Saldo disponible $ 2.331.213 )" at bounding box center [254, 318] width 400 height 23
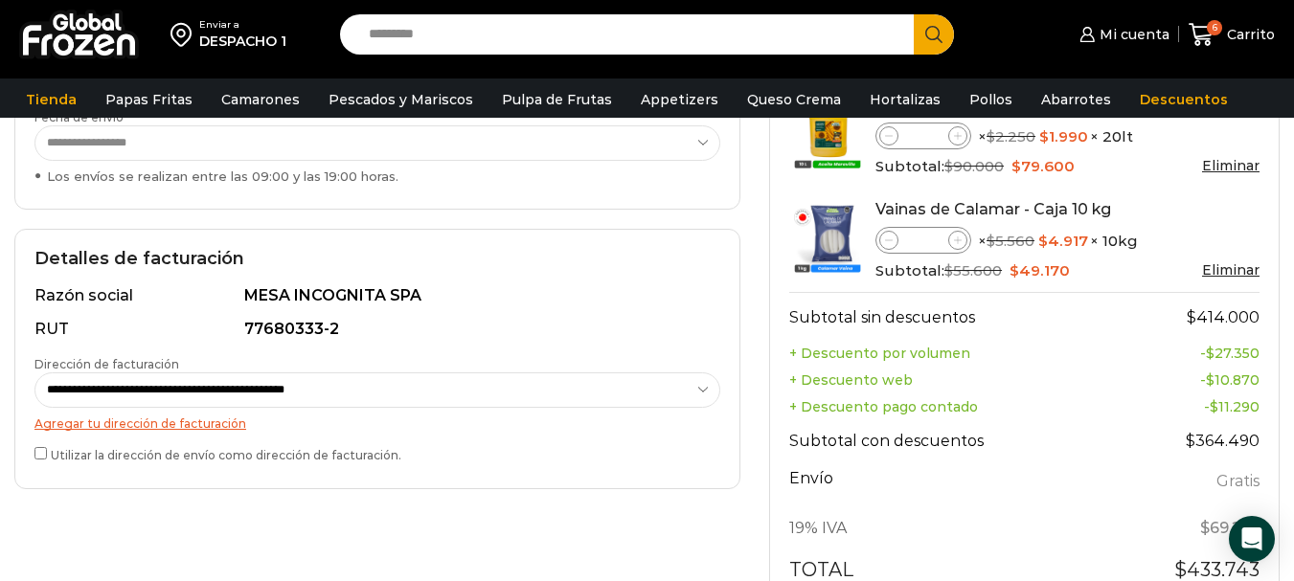
scroll to position [494, 0]
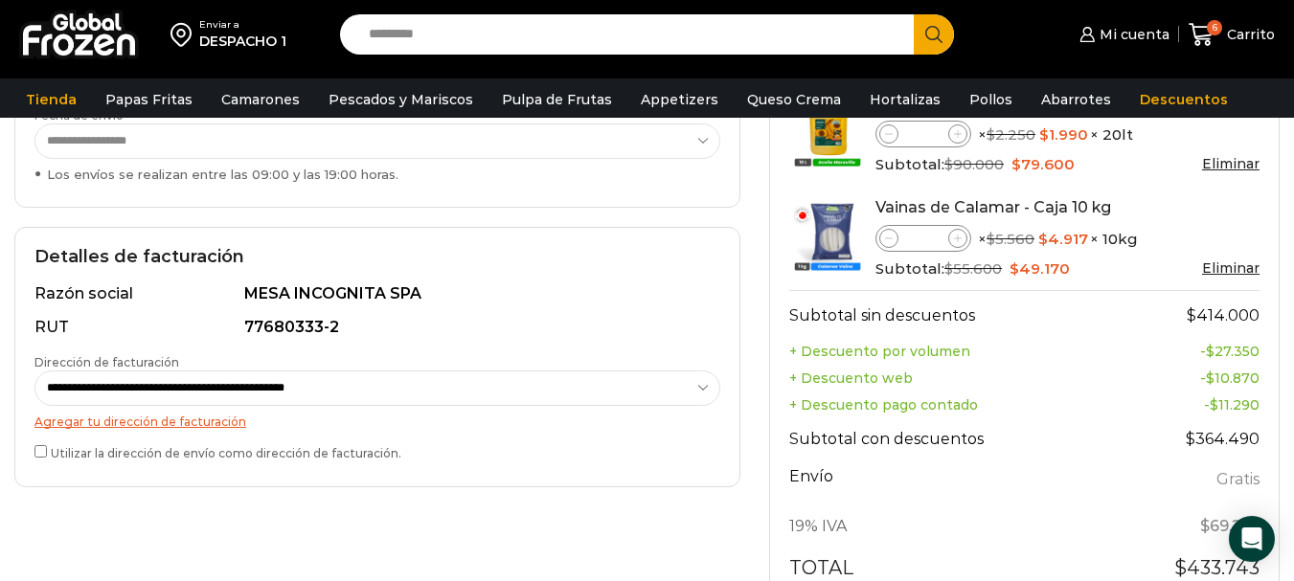
click at [69, 451] on label "Utilizar la dirección de envío como dirección de facturación." at bounding box center [377, 452] width 686 height 20
click at [1265, 352] on div "Tu pedido Product Papas Fritas Dippers - Corte Ondulado - Caja 10 kg Papas Frit…" at bounding box center [1024, 290] width 511 height 1065
click at [1188, 369] on td "- $ 10.870" at bounding box center [1190, 378] width 139 height 27
drag, startPoint x: 1195, startPoint y: 401, endPoint x: 1202, endPoint y: 432, distance: 31.6
click at [1195, 404] on td "- $ 11.290" at bounding box center [1190, 405] width 139 height 27
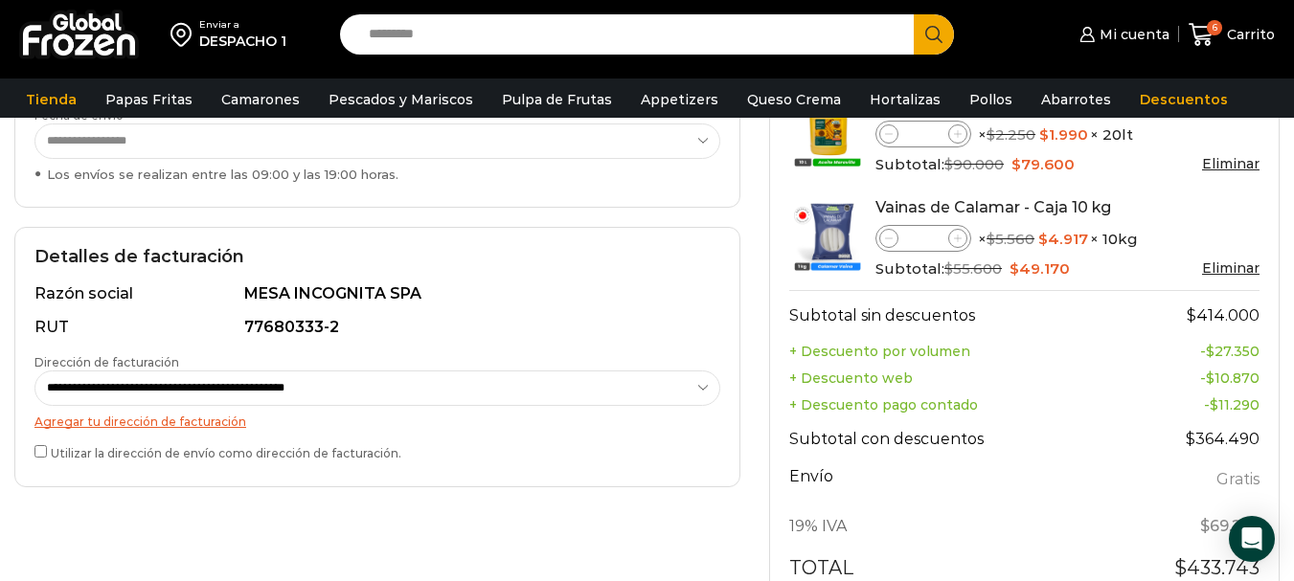
click at [1223, 410] on bdi "$ 11.290" at bounding box center [1235, 405] width 50 height 17
click at [1226, 410] on bdi "$ 11.290" at bounding box center [1235, 405] width 50 height 17
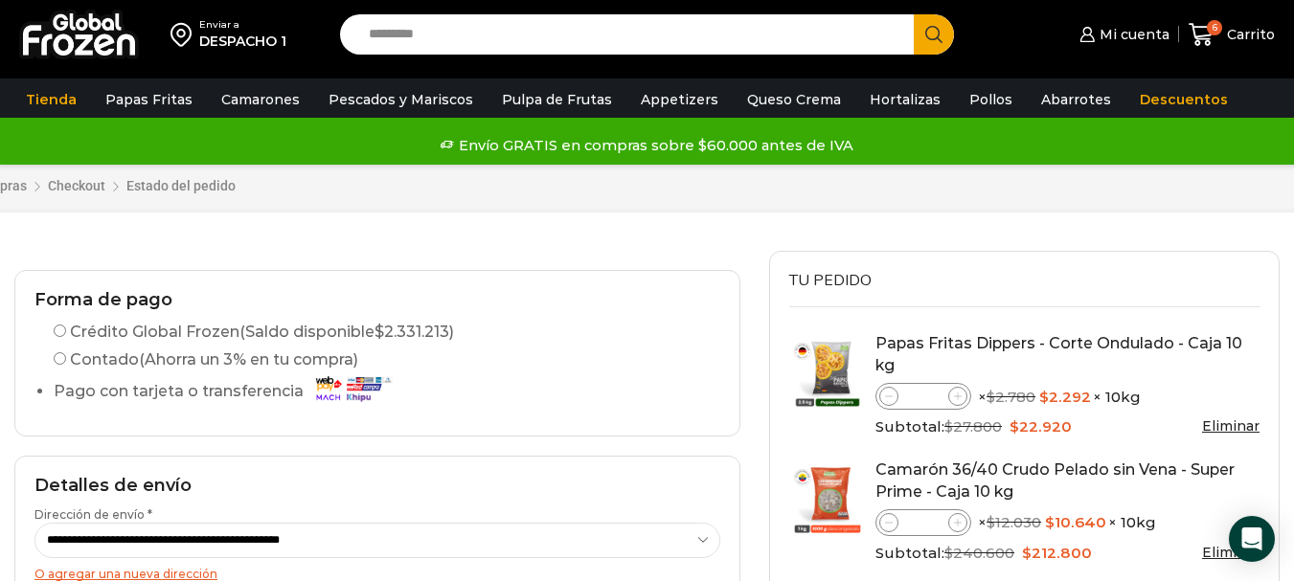
scroll to position [0, 0]
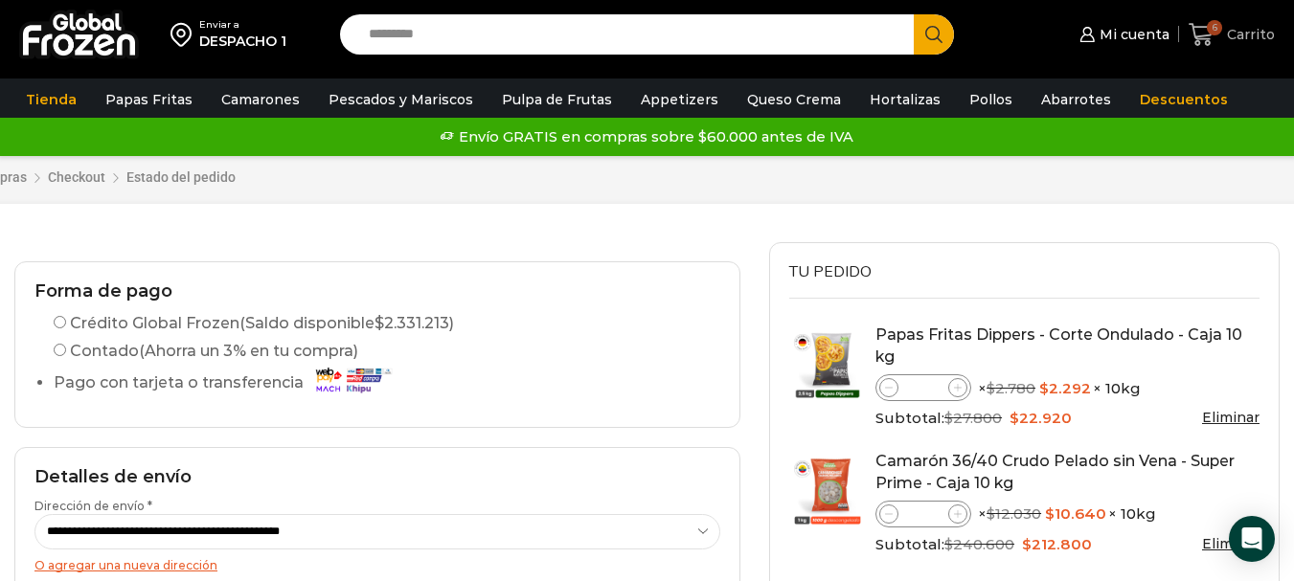
click at [1265, 34] on span "Carrito" at bounding box center [1248, 34] width 53 height 19
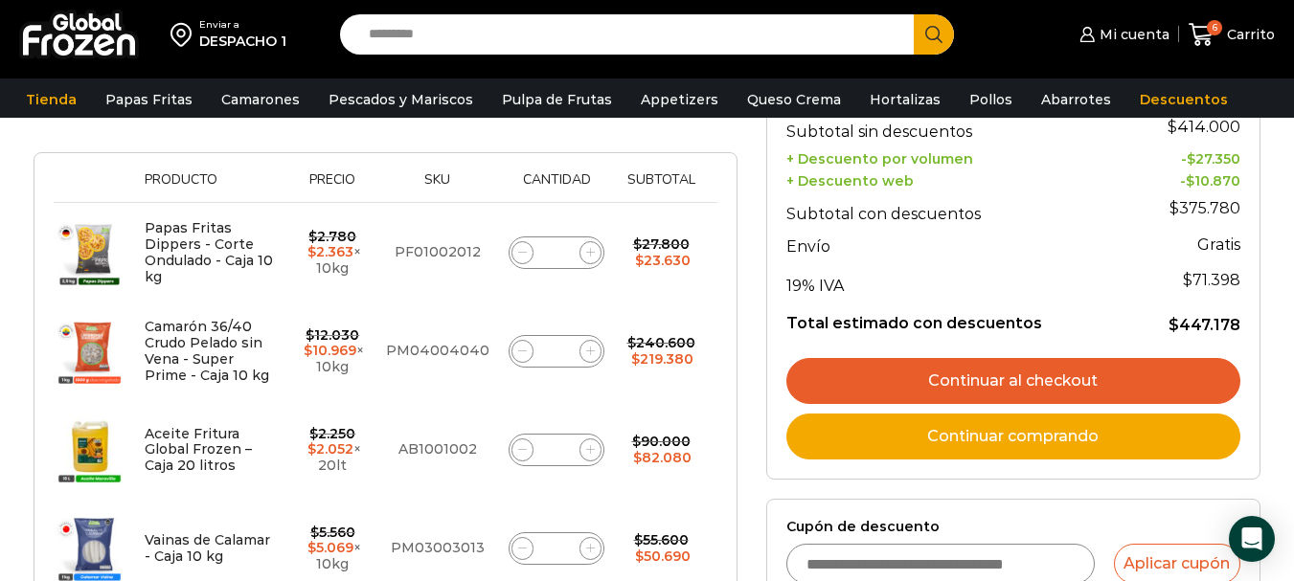
scroll to position [479, 0]
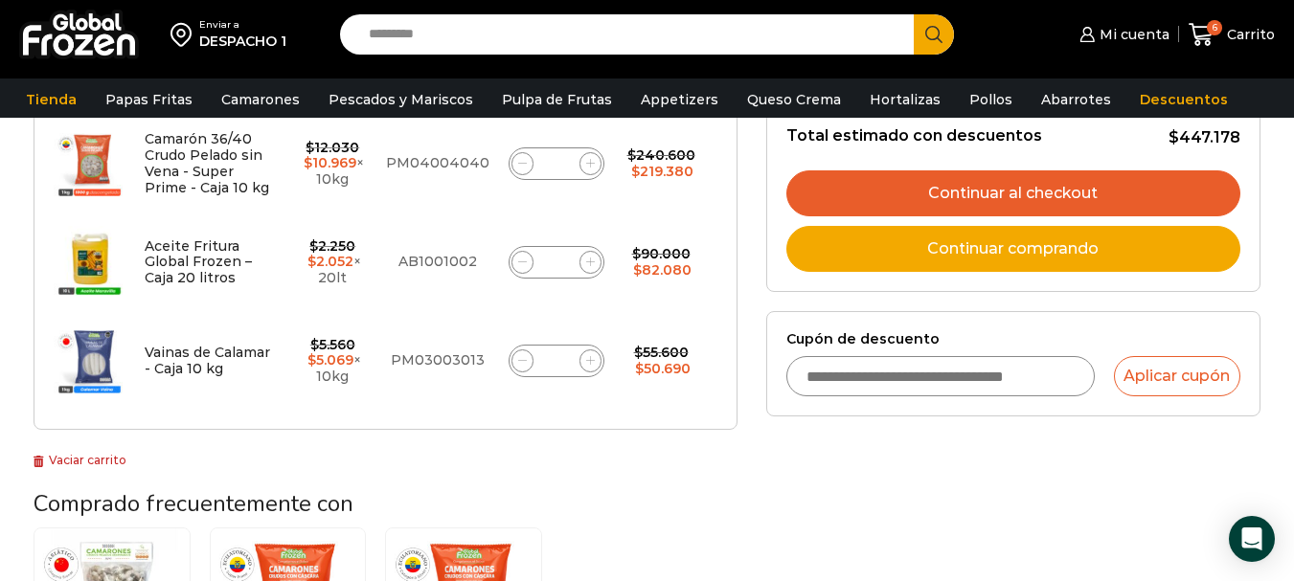
click at [992, 252] on link "Continuar comprando" at bounding box center [1013, 249] width 454 height 46
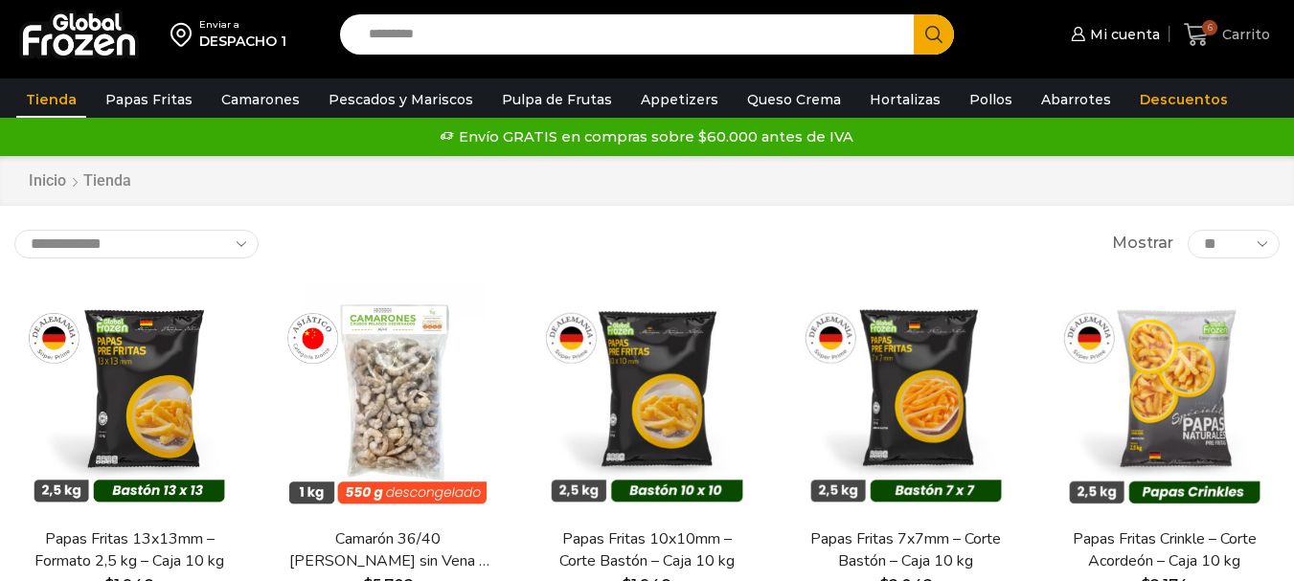
click at [1214, 28] on span "6" at bounding box center [1209, 27] width 15 height 15
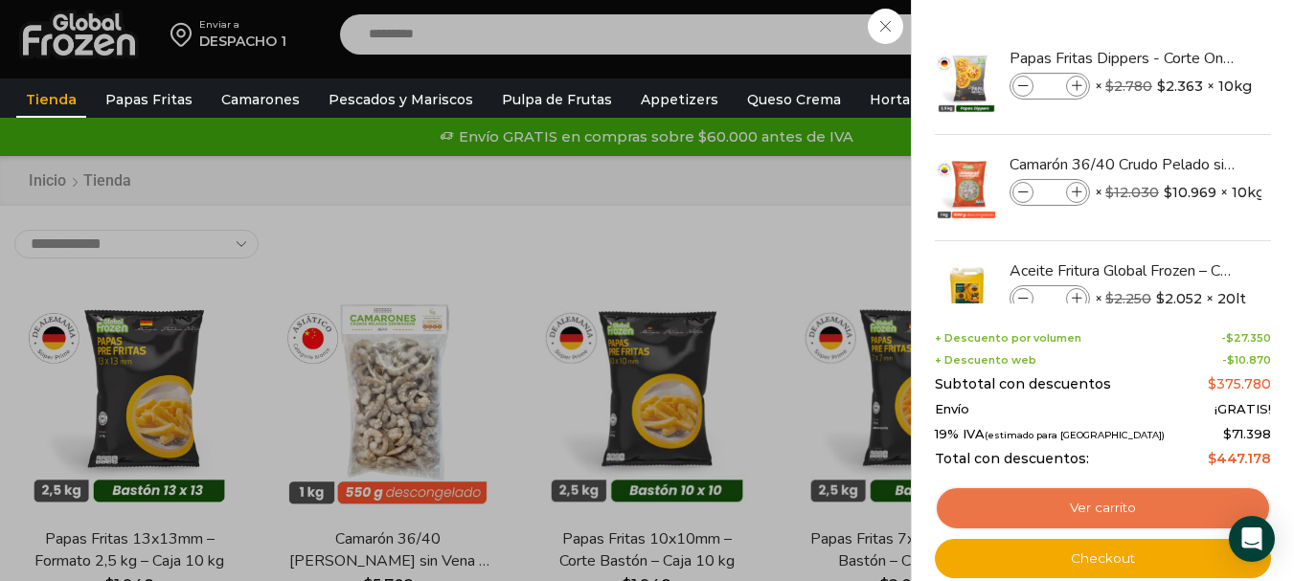
click at [1083, 511] on link "Ver carrito" at bounding box center [1103, 509] width 336 height 44
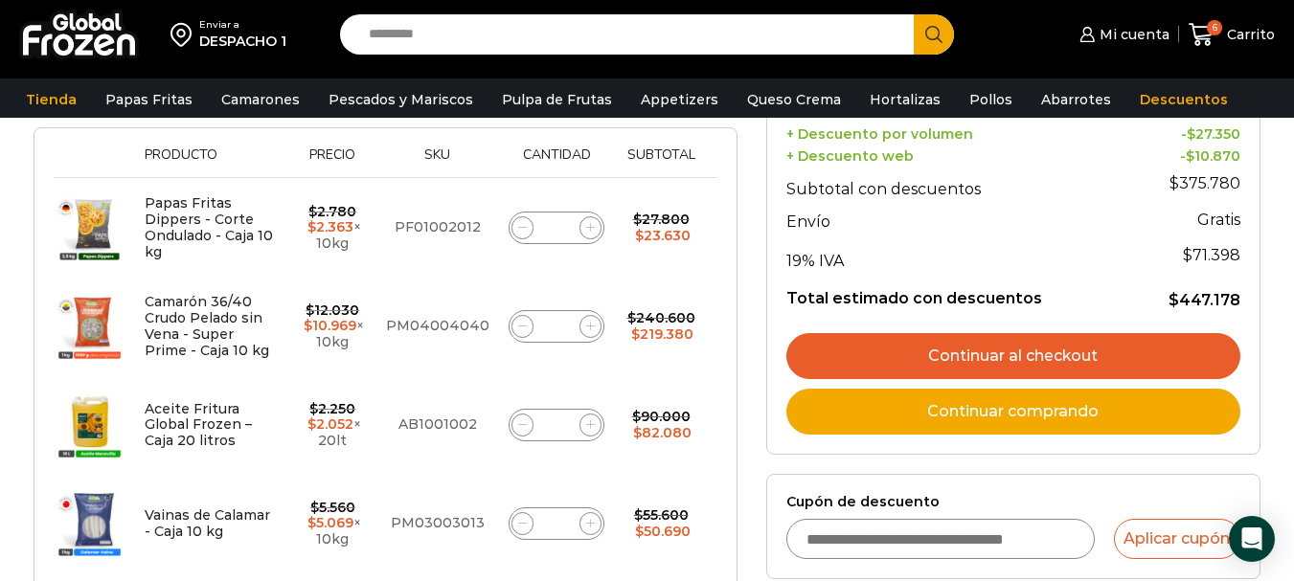
scroll to position [479, 0]
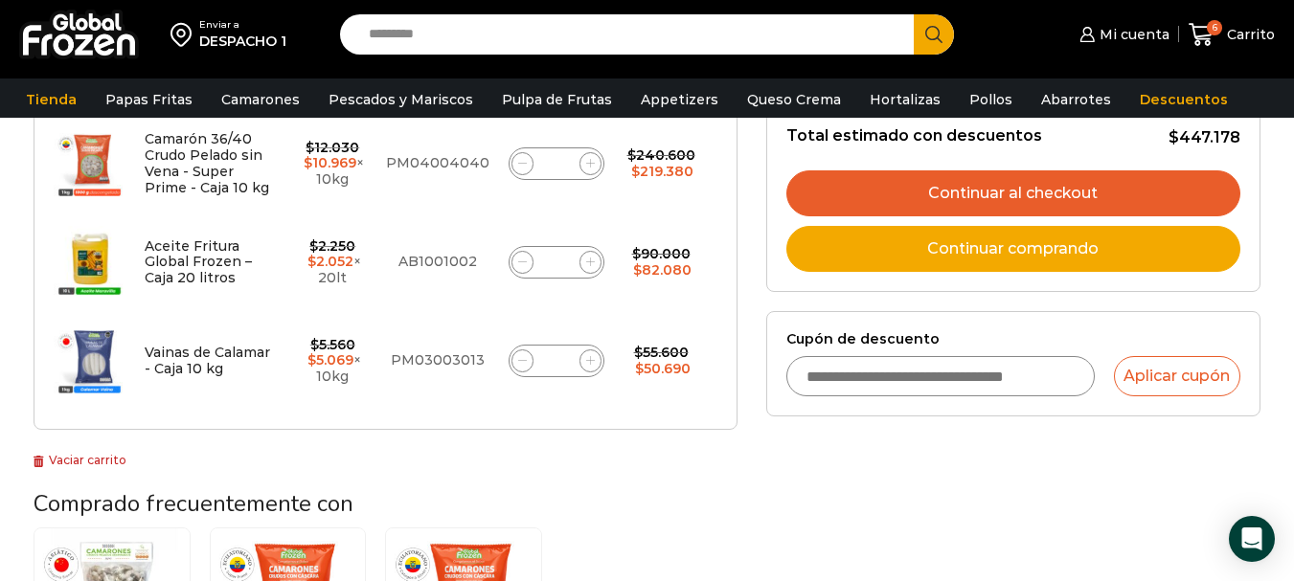
click at [1040, 193] on link "Continuar al checkout" at bounding box center [1013, 194] width 454 height 46
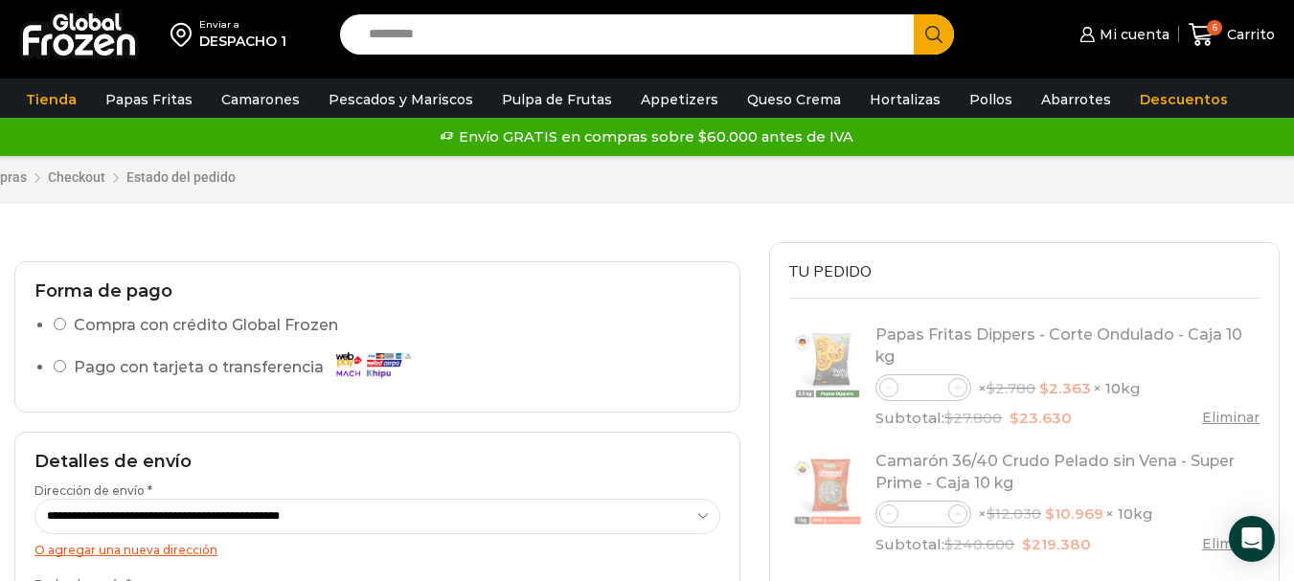
select select "*"
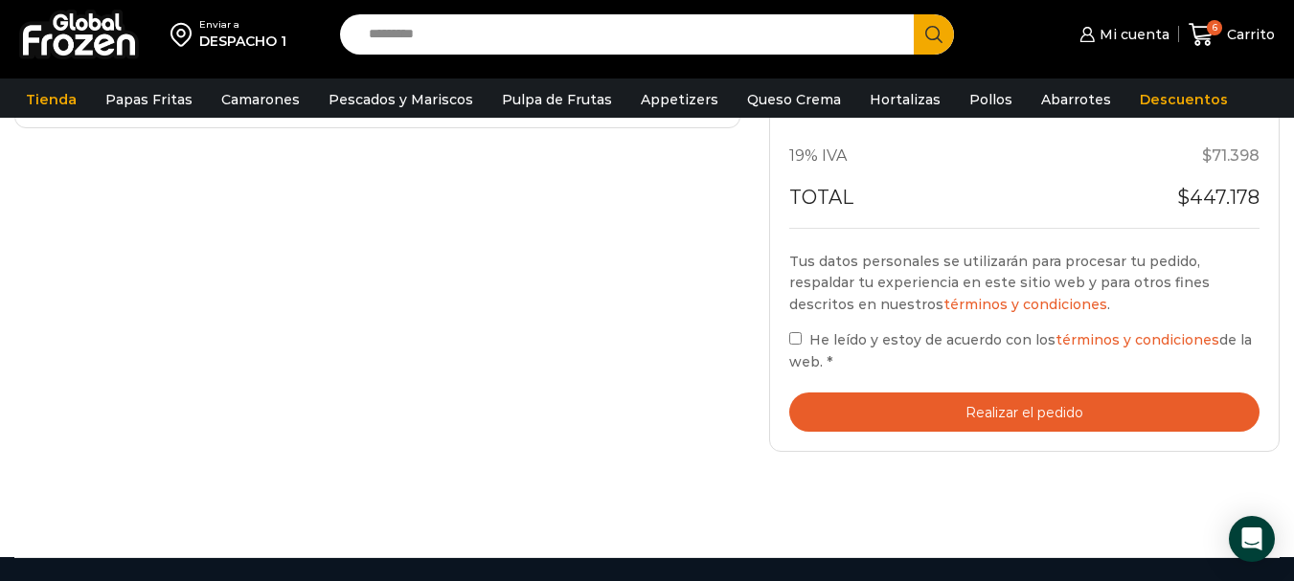
scroll to position [878, 0]
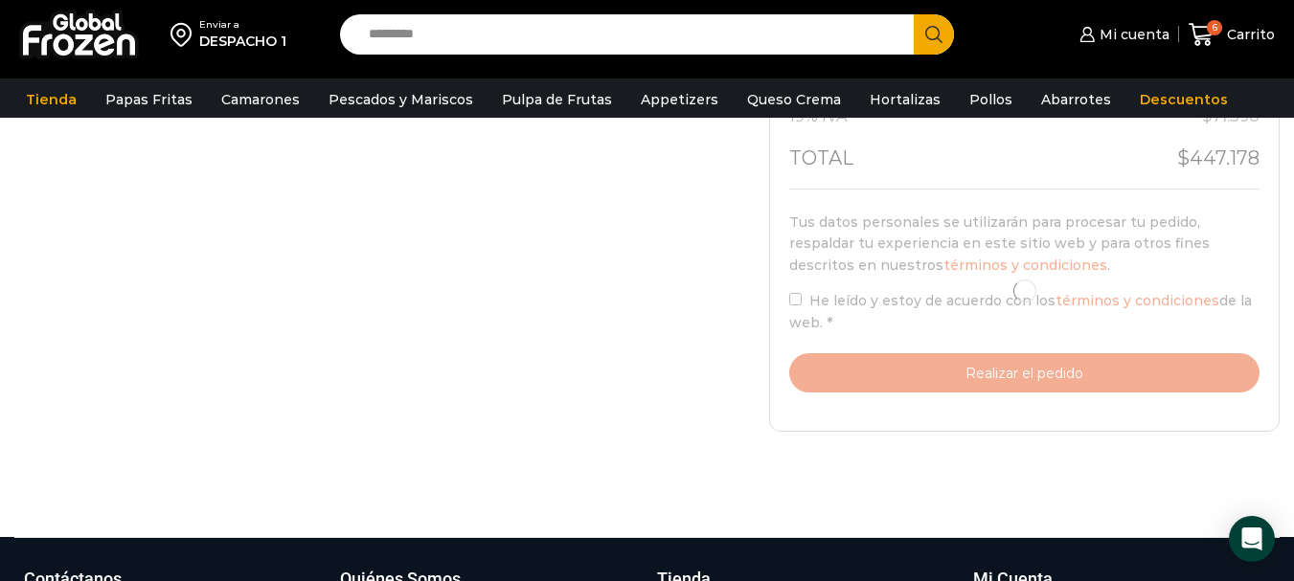
click at [808, 298] on div at bounding box center [1024, 291] width 470 height 203
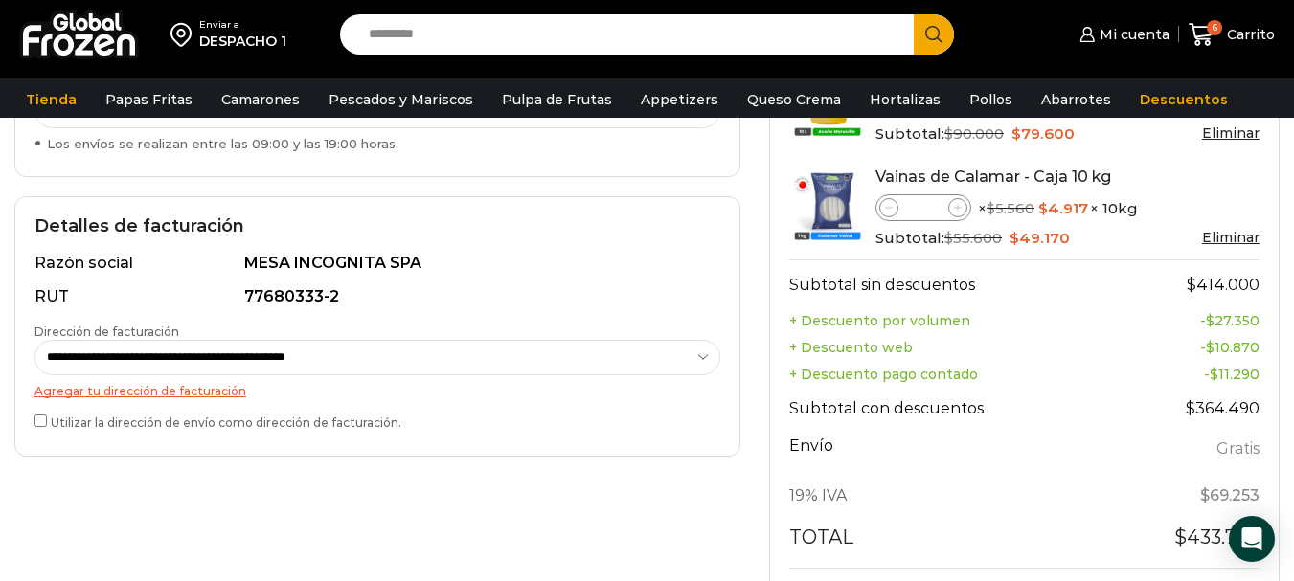
scroll to position [207, 0]
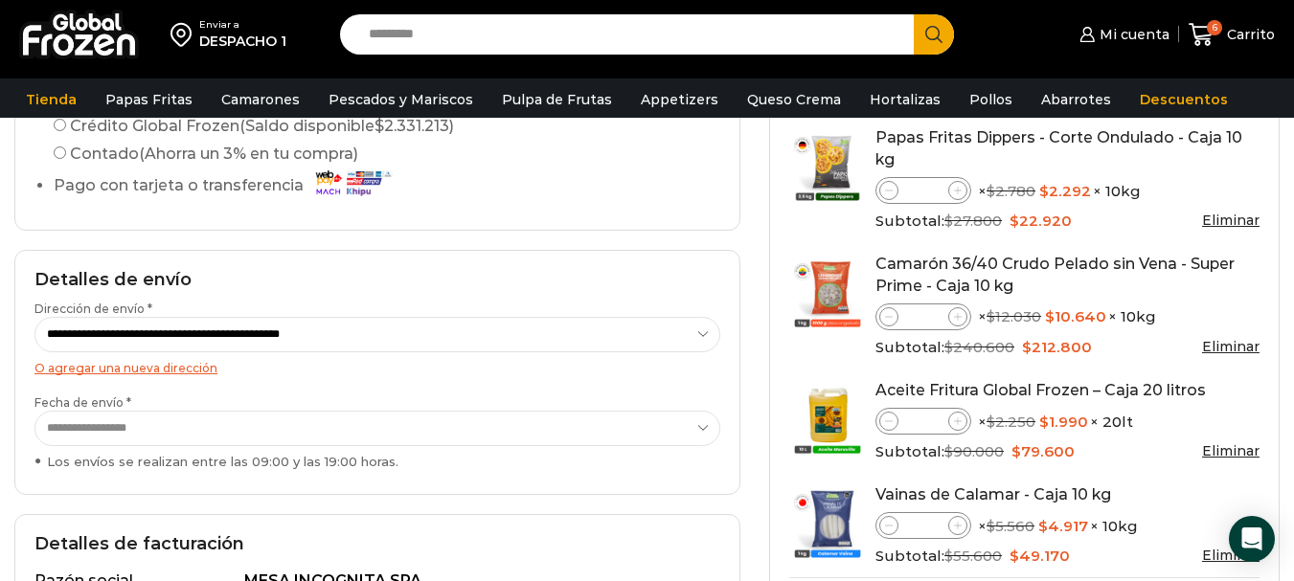
click at [233, 125] on label "Crédito Global Frozen (Saldo disponible $ 2.331.213 )" at bounding box center [254, 126] width 400 height 23
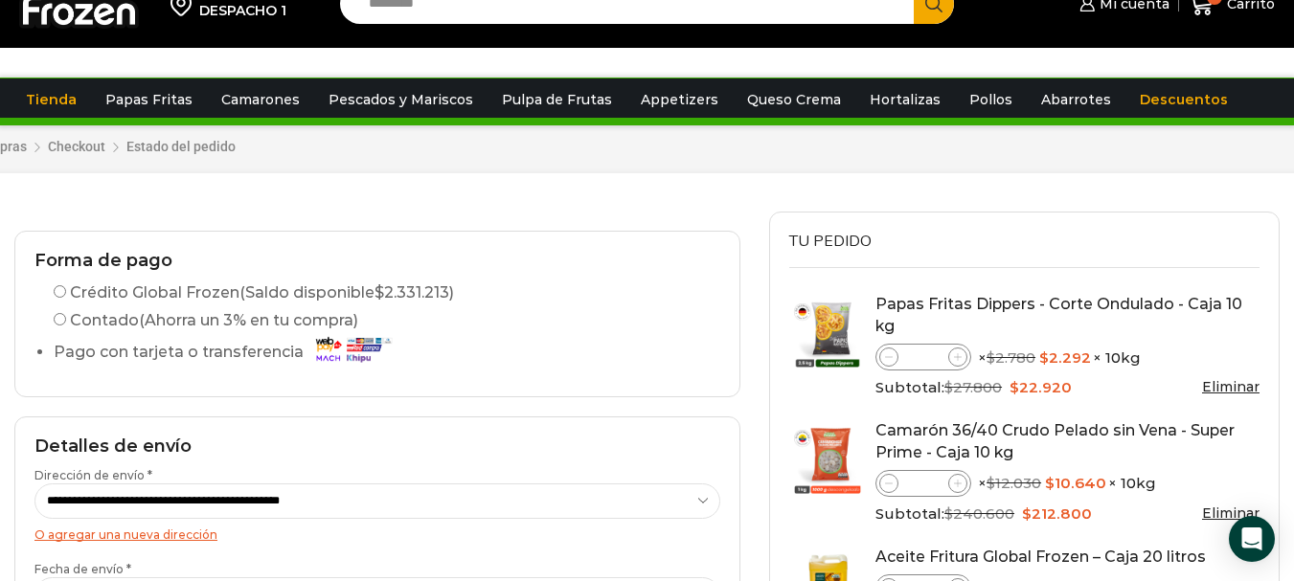
scroll to position [0, 0]
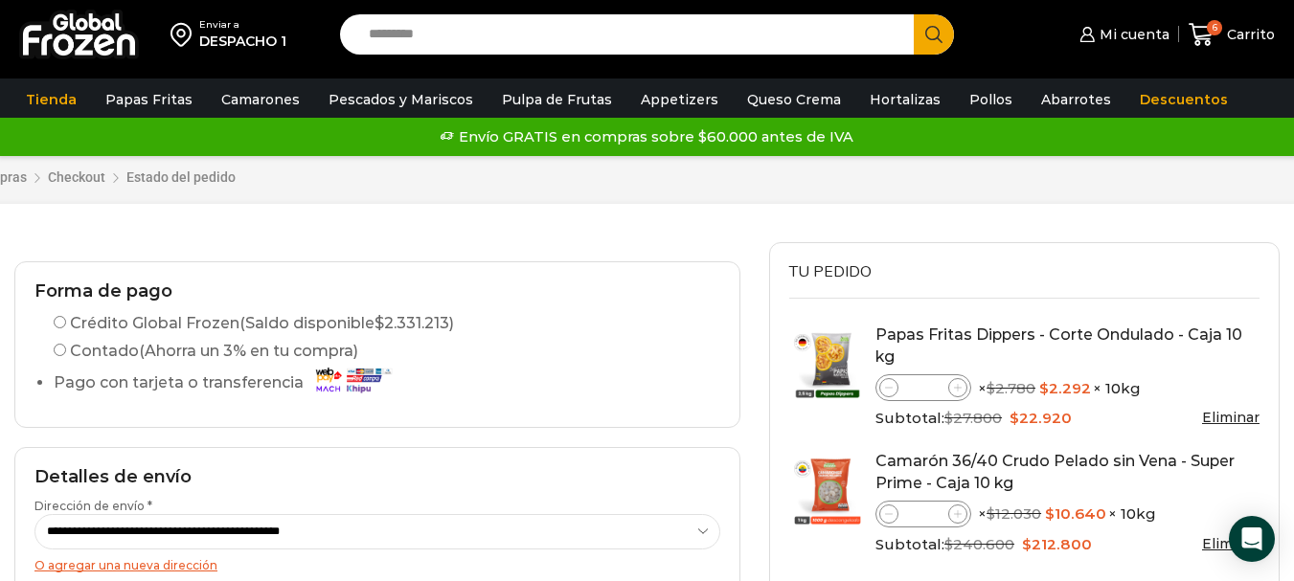
click at [177, 176] on div "Carrito de compras Checkout Estado del pedido" at bounding box center [663, 171] width 1504 height 68
click at [94, 184] on div "Carrito de compras Checkout Estado del pedido" at bounding box center [663, 171] width 1504 height 68
click at [88, 175] on div "Carrito de compras Checkout Estado del pedido" at bounding box center [663, 171] width 1504 height 68
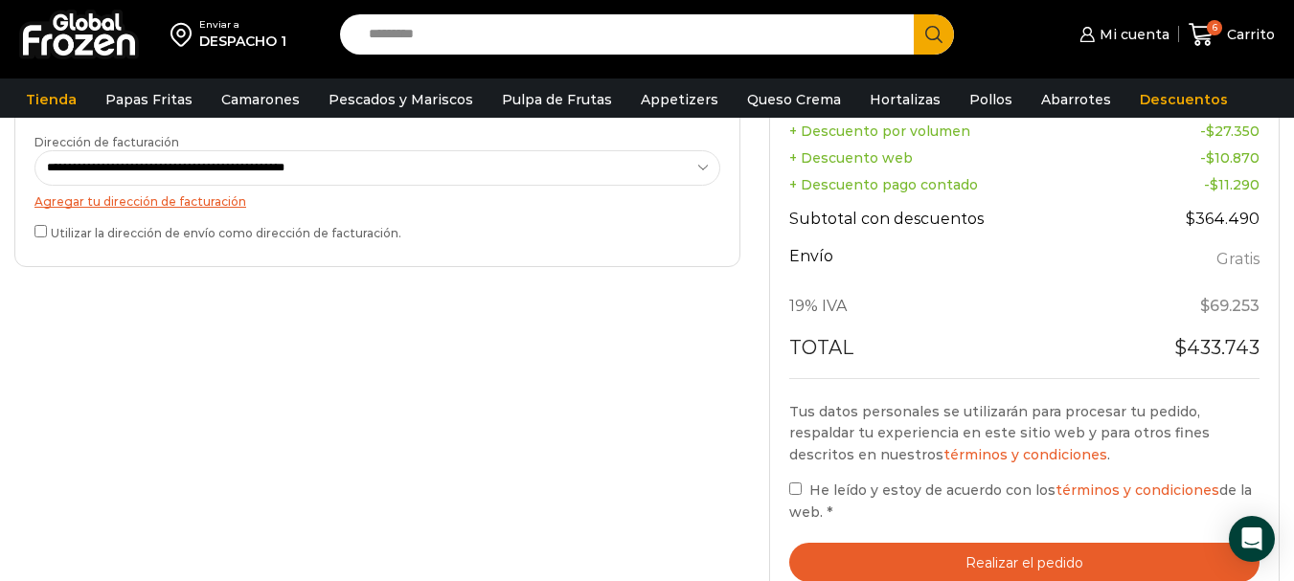
scroll to position [671, 0]
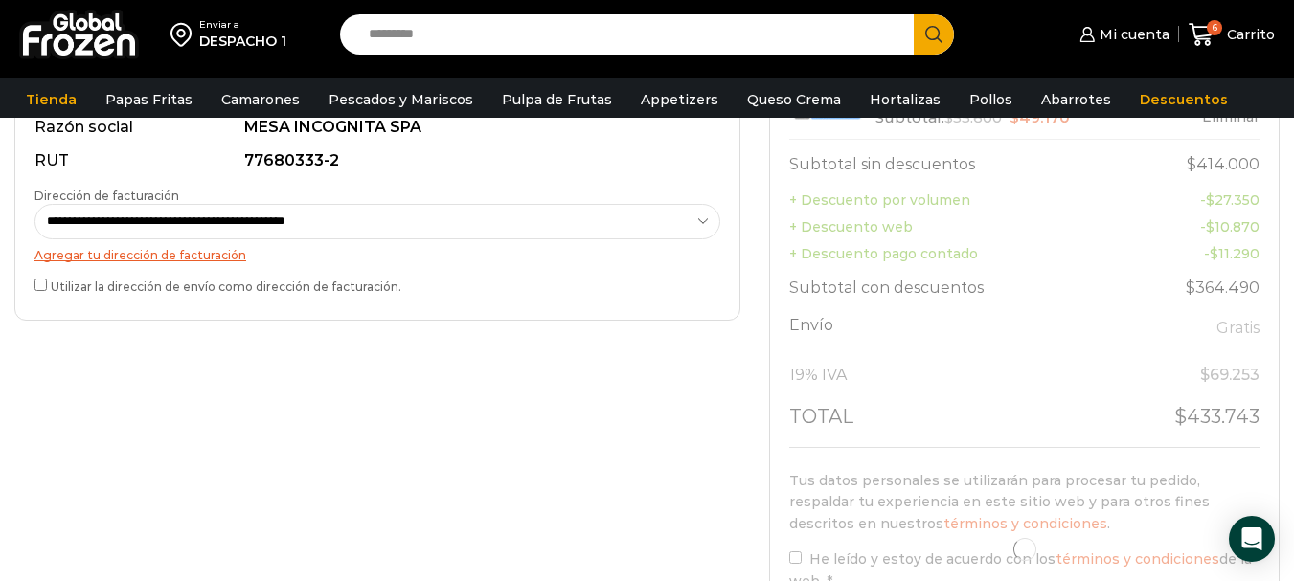
scroll to position [671, 0]
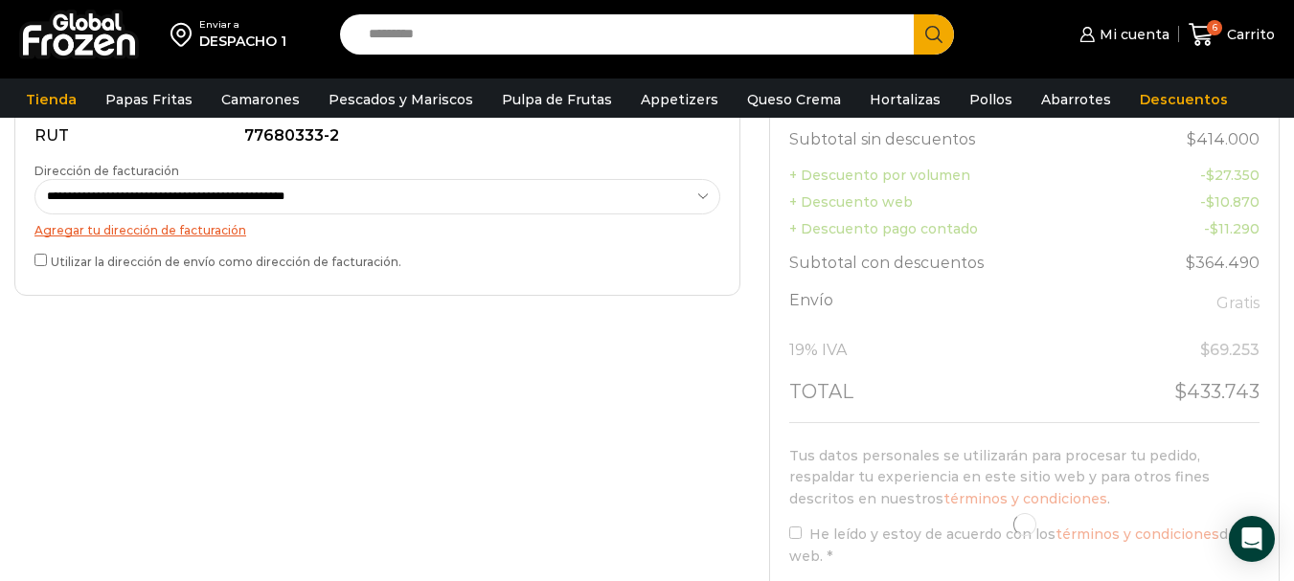
select select "*"
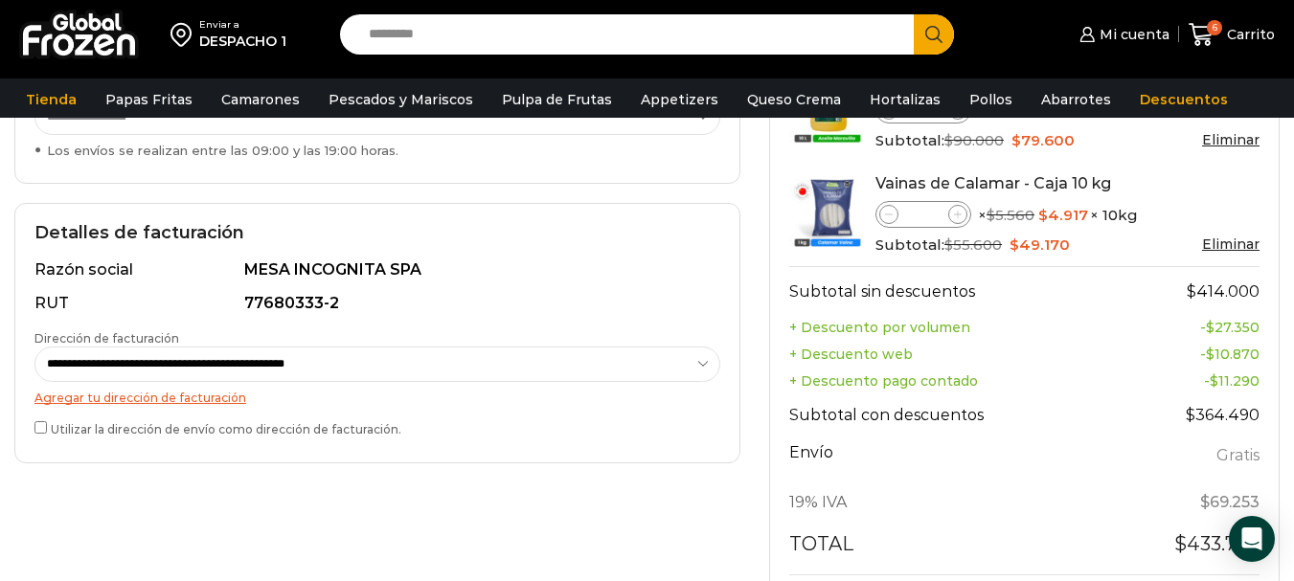
scroll to position [479, 0]
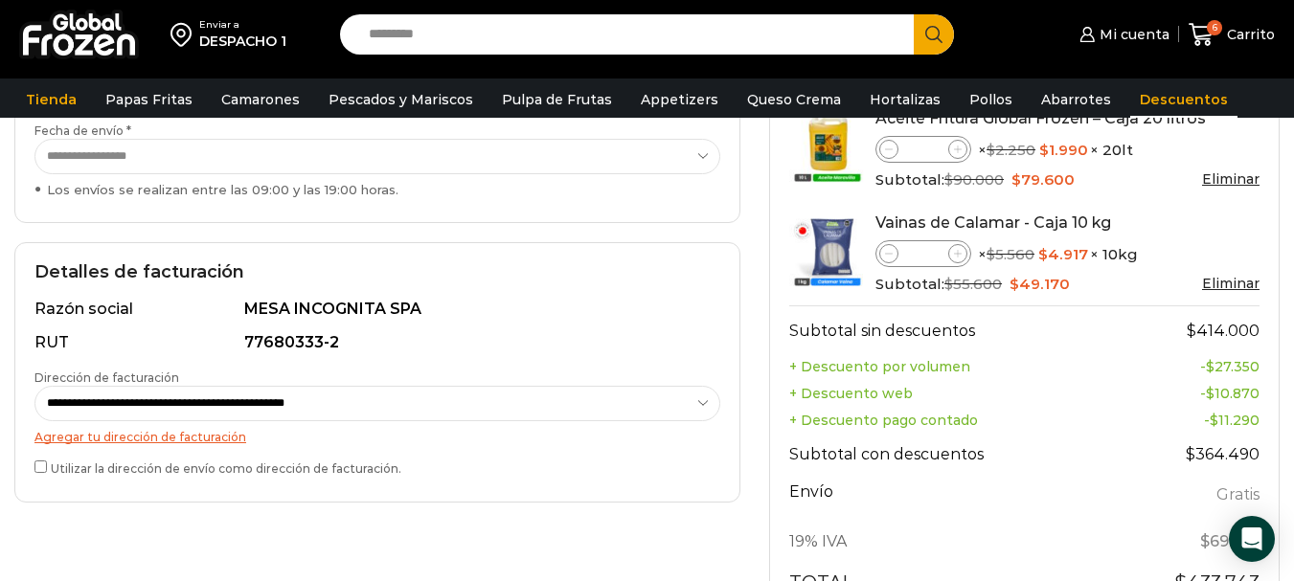
click at [1154, 92] on link "Descuentos" at bounding box center [1183, 99] width 107 height 36
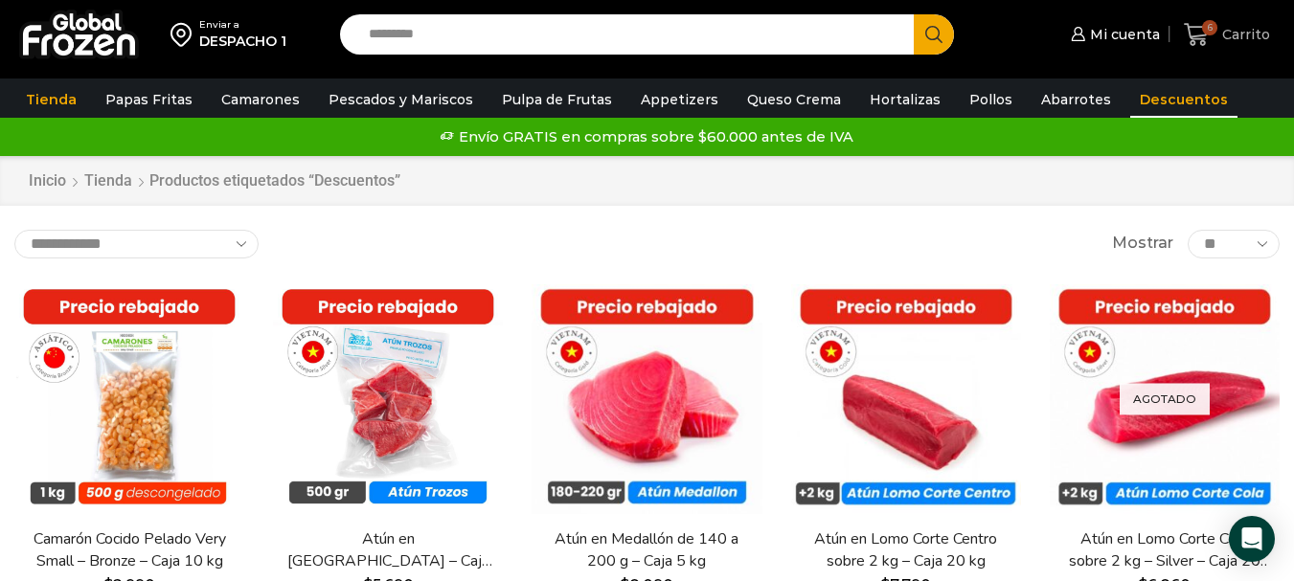
click at [1218, 37] on span "6" at bounding box center [1201, 35] width 34 height 26
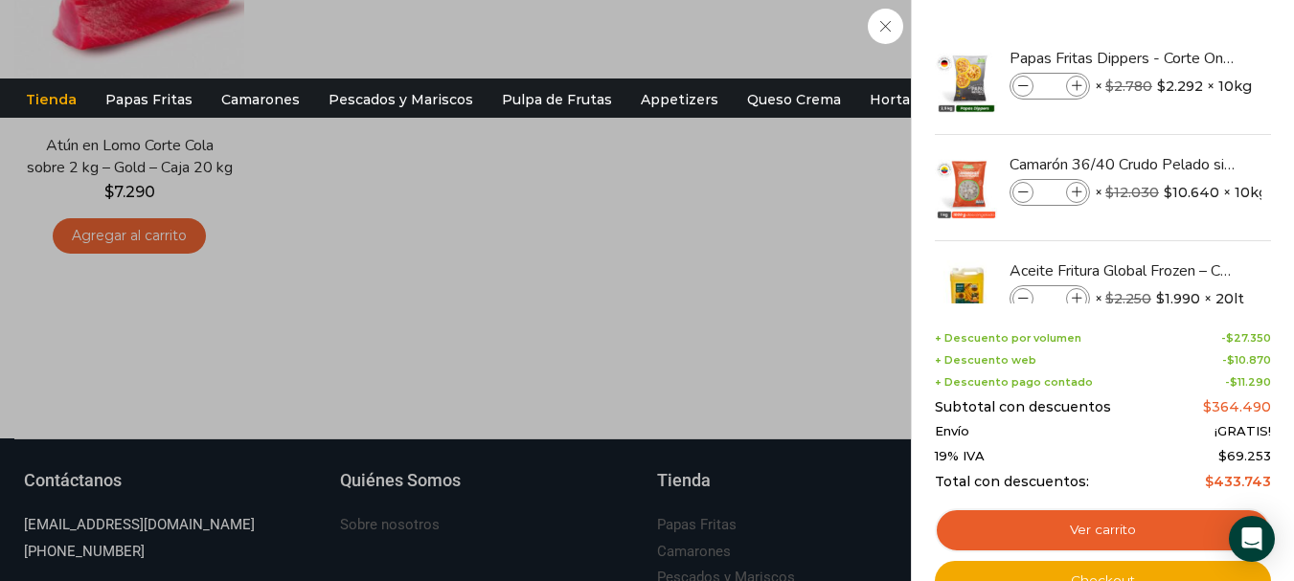
scroll to position [1064, 0]
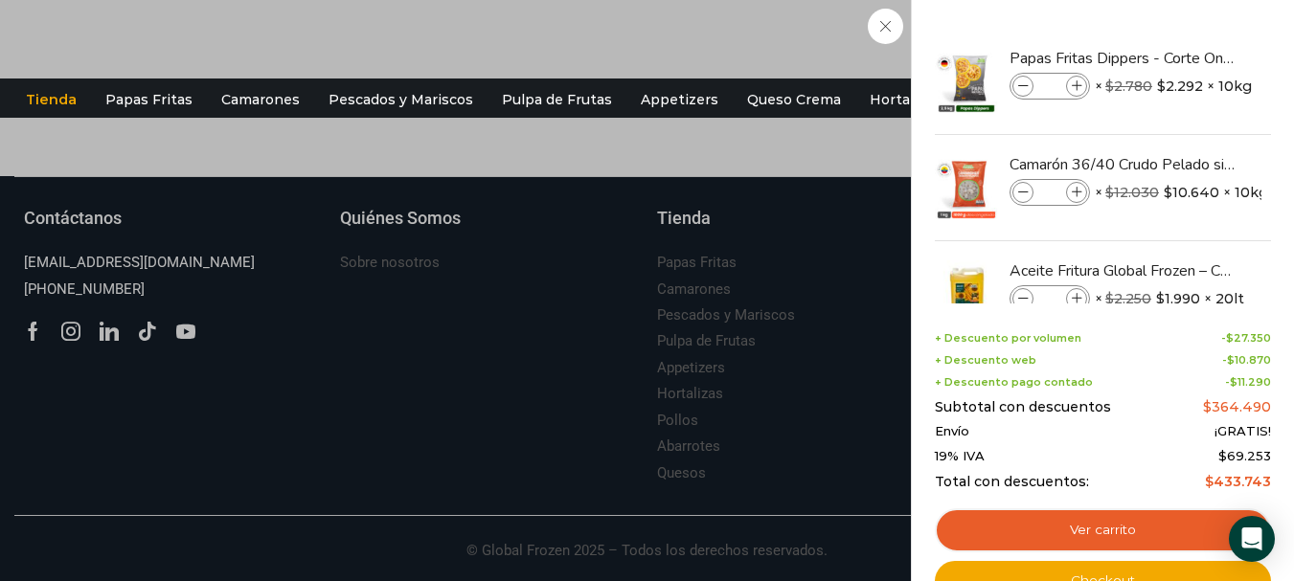
click at [1195, 350] on div "+ Descuento por volumen - $ 27.350 + Descuento web - $ 10.870 + Descuento pago …" at bounding box center [1103, 410] width 336 height 157
click at [1195, 367] on div "+ Descuento web - $ 10.870" at bounding box center [1103, 360] width 336 height 12
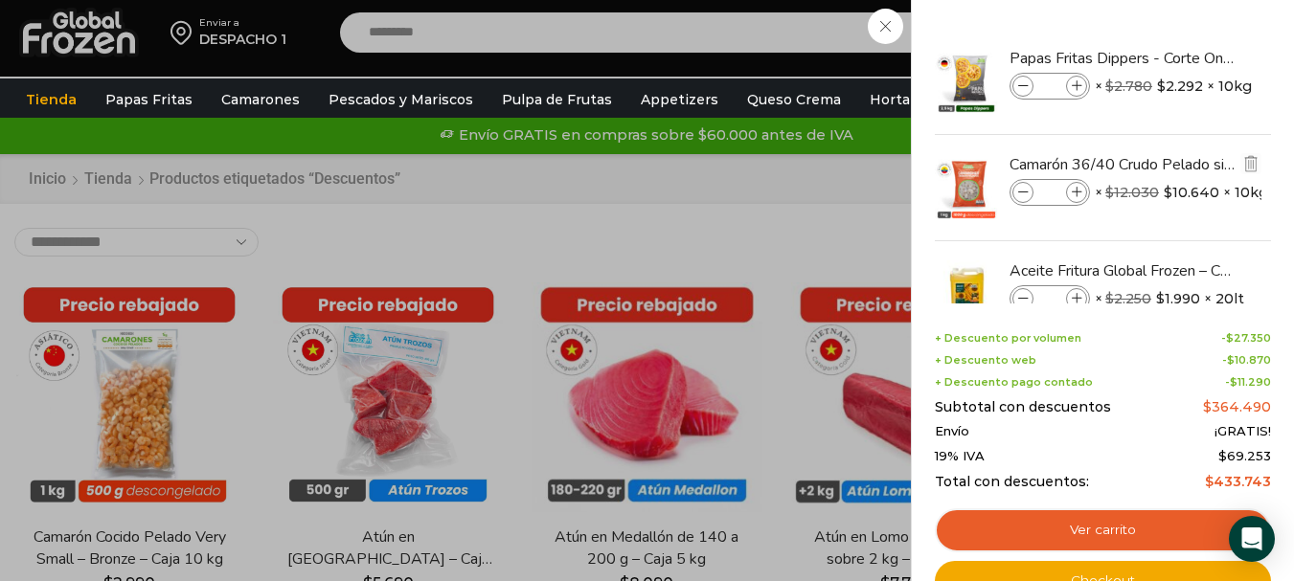
scroll to position [0, 0]
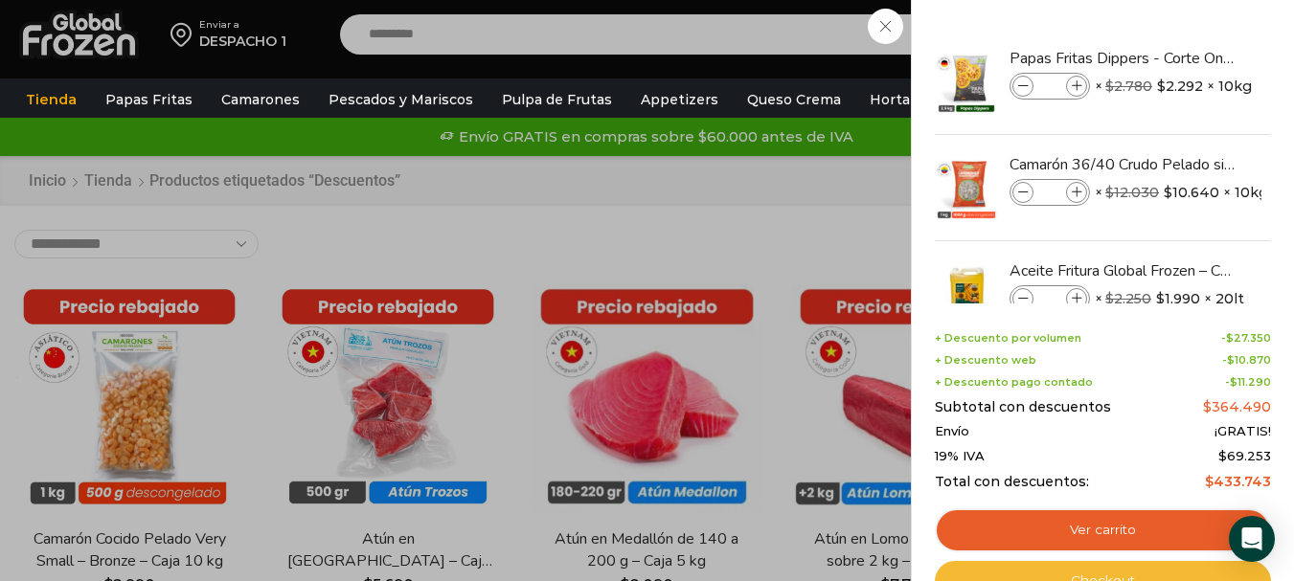
click at [1112, 572] on link "Checkout" at bounding box center [1103, 581] width 336 height 40
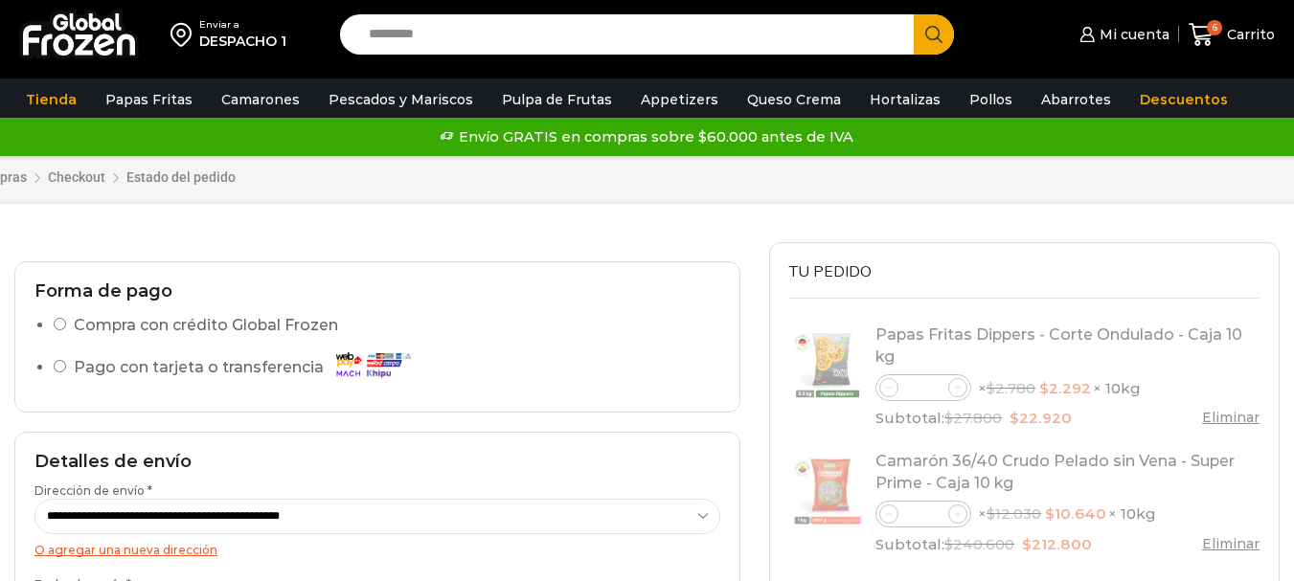
select select "*"
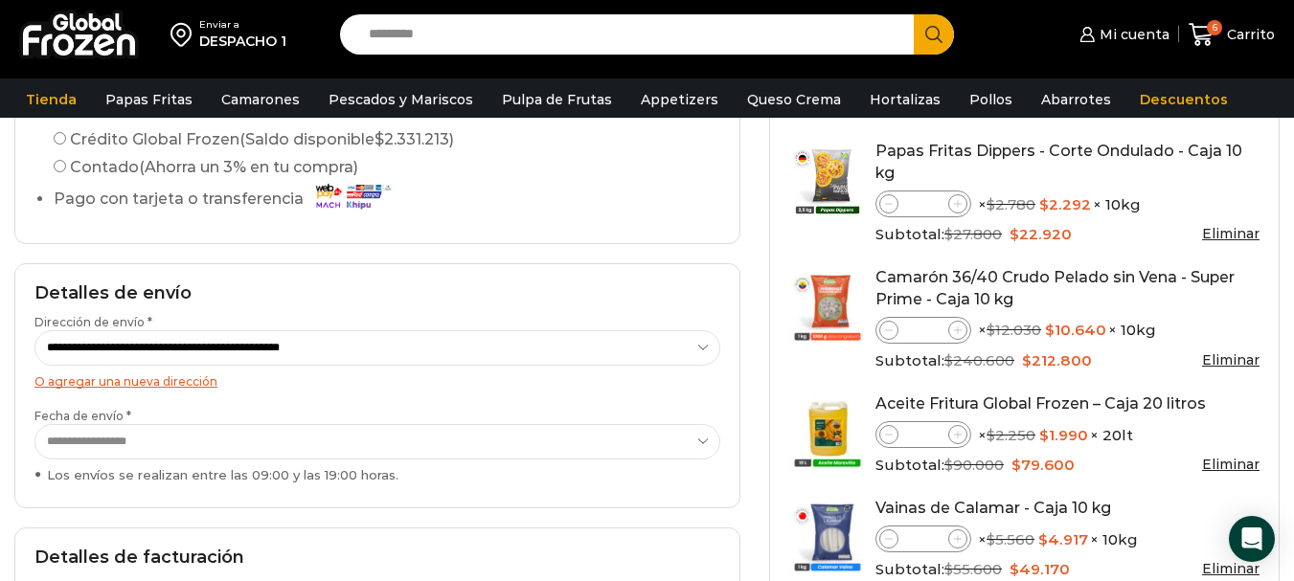
scroll to position [192, 0]
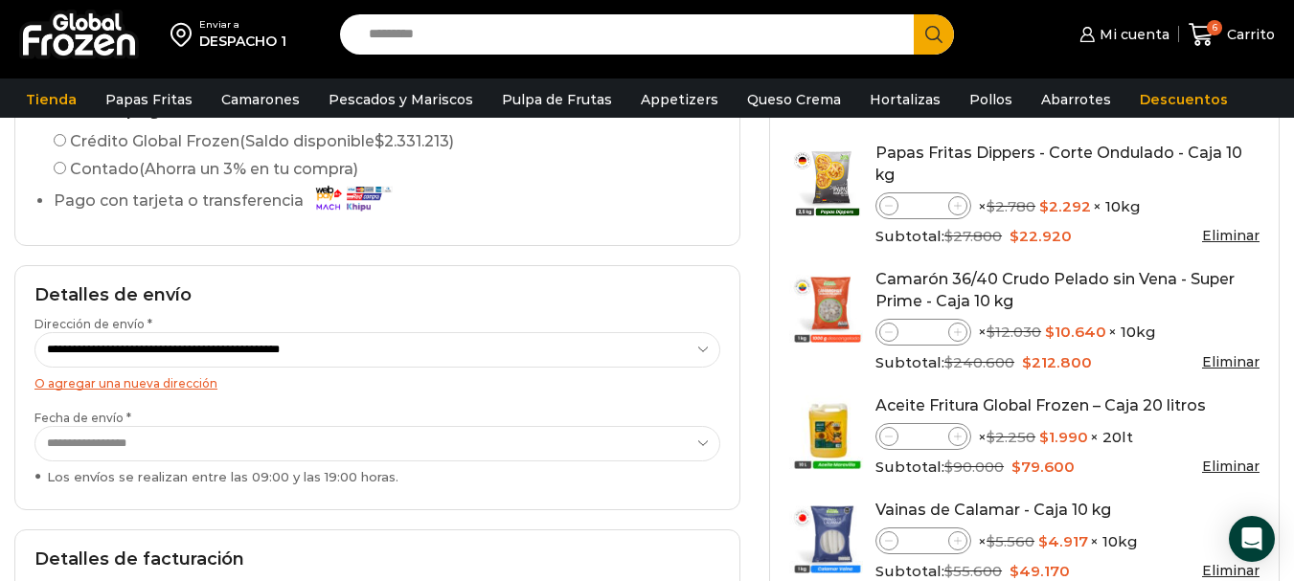
click at [67, 149] on label "Crédito Global Frozen (Saldo disponible $ 2.331.213 )" at bounding box center [254, 141] width 400 height 23
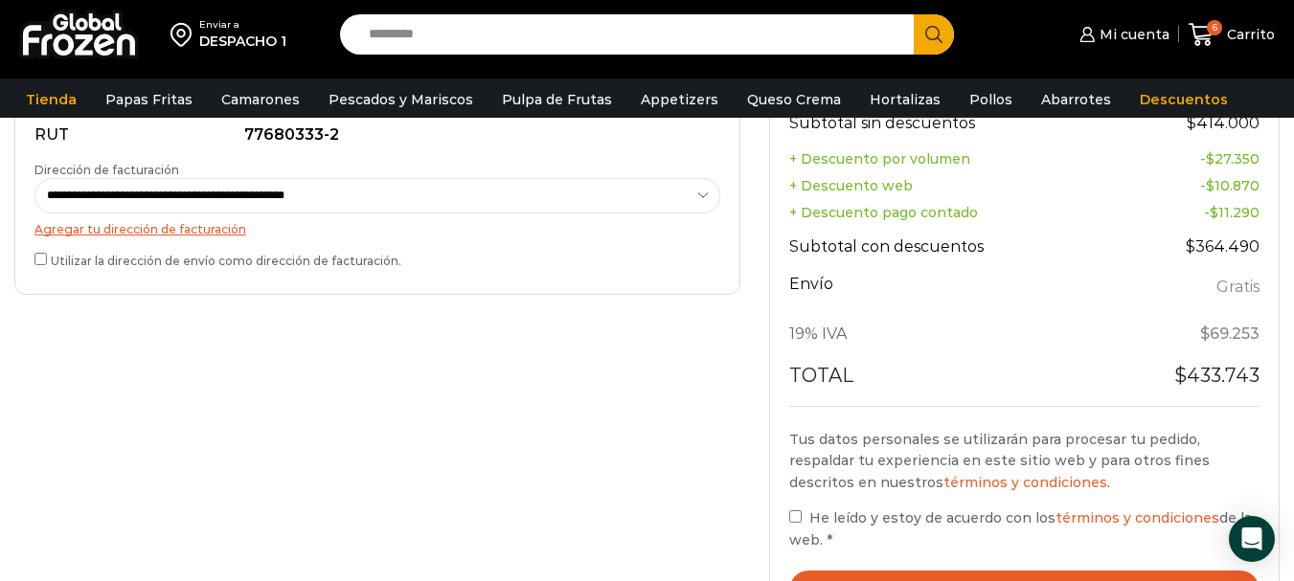
scroll to position [671, 0]
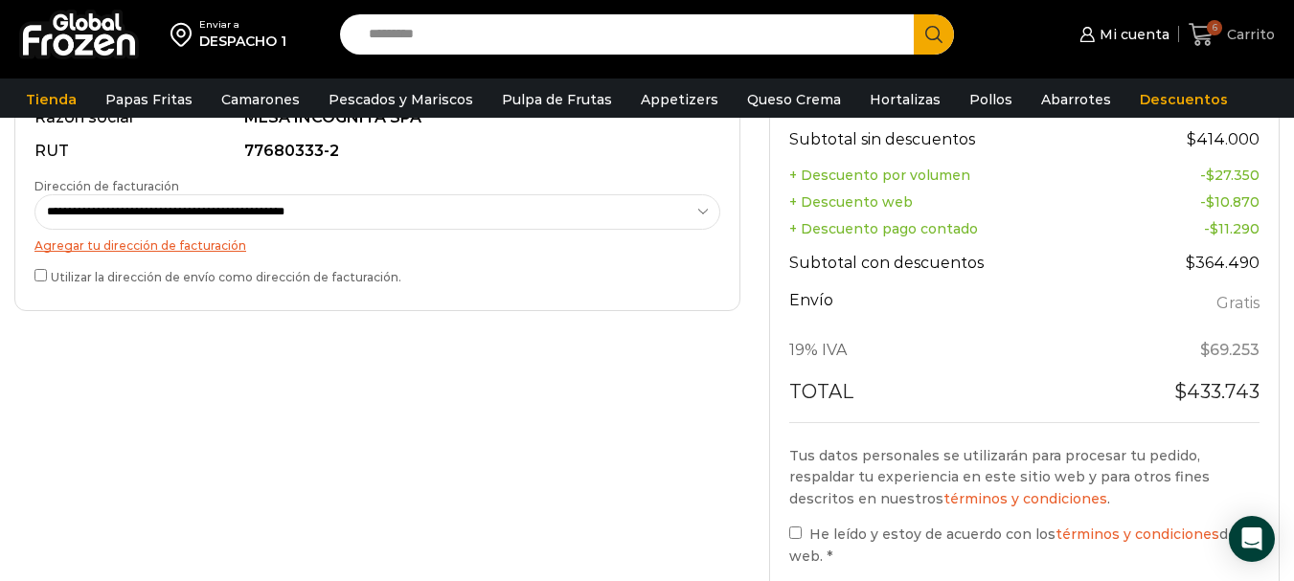
click at [1266, 36] on span "Carrito" at bounding box center [1248, 34] width 53 height 19
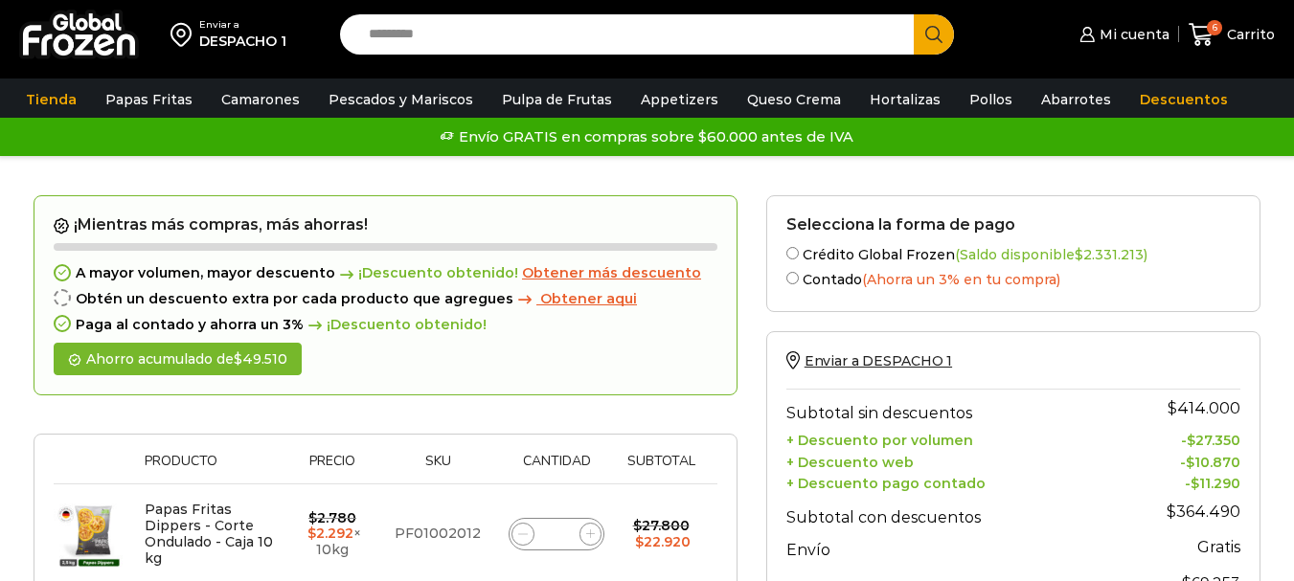
click at [805, 250] on label "Crédito Global Frozen (Saldo disponible $ 2.331.213 )" at bounding box center [1013, 253] width 454 height 20
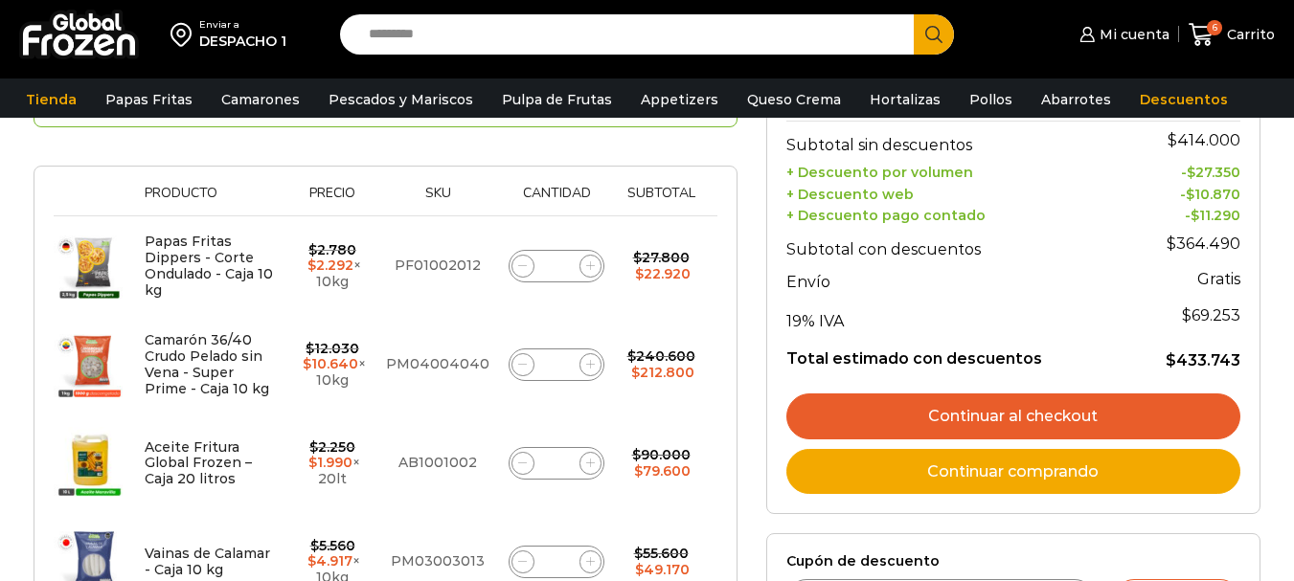
scroll to position [287, 0]
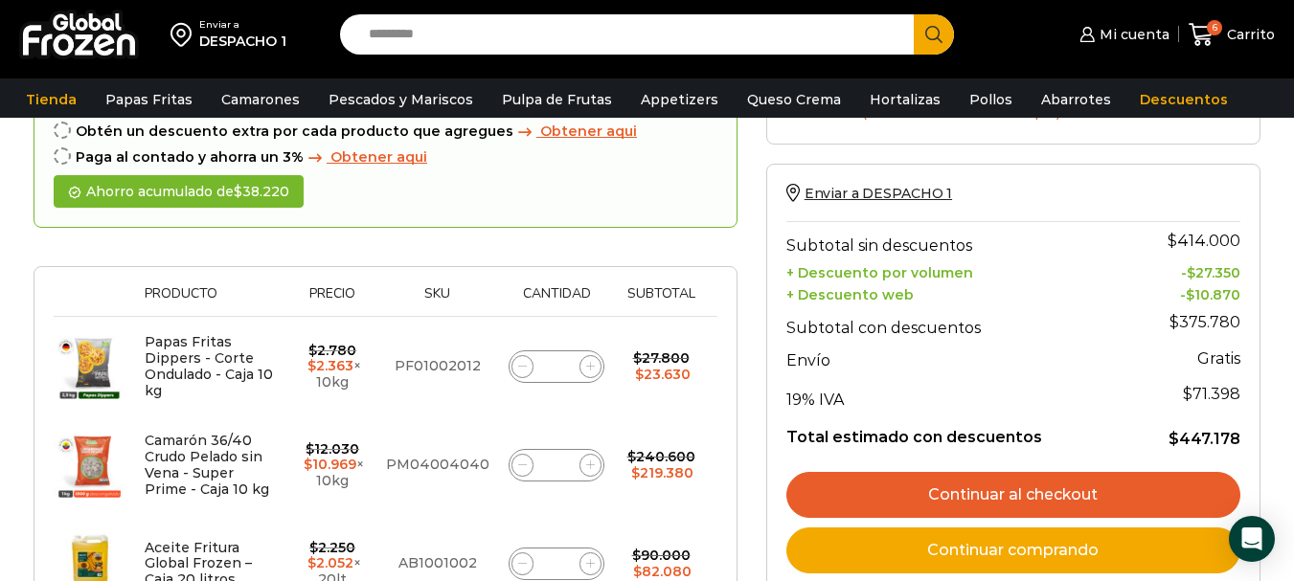
scroll to position [96, 0]
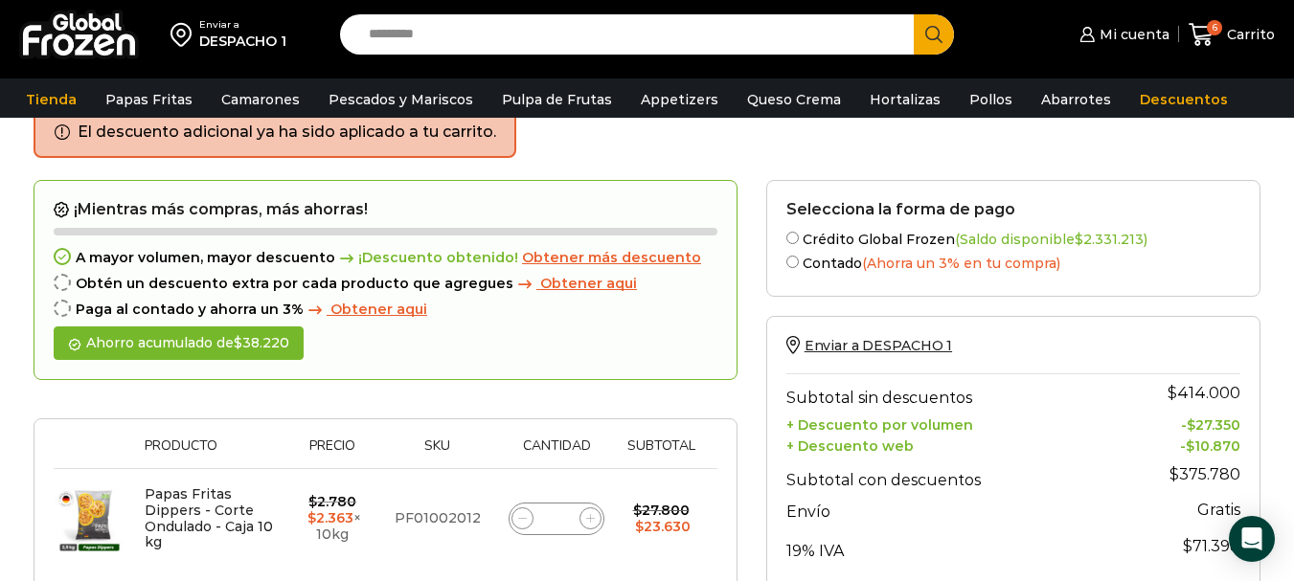
scroll to position [287, 0]
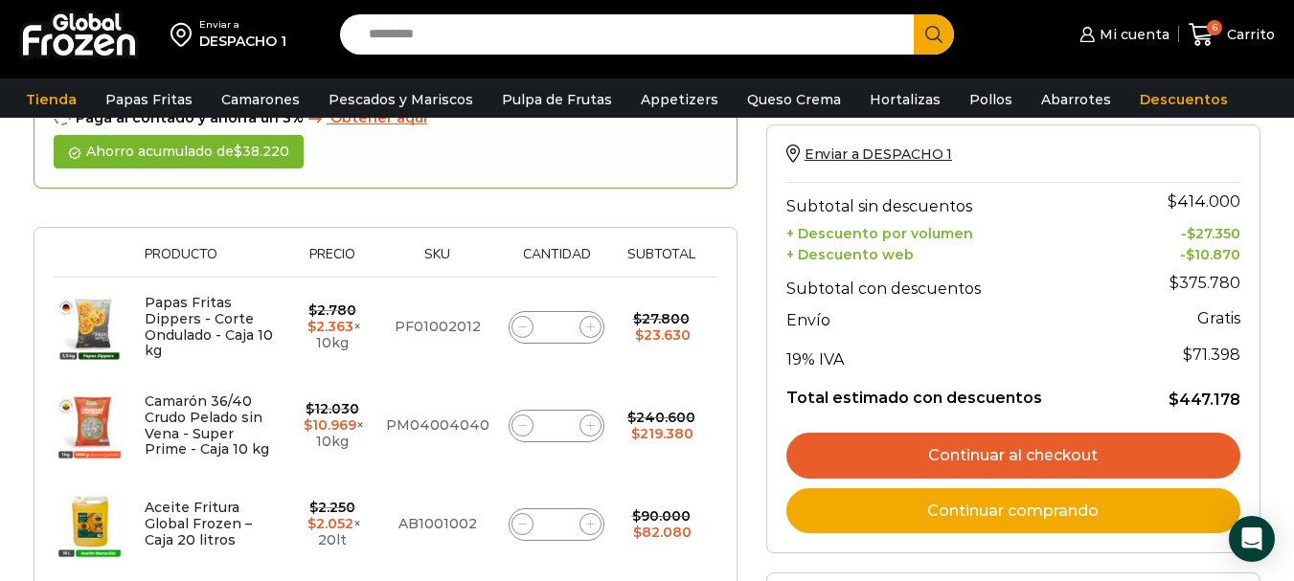
click at [955, 449] on link "Continuar al checkout" at bounding box center [1013, 456] width 454 height 46
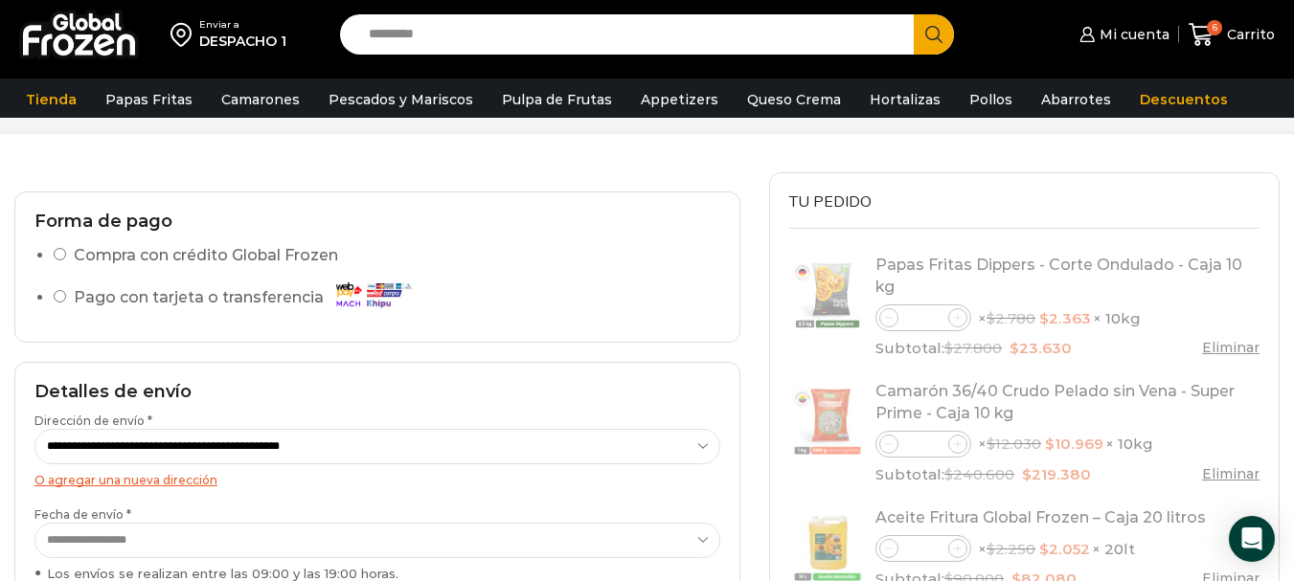
scroll to position [192, 0]
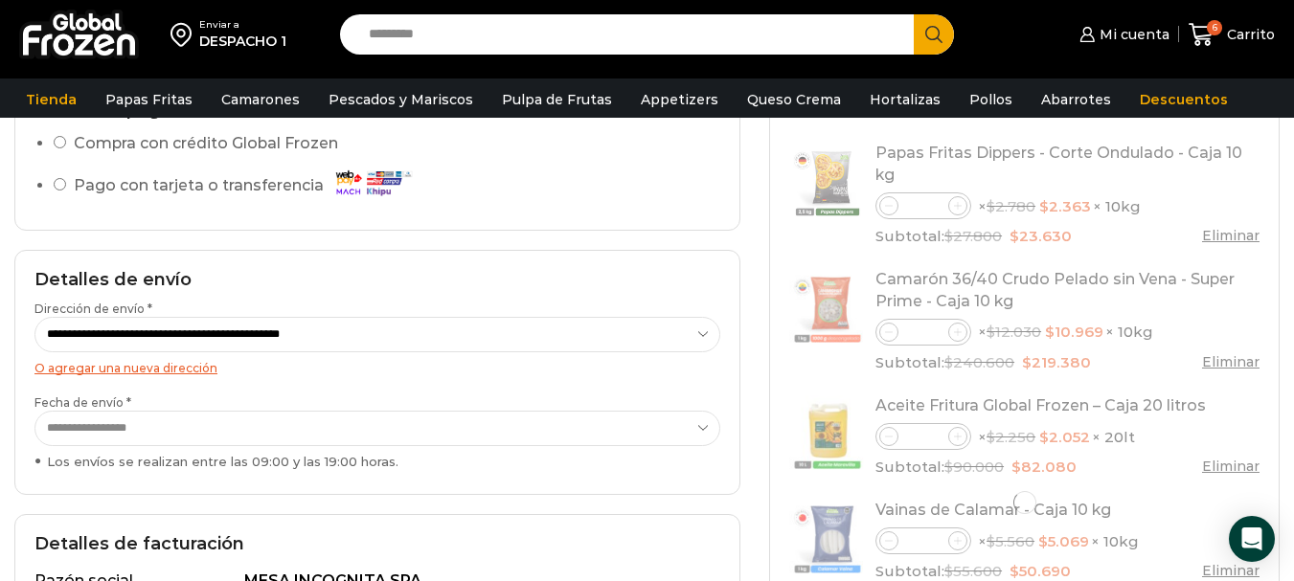
select select "*"
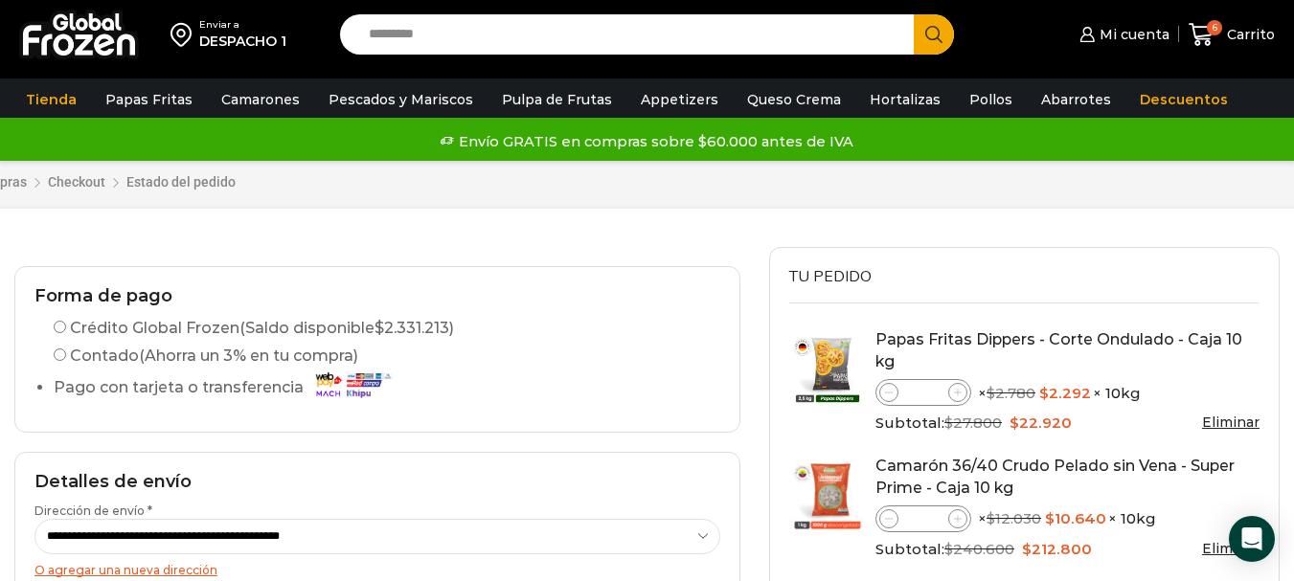
scroll to position [0, 0]
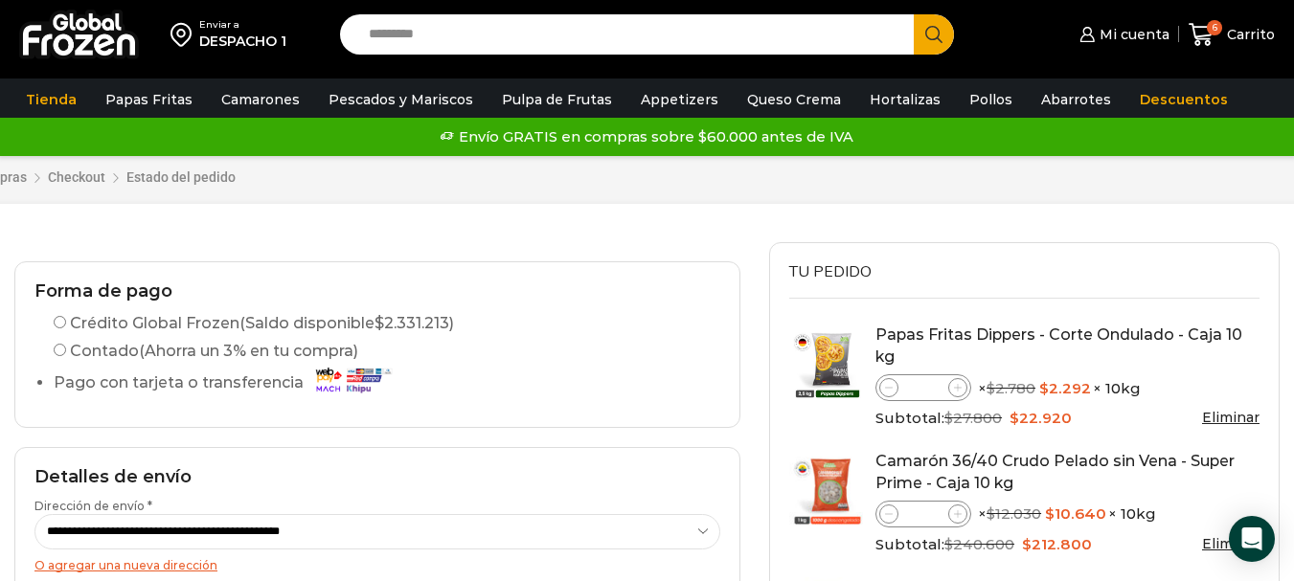
click at [57, 329] on label "Crédito Global Frozen (Saldo disponible $ 2.331.213 )" at bounding box center [254, 323] width 400 height 23
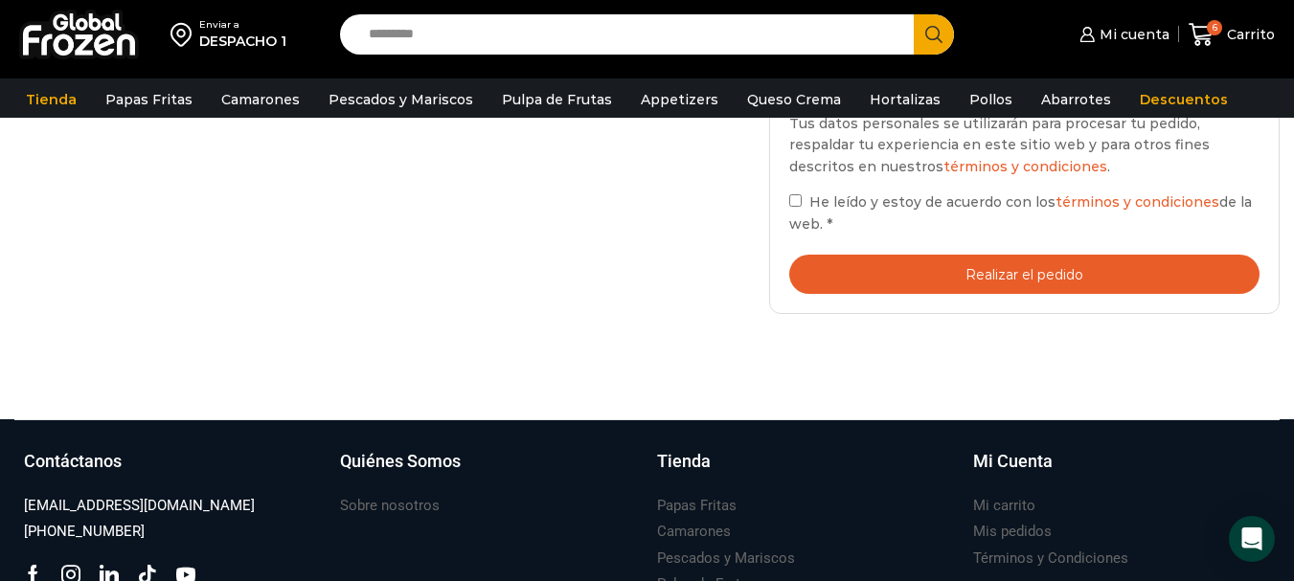
scroll to position [958, 0]
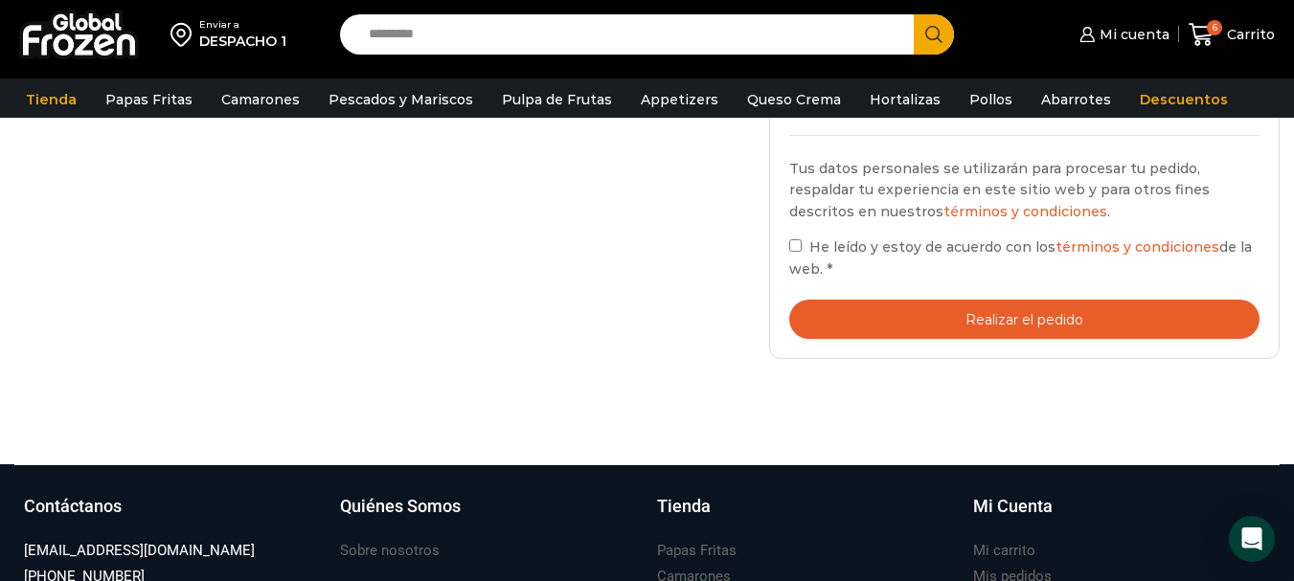
drag, startPoint x: 793, startPoint y: 224, endPoint x: 791, endPoint y: 239, distance: 14.5
click at [793, 227] on div "Tus datos personales se utilizarán para procesar tu pedido, respaldar tu experi…" at bounding box center [1024, 219] width 470 height 123
click at [801, 256] on label "He leído y estoy de acuerdo con los términos y condiciones de la web. *" at bounding box center [1024, 258] width 470 height 44
click at [968, 320] on button "Realizar el pedido" at bounding box center [1024, 319] width 470 height 39
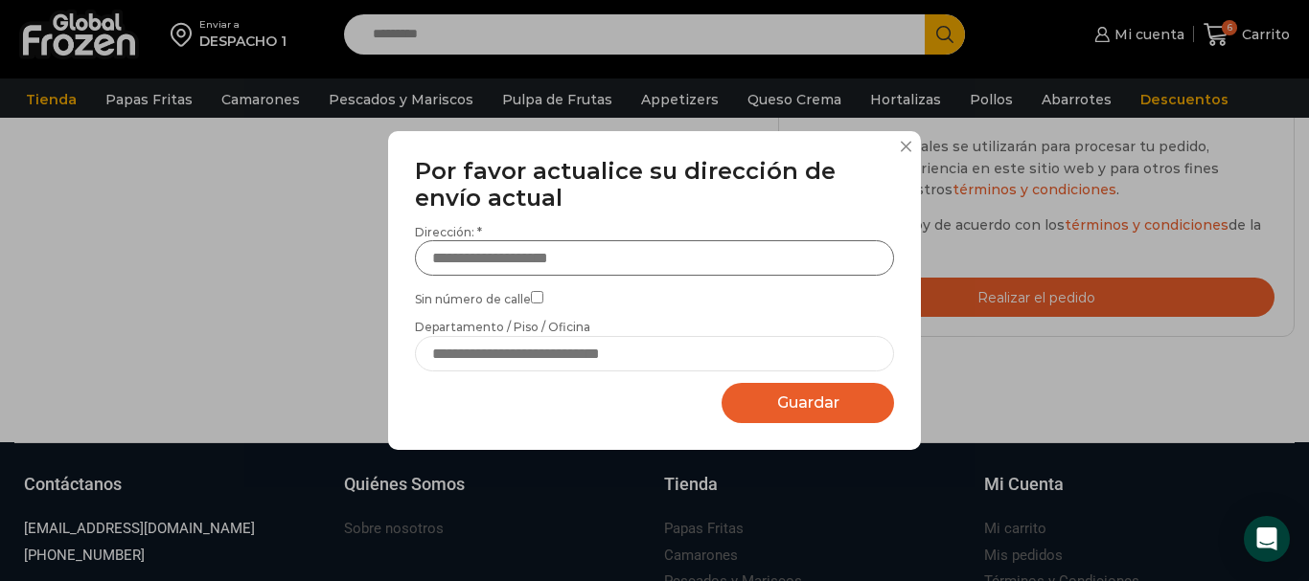
click at [516, 262] on input "Dirección: *" at bounding box center [654, 257] width 479 height 35
click at [651, 261] on input "**********" at bounding box center [654, 257] width 479 height 35
click at [587, 255] on input "**********" at bounding box center [654, 257] width 479 height 35
click at [786, 399] on span "Guardar" at bounding box center [808, 403] width 62 height 18
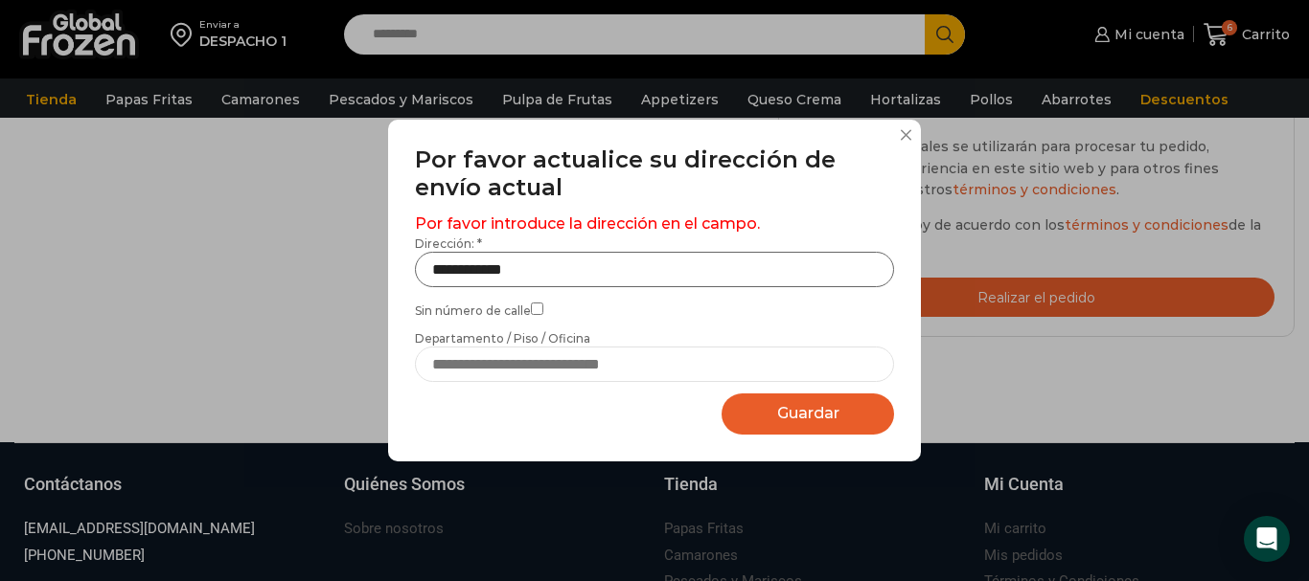
click at [596, 285] on input "**********" at bounding box center [654, 269] width 479 height 35
click at [567, 255] on input "**********" at bounding box center [654, 269] width 479 height 35
type input "**********"
drag, startPoint x: 571, startPoint y: 276, endPoint x: 343, endPoint y: 265, distance: 228.2
click at [343, 265] on div "**********" at bounding box center [654, 290] width 1309 height 581
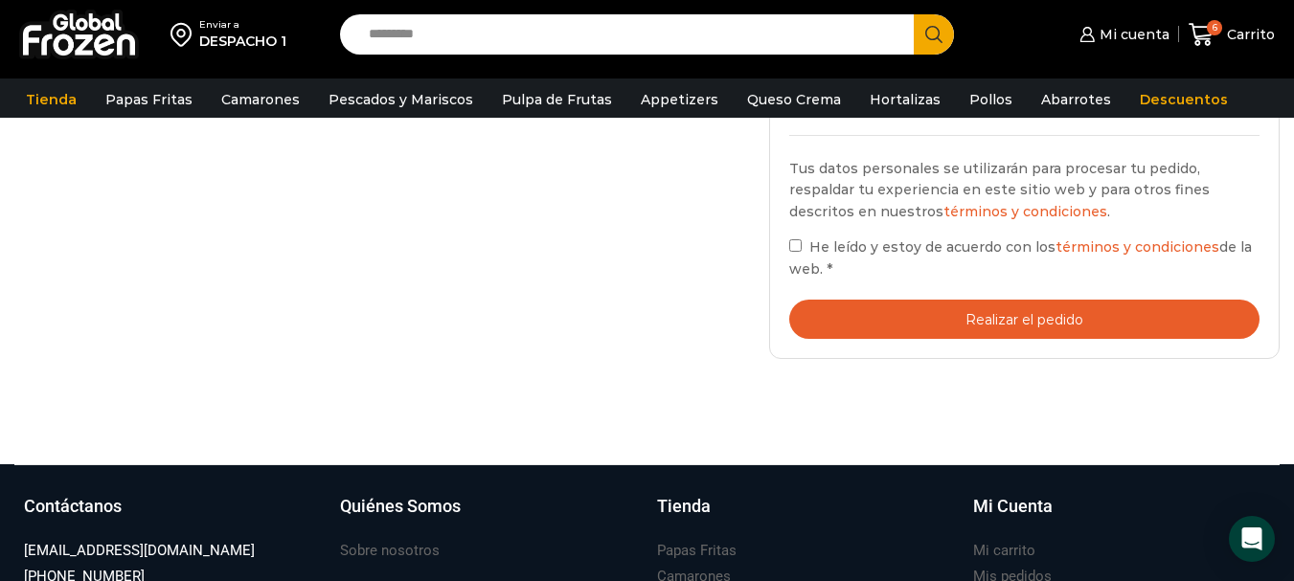
click at [992, 326] on button "Realizar el pedido" at bounding box center [1024, 319] width 470 height 39
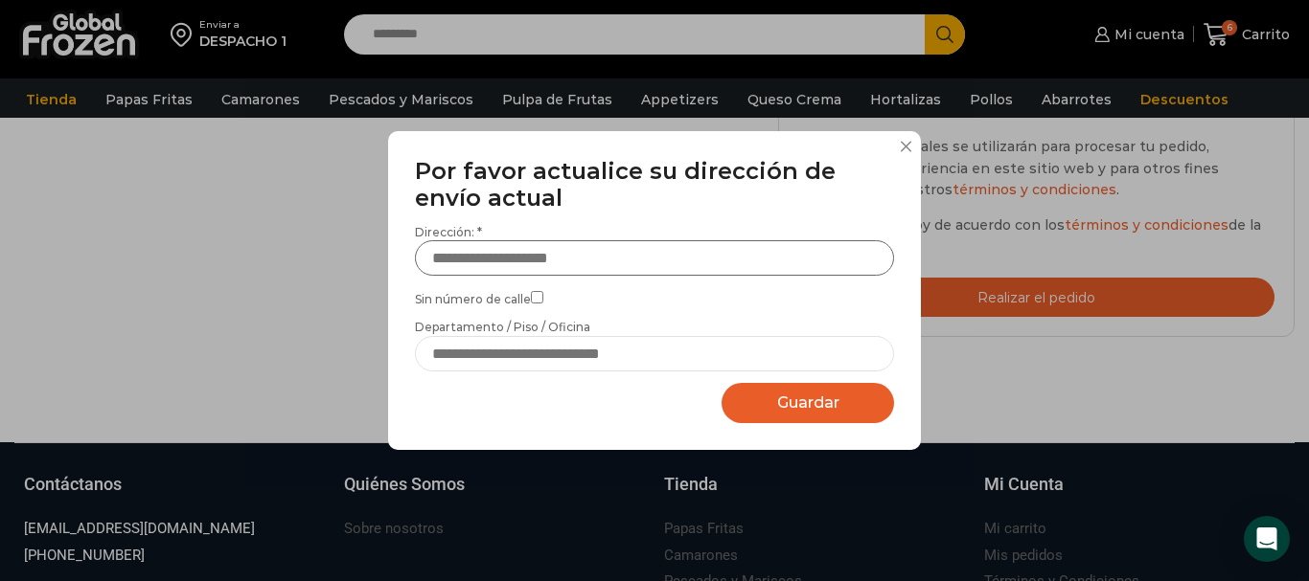
click at [510, 250] on input "Dirección: *" at bounding box center [654, 257] width 479 height 35
drag, startPoint x: 719, startPoint y: 255, endPoint x: 708, endPoint y: 251, distance: 12.1
click at [712, 252] on input "**********" at bounding box center [654, 257] width 479 height 35
drag, startPoint x: 708, startPoint y: 251, endPoint x: 545, endPoint y: 257, distance: 163.0
click at [545, 257] on input "**********" at bounding box center [654, 257] width 479 height 35
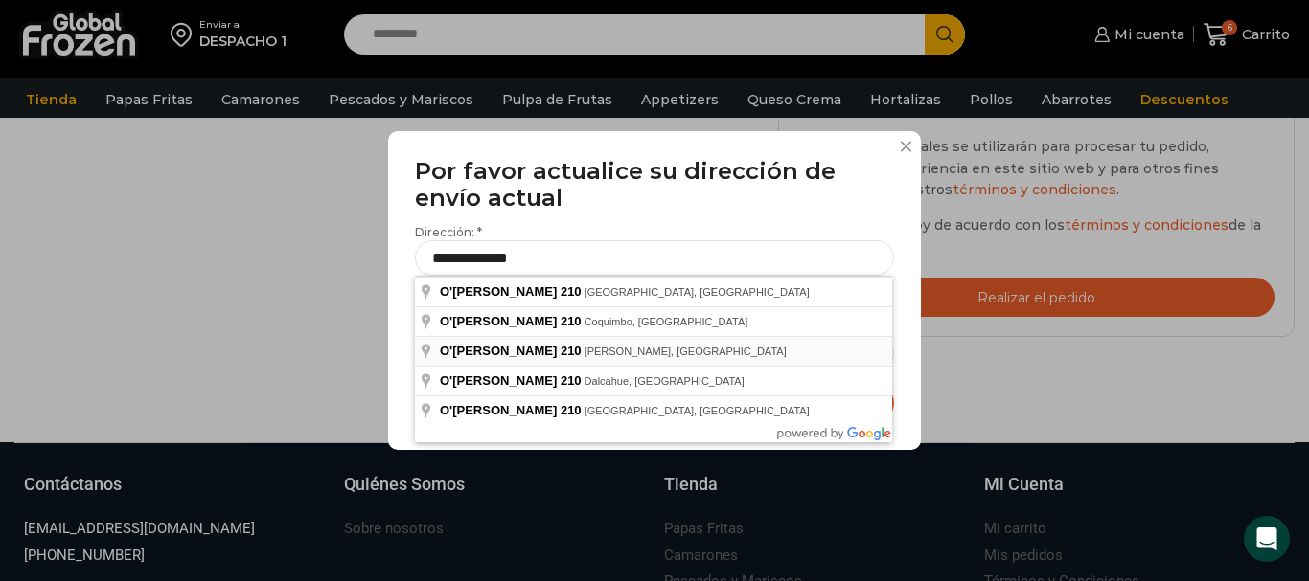
type input "**********"
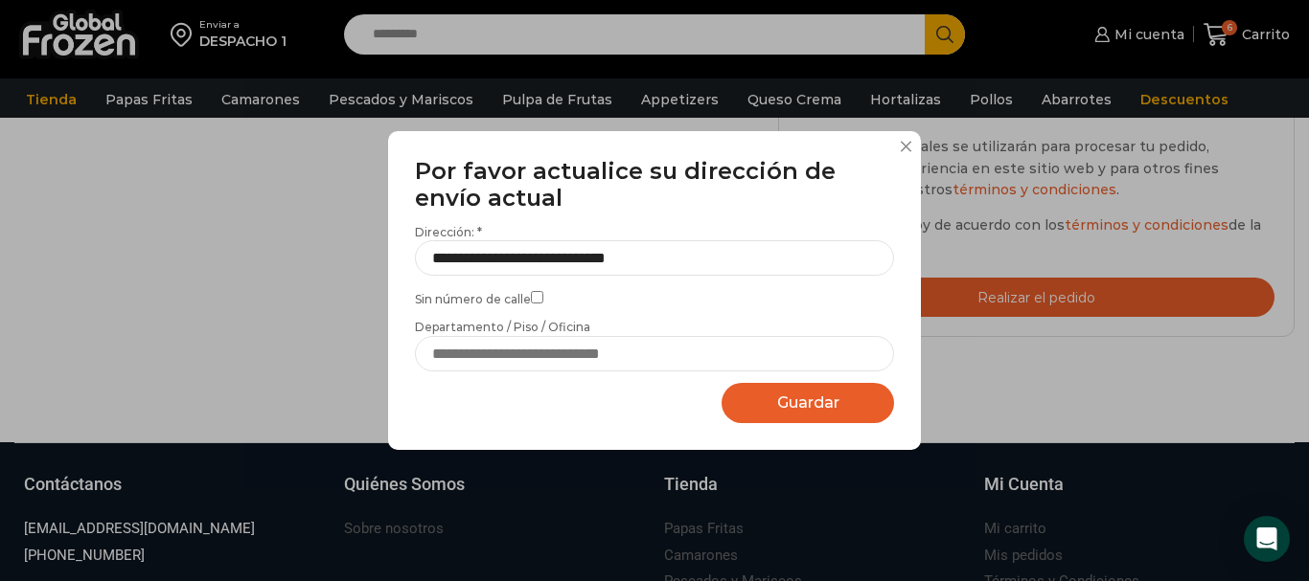
click at [768, 403] on button "Guardar Guardando..." at bounding box center [807, 403] width 172 height 41
select select "*******"
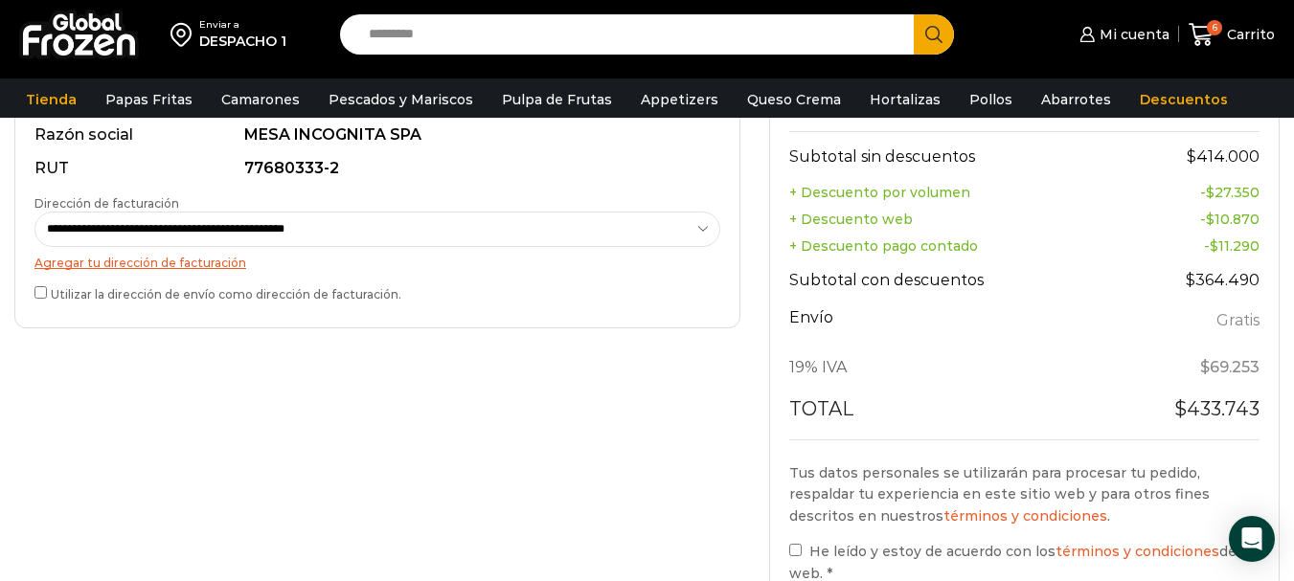
scroll to position [862, 0]
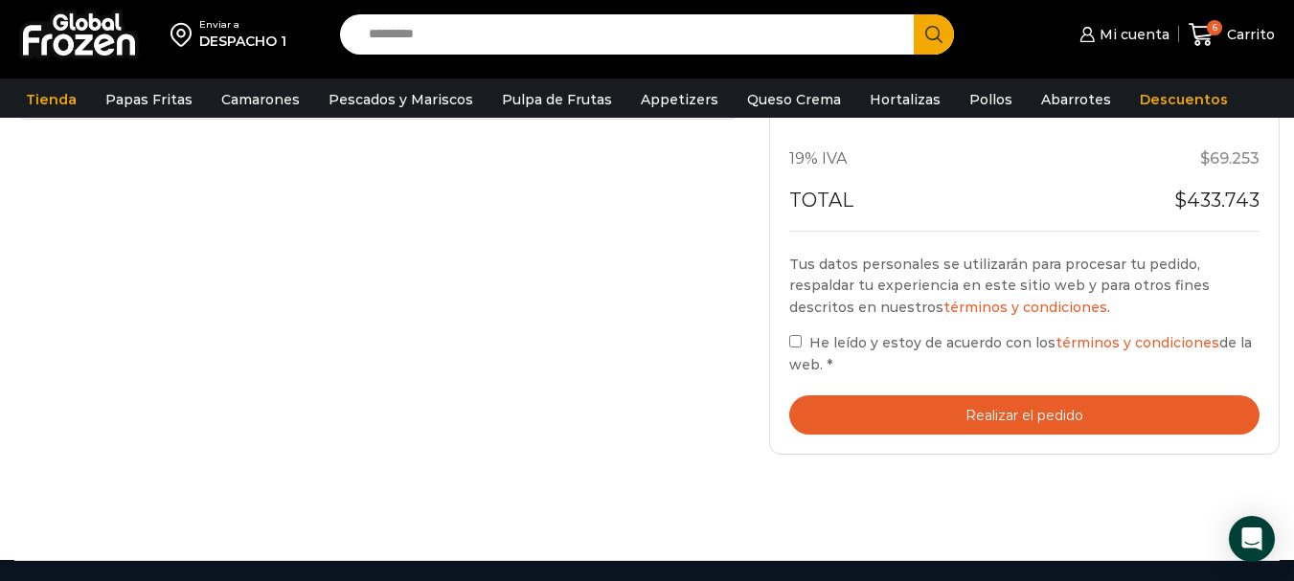
click at [1032, 409] on button "Realizar el pedido" at bounding box center [1024, 415] width 470 height 39
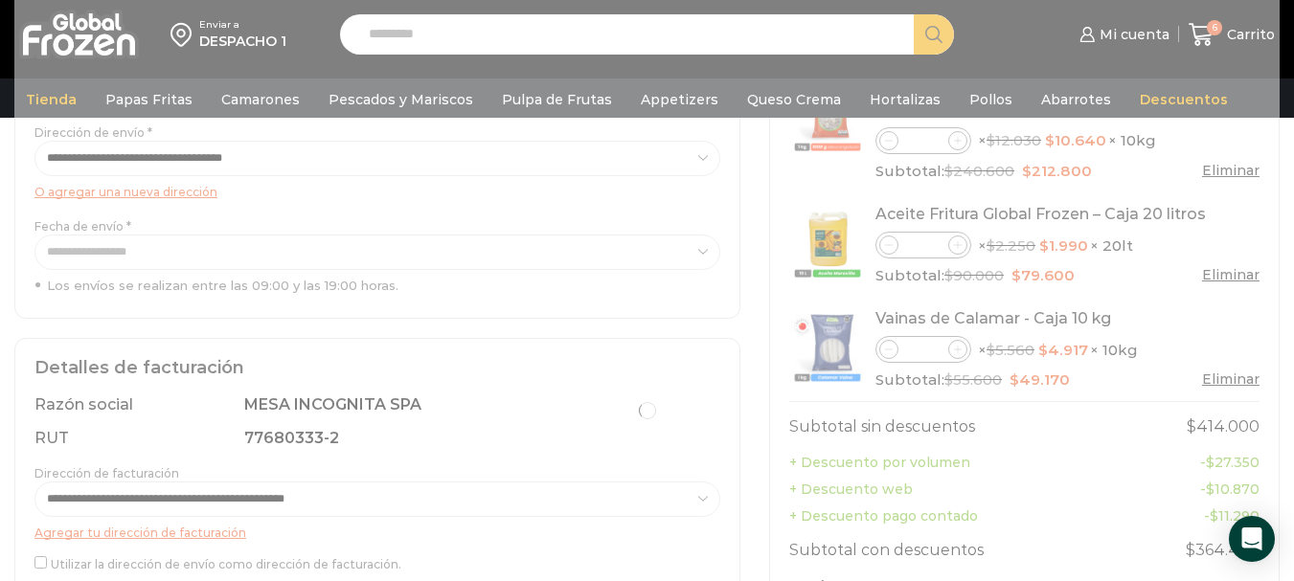
scroll to position [0, 0]
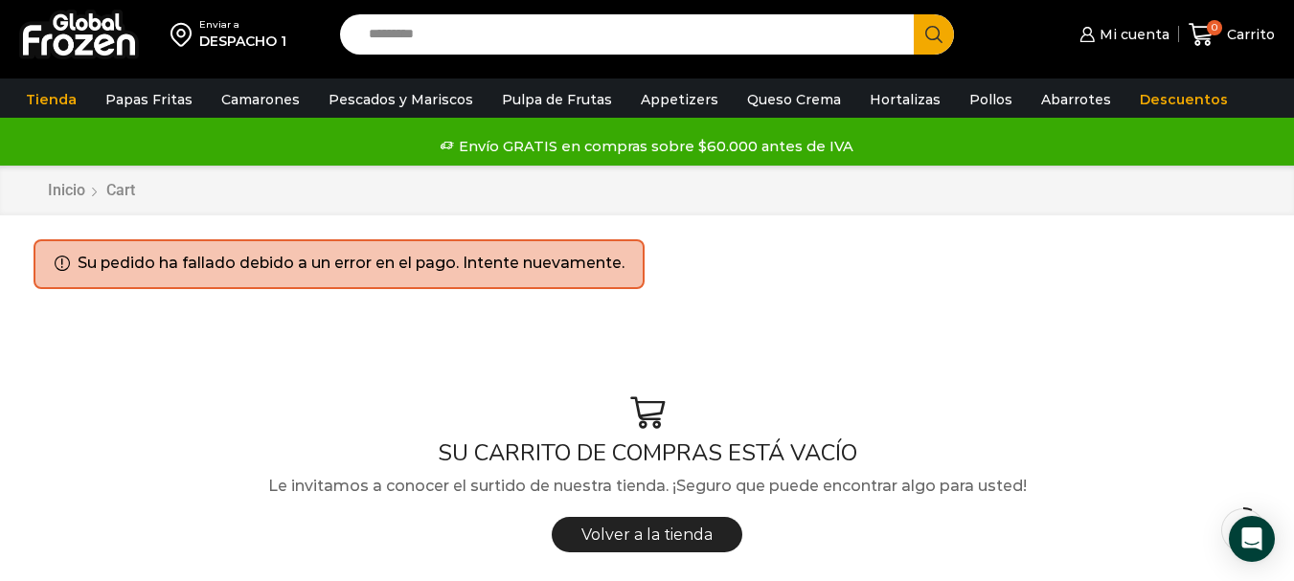
scroll to position [96, 0]
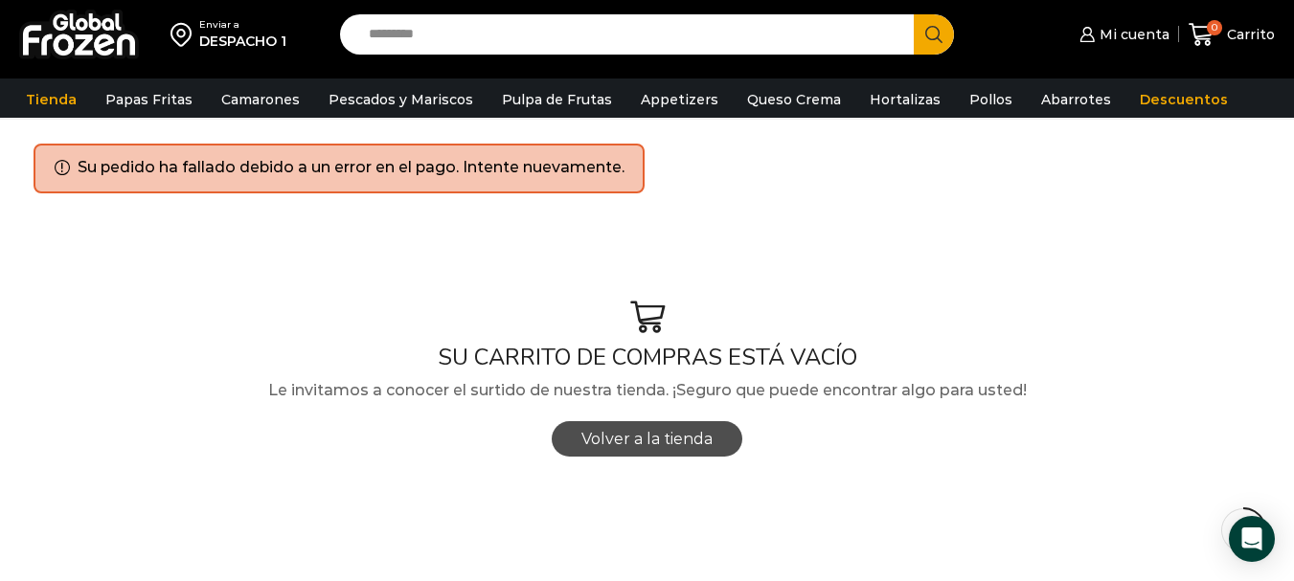
click at [682, 447] on span "Volver a la tienda" at bounding box center [646, 439] width 131 height 18
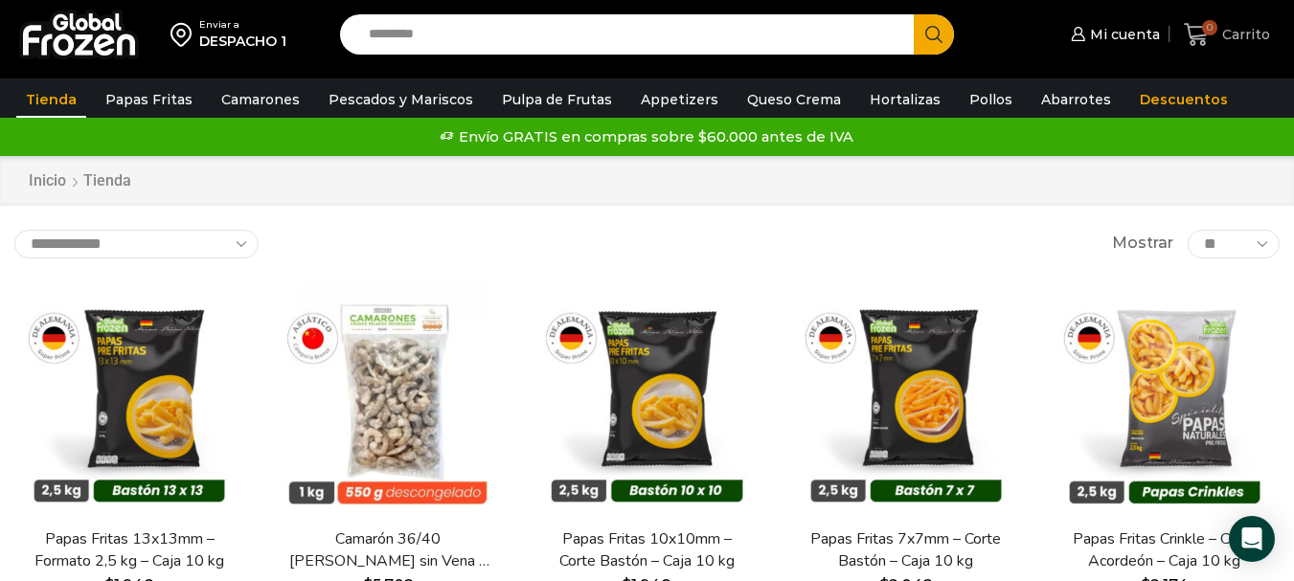
click at [1204, 39] on icon at bounding box center [1196, 34] width 25 height 23
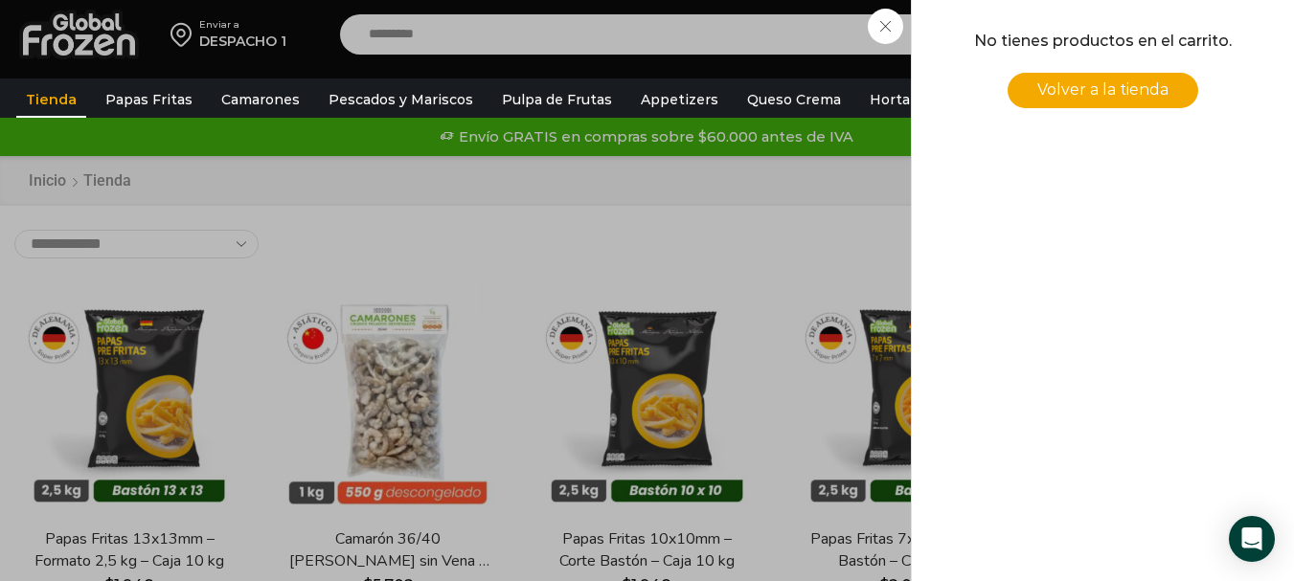
click at [1179, 57] on div "0 [GEOGRAPHIC_DATA] 0 0 Shopping Cart No tienes productos en el carrito. Volver…" at bounding box center [1227, 34] width 96 height 45
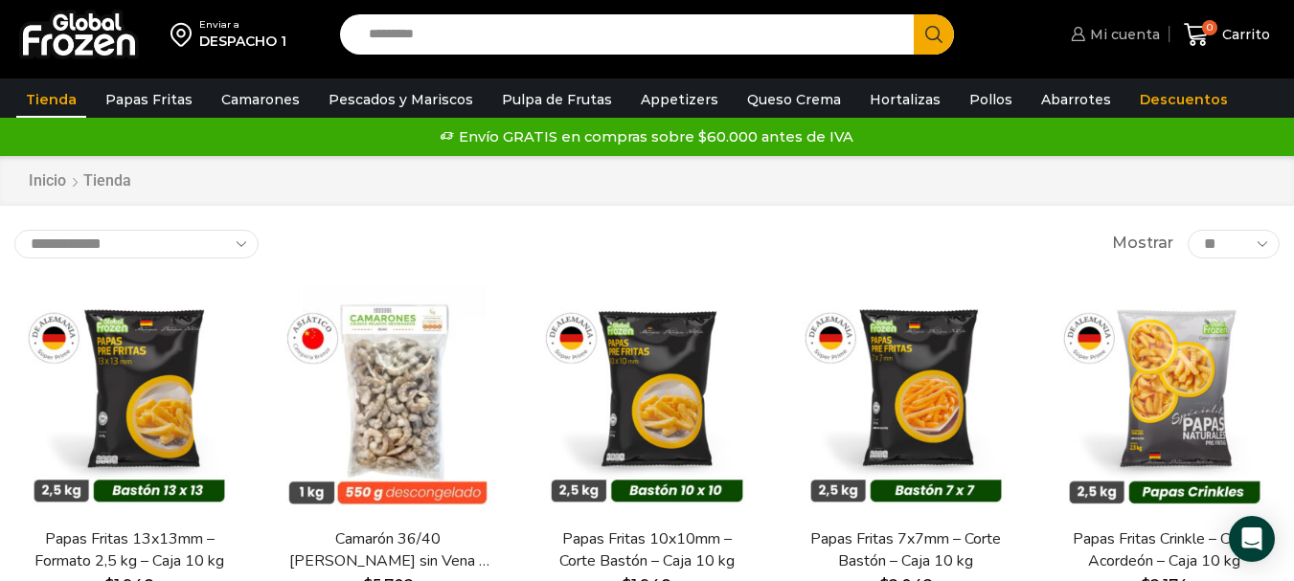
click at [1140, 35] on span "Mi cuenta" at bounding box center [1122, 34] width 75 height 19
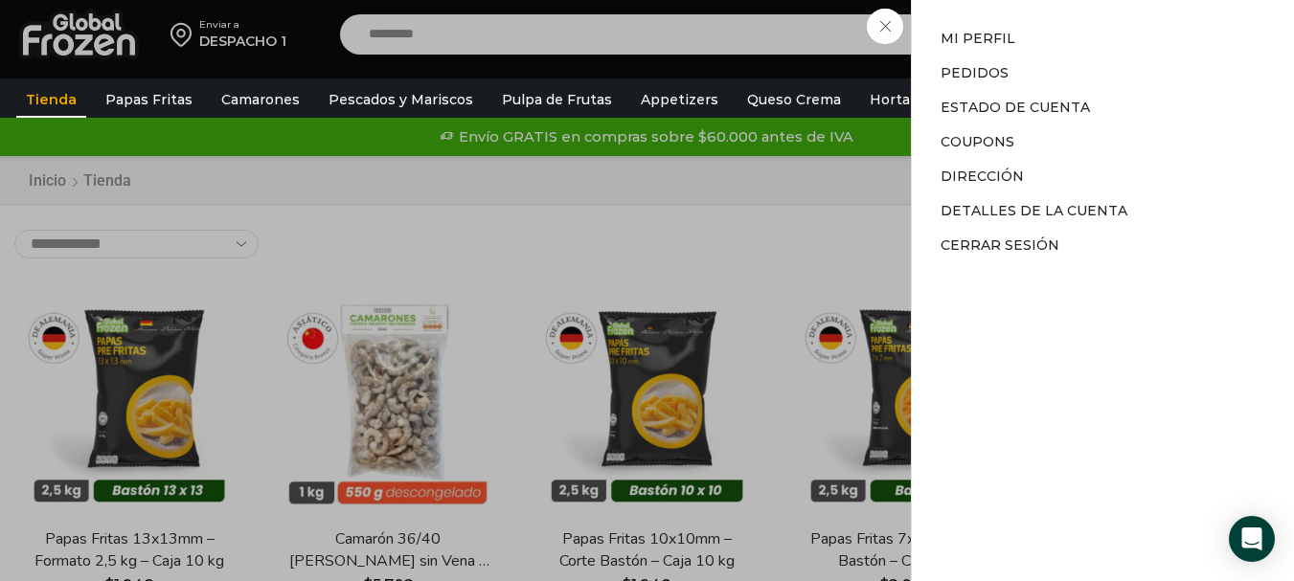
click at [1066, 54] on div "Mi cuenta Mi cuenta Mi perfil Pedidos Descargas Estado de Cuenta Coupons Direcc…" at bounding box center [1113, 34] width 94 height 38
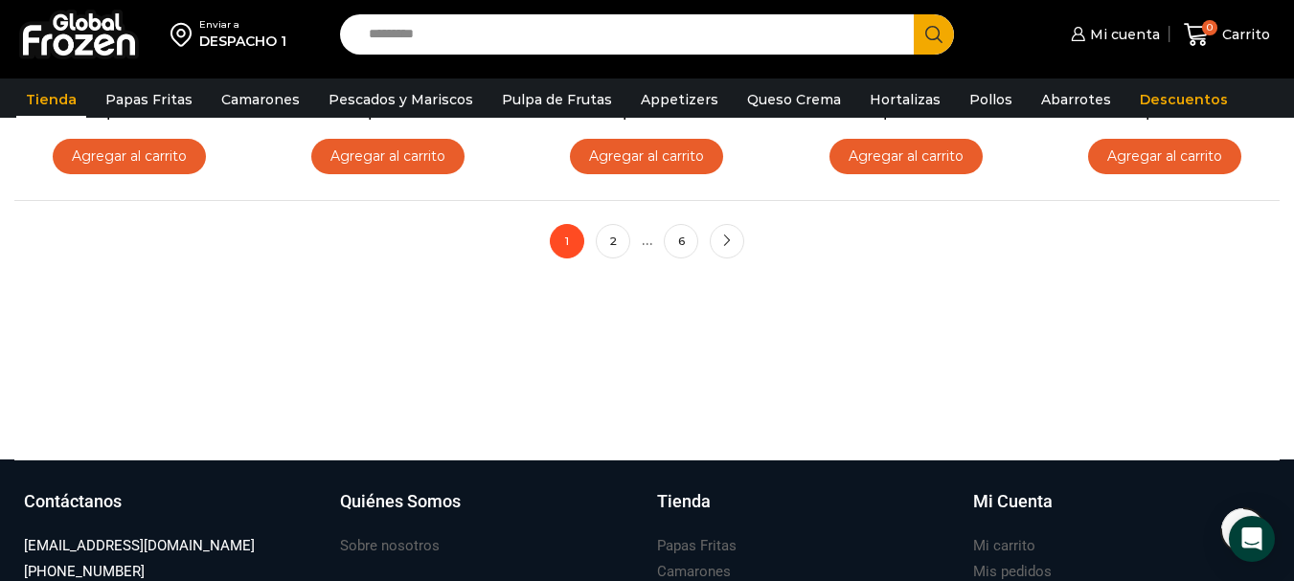
scroll to position [1496, 0]
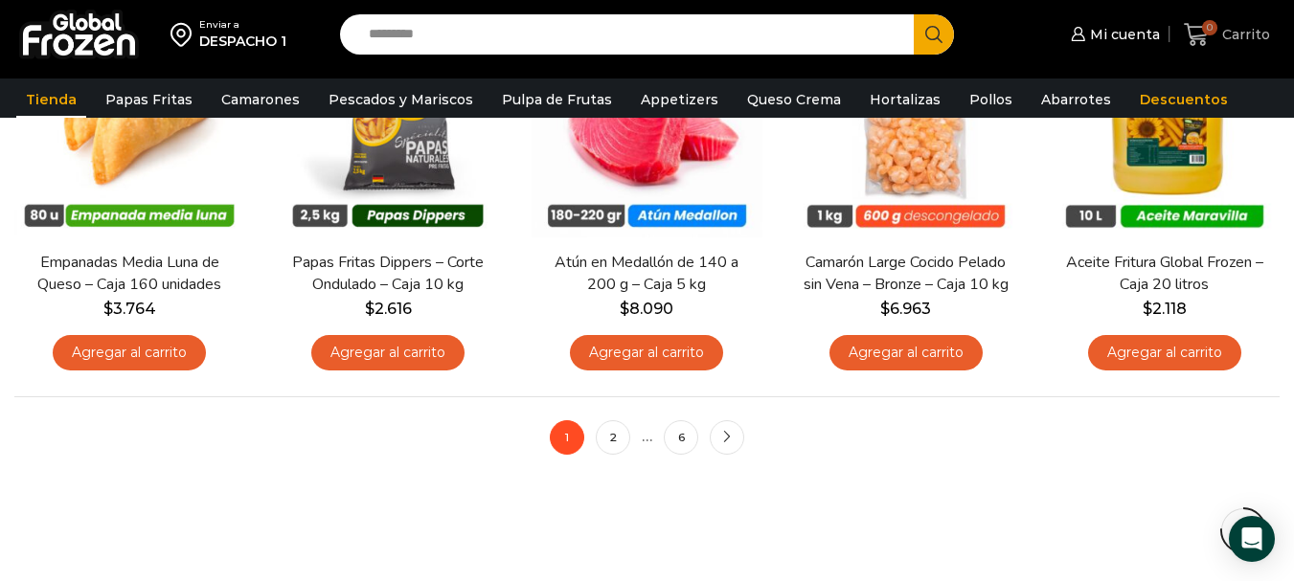
click at [1244, 30] on span "Carrito" at bounding box center [1244, 34] width 53 height 19
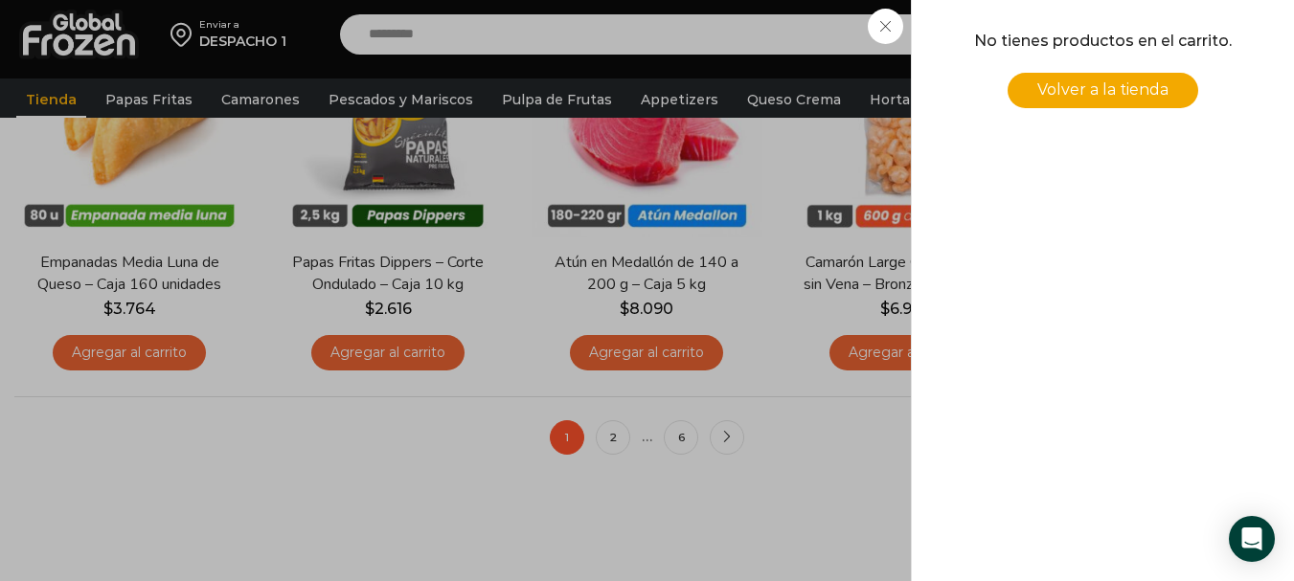
click at [1109, 88] on span "Volver a la tienda" at bounding box center [1102, 89] width 131 height 18
